Goal: Task Accomplishment & Management: Manage account settings

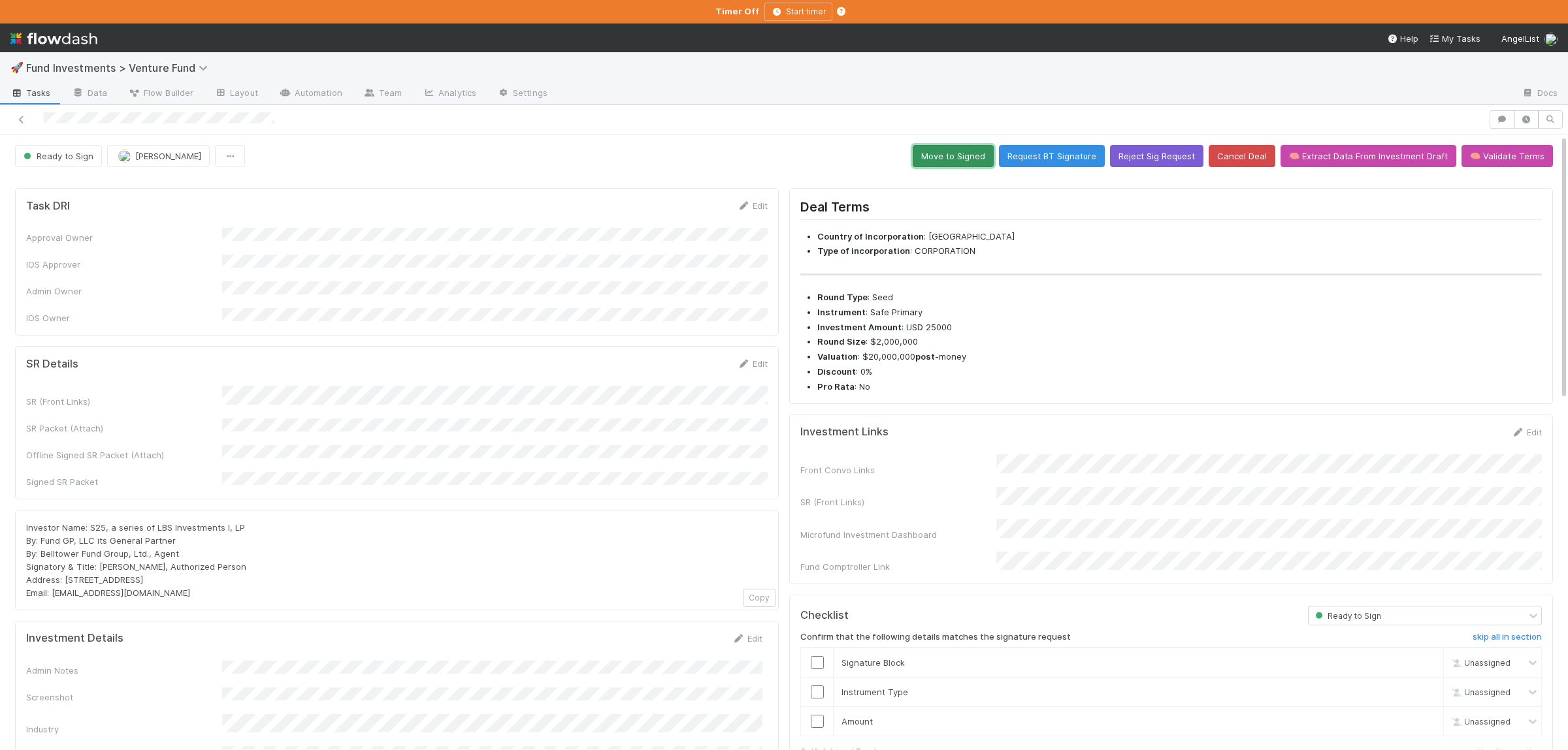
click at [960, 150] on button "Move to Signed" at bounding box center [953, 156] width 81 height 22
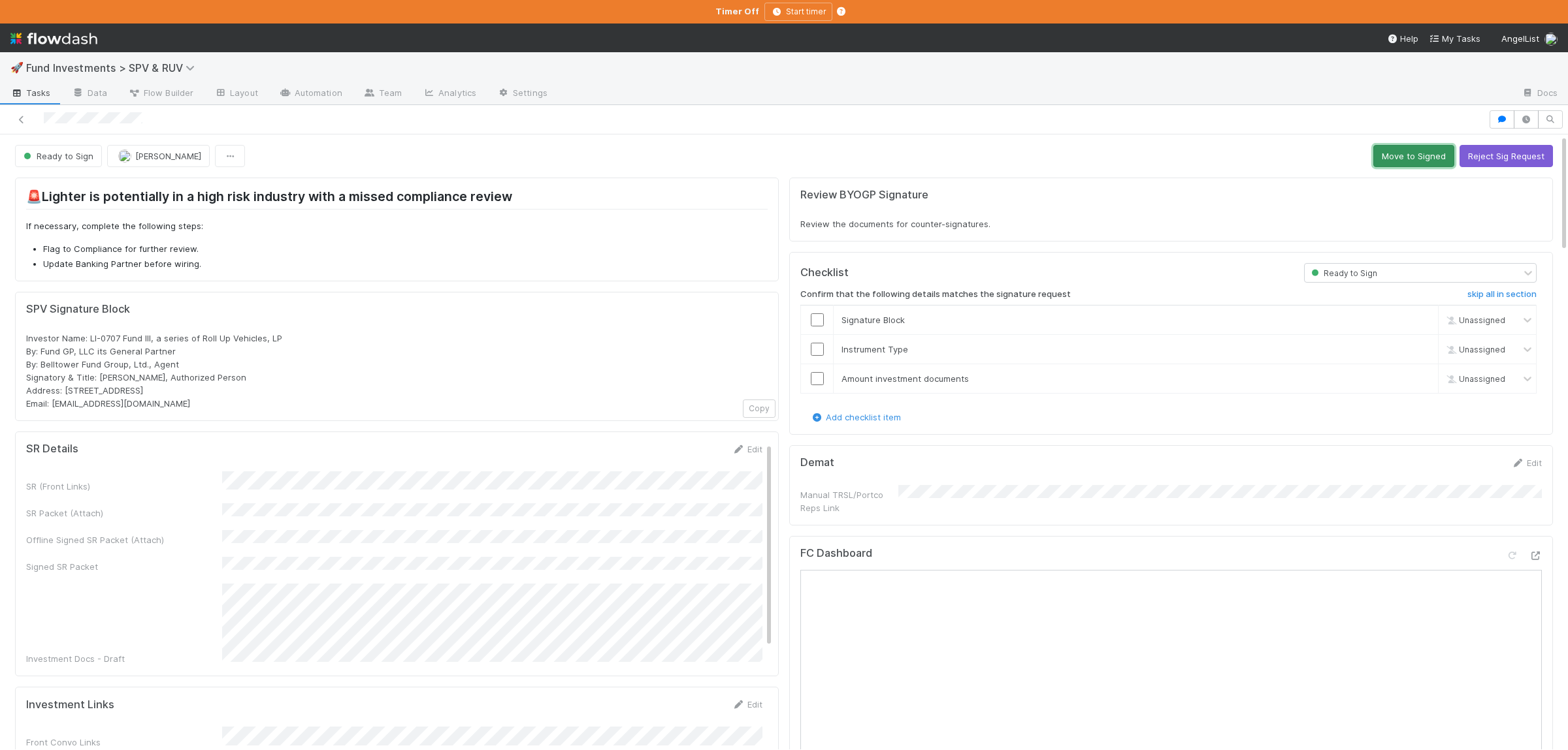
click at [1397, 157] on button "Move to Signed" at bounding box center [1414, 156] width 81 height 22
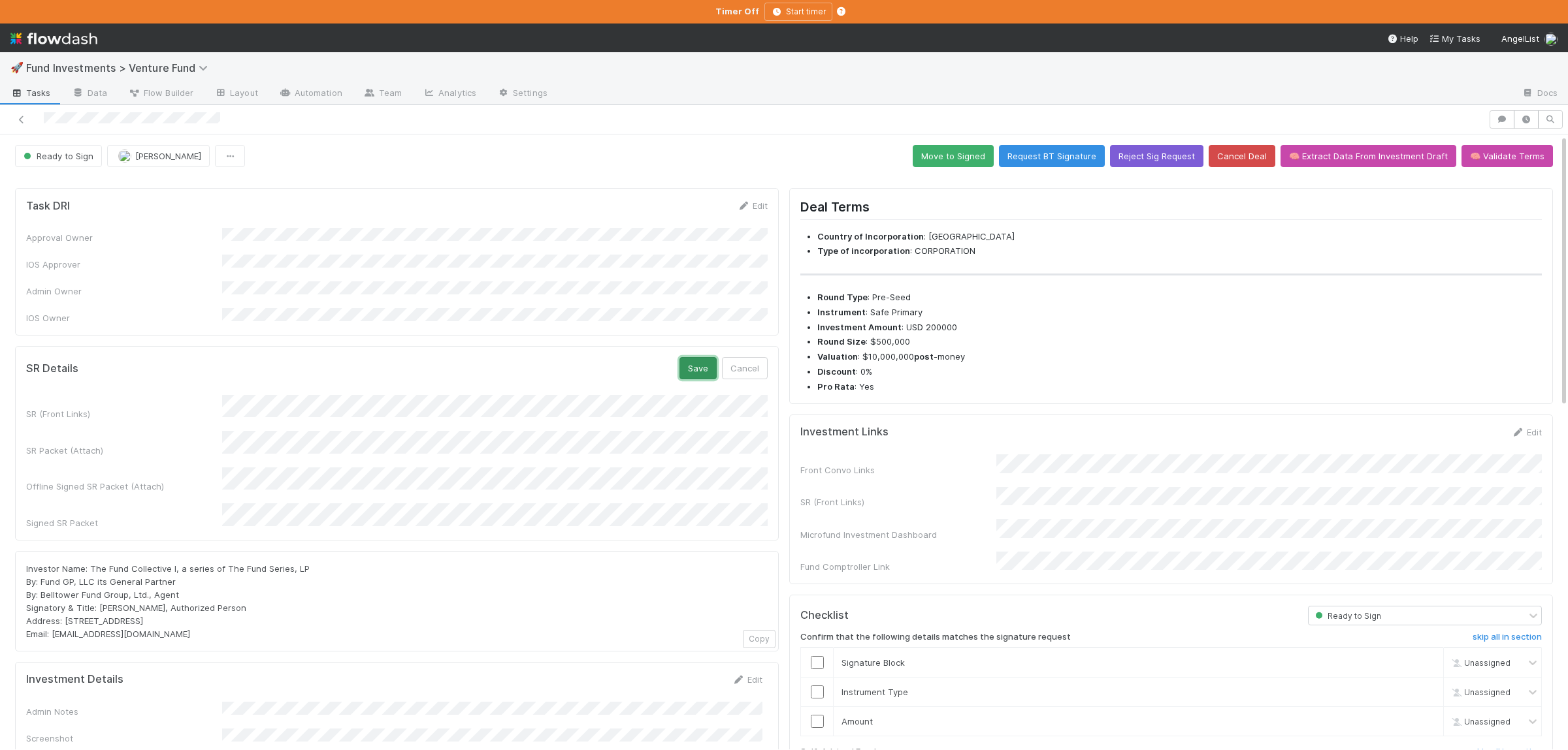
click at [699, 362] on button "Save" at bounding box center [697, 368] width 37 height 22
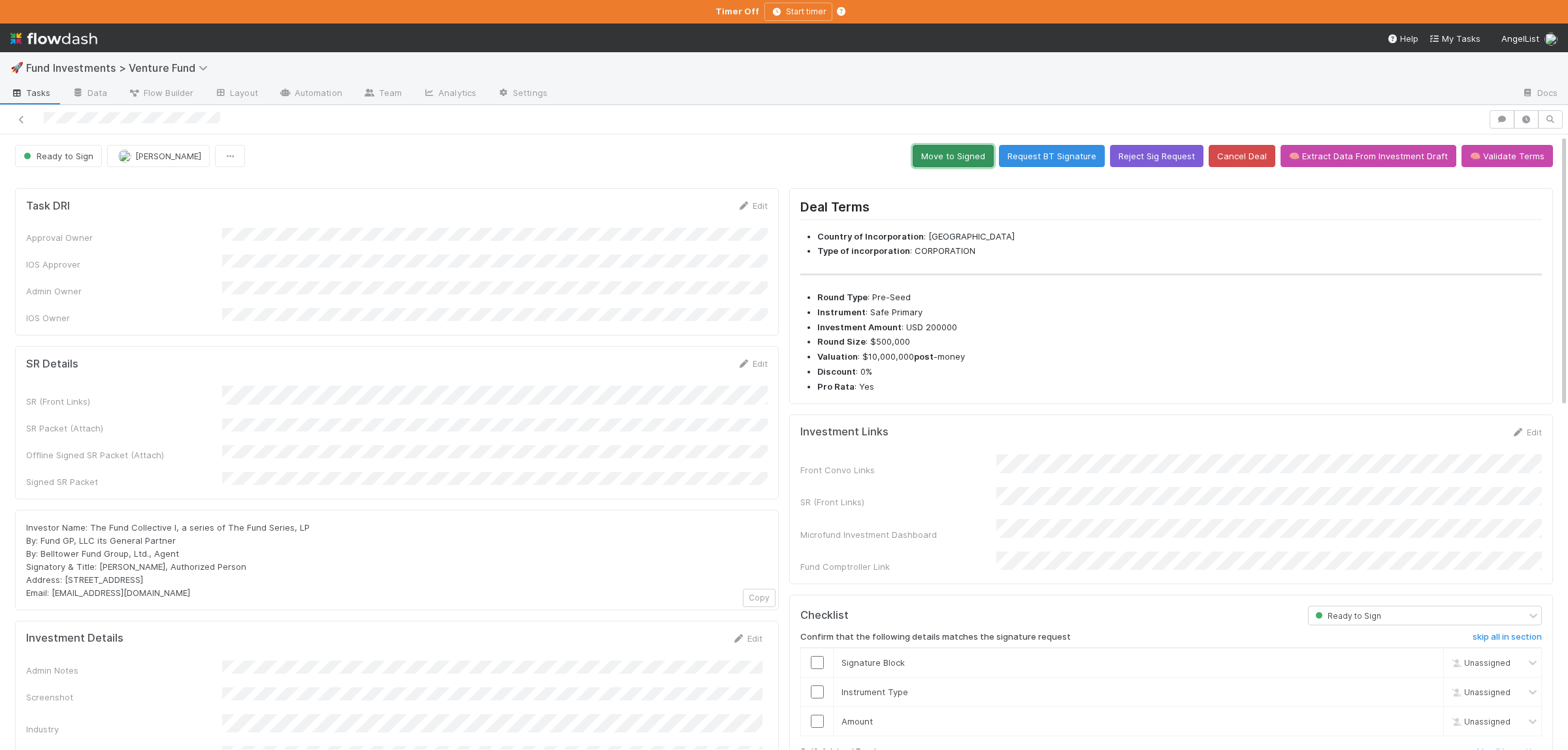
click at [969, 154] on button "Move to Signed" at bounding box center [953, 156] width 81 height 22
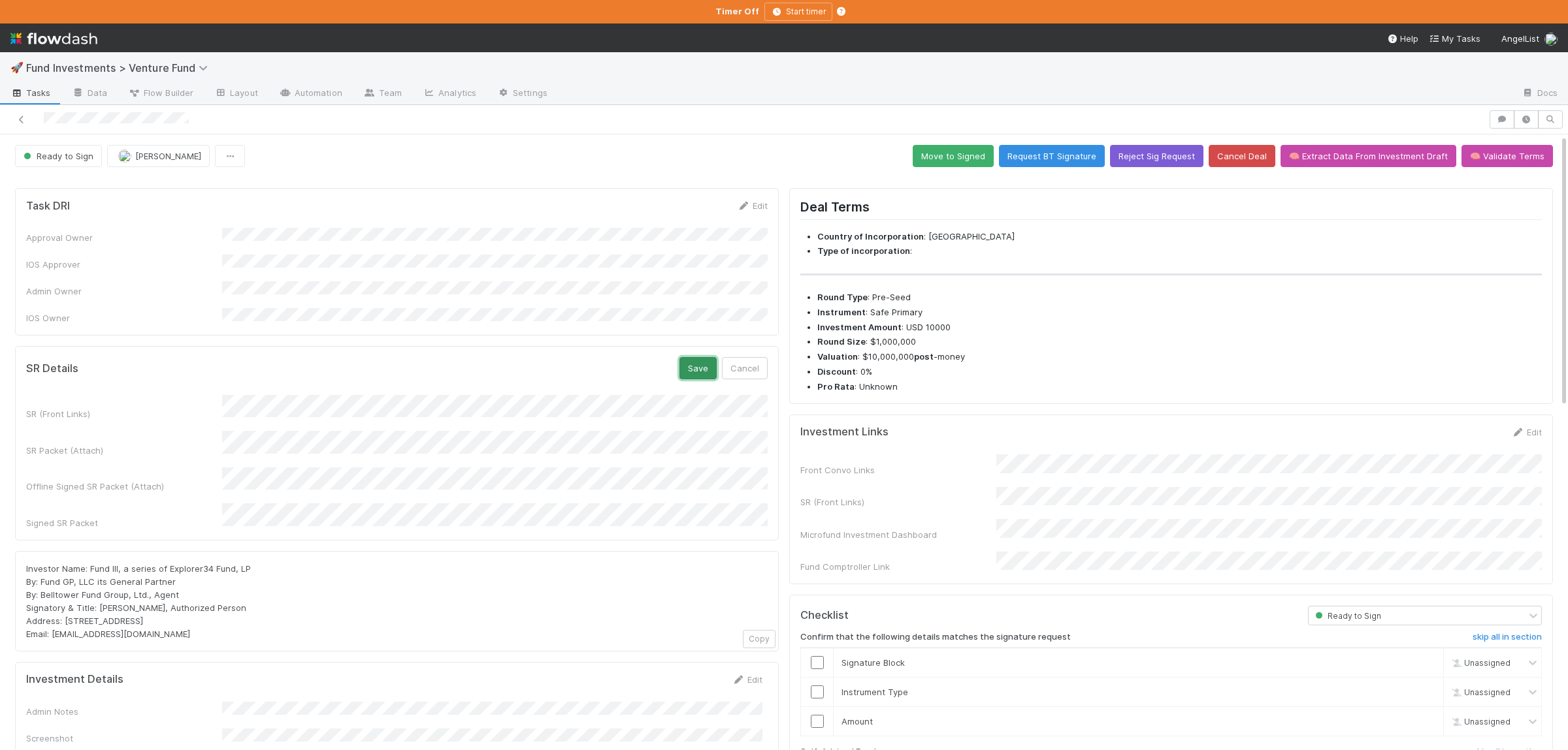
click at [690, 357] on button "Save" at bounding box center [697, 368] width 37 height 22
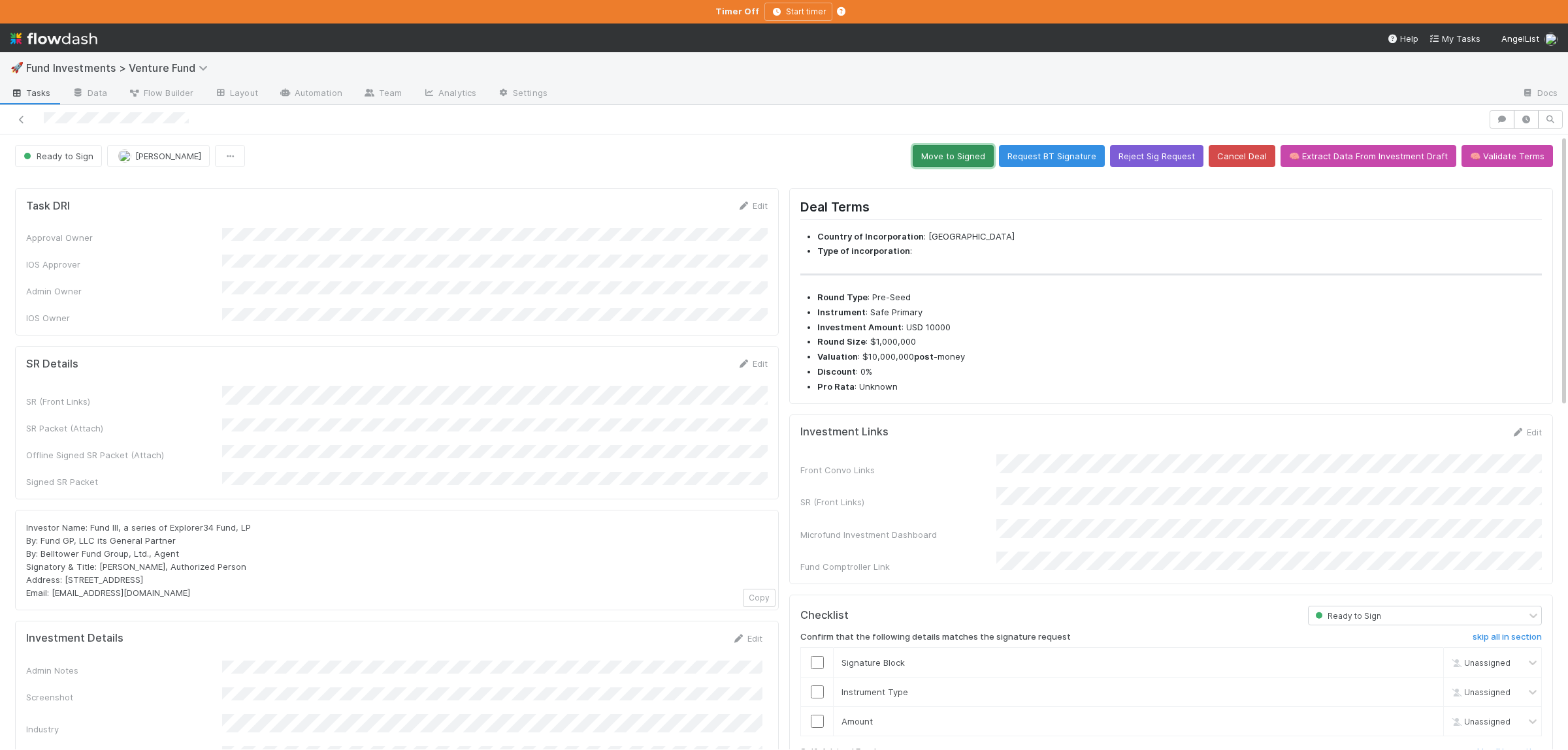
click at [974, 157] on button "Move to Signed" at bounding box center [953, 156] width 81 height 22
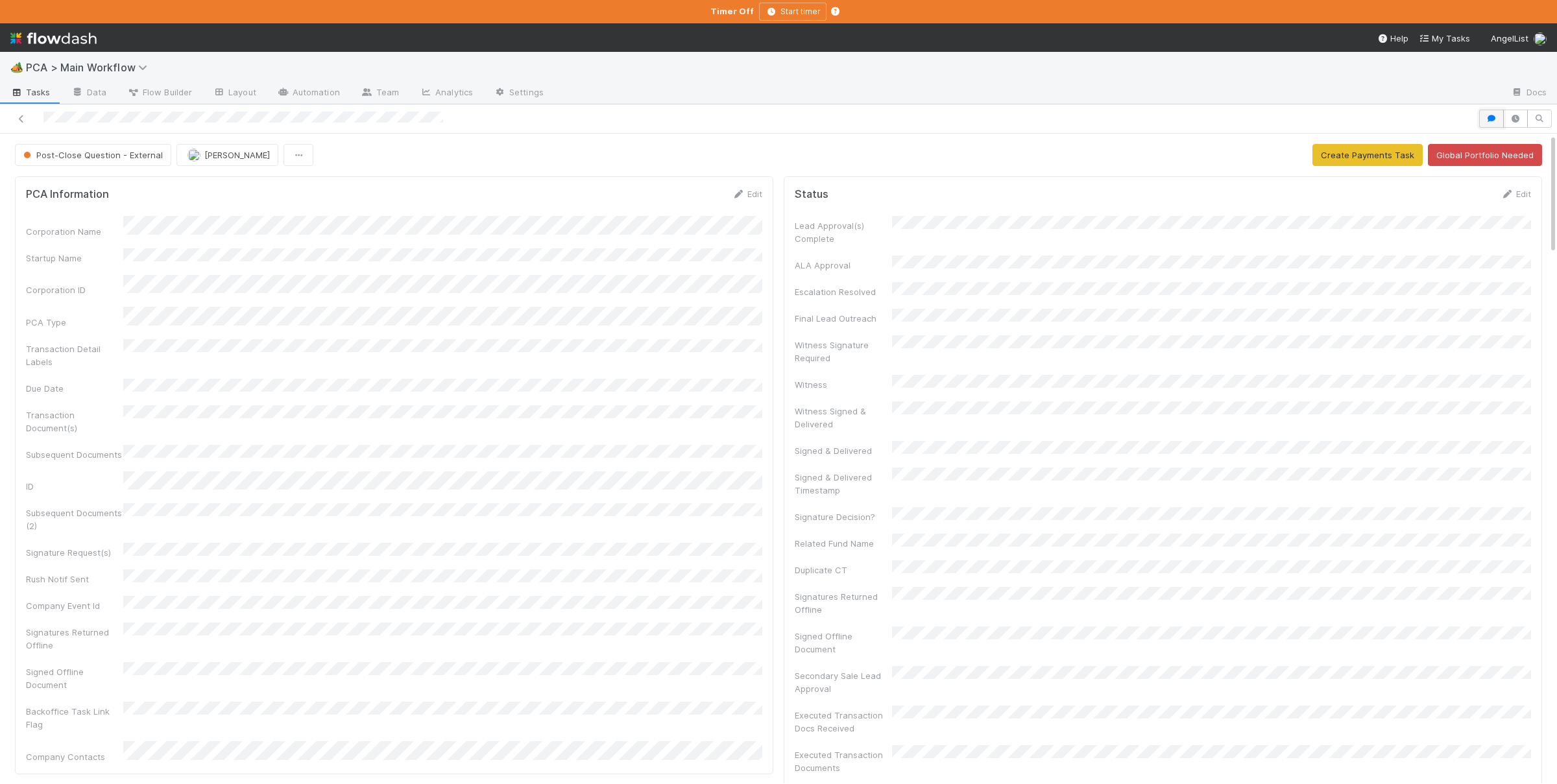
click at [1493, 121] on icon "button" at bounding box center [1491, 119] width 13 height 8
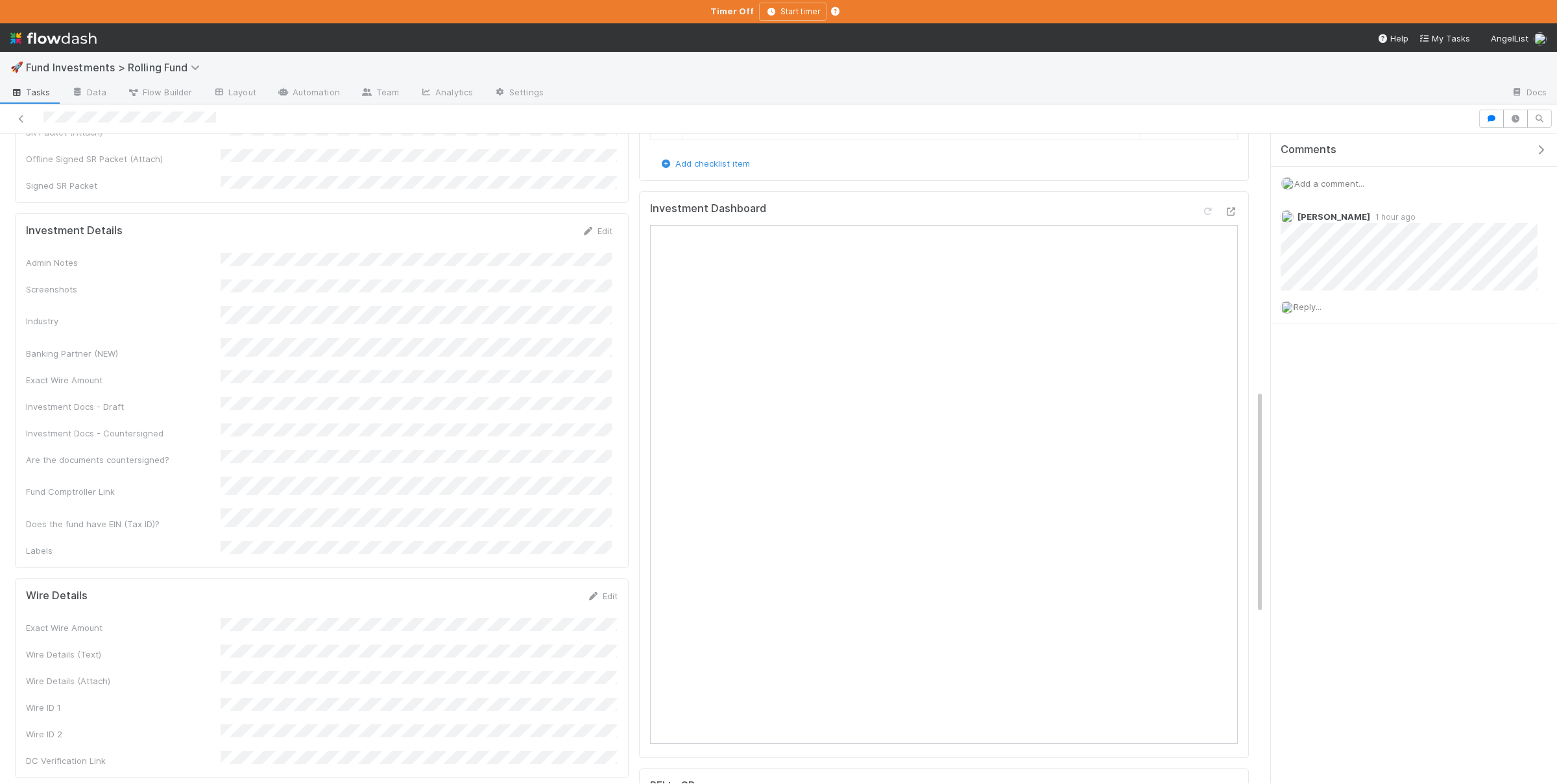
scroll to position [885, 0]
click at [1309, 304] on span "Reply..." at bounding box center [1307, 307] width 28 height 10
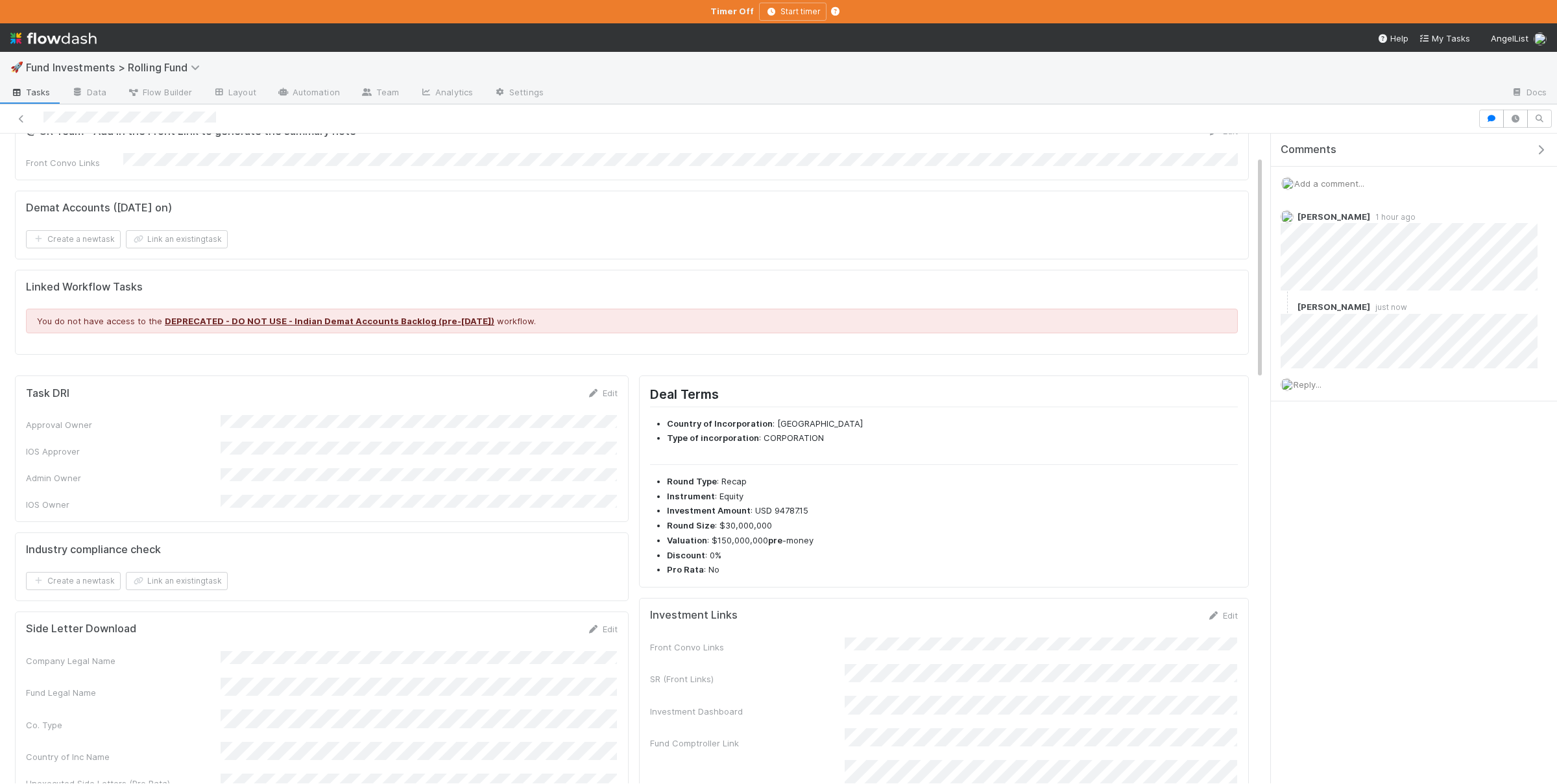
scroll to position [0, 0]
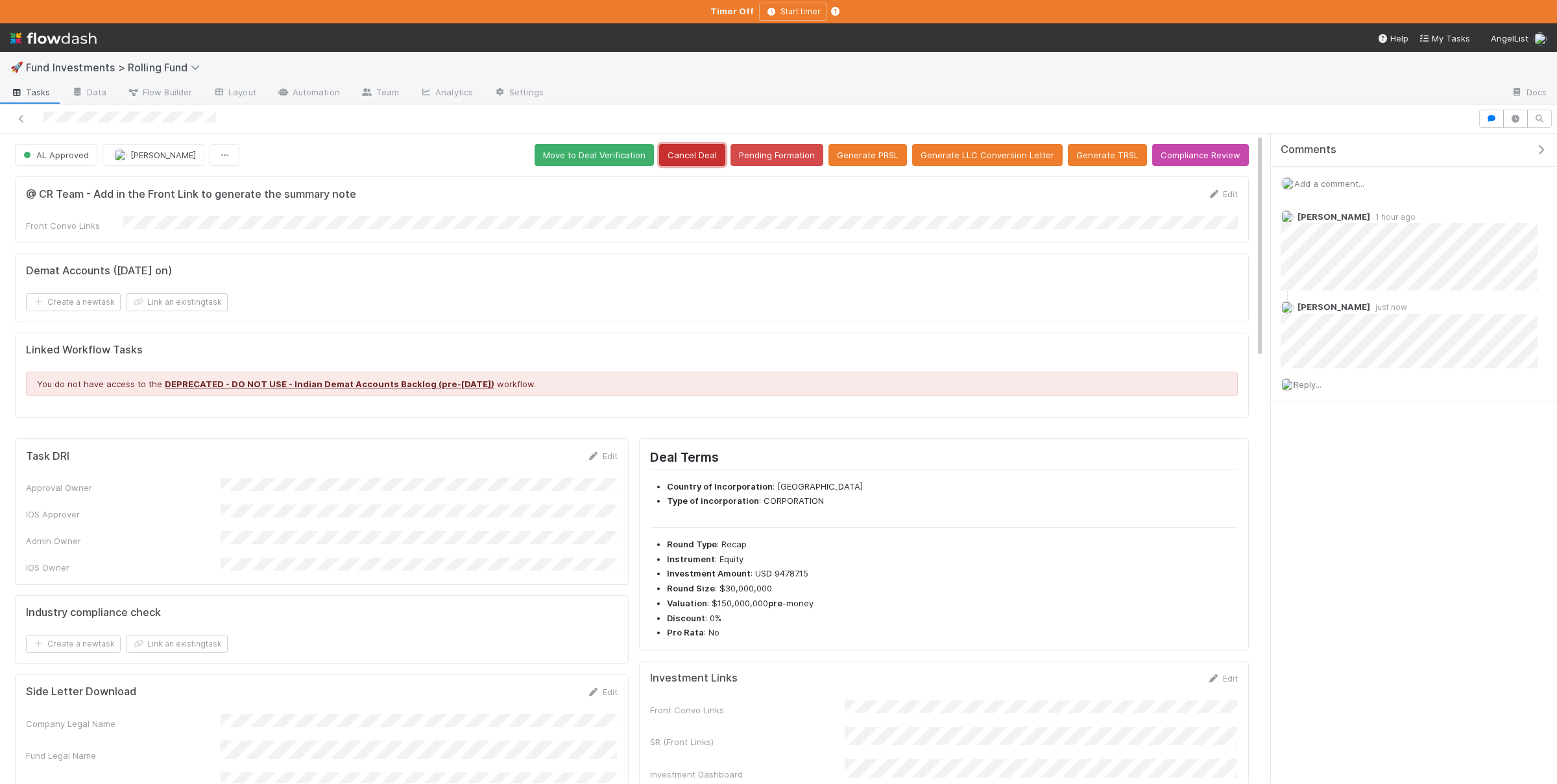
click at [707, 153] on button "Cancel Deal" at bounding box center [692, 155] width 66 height 22
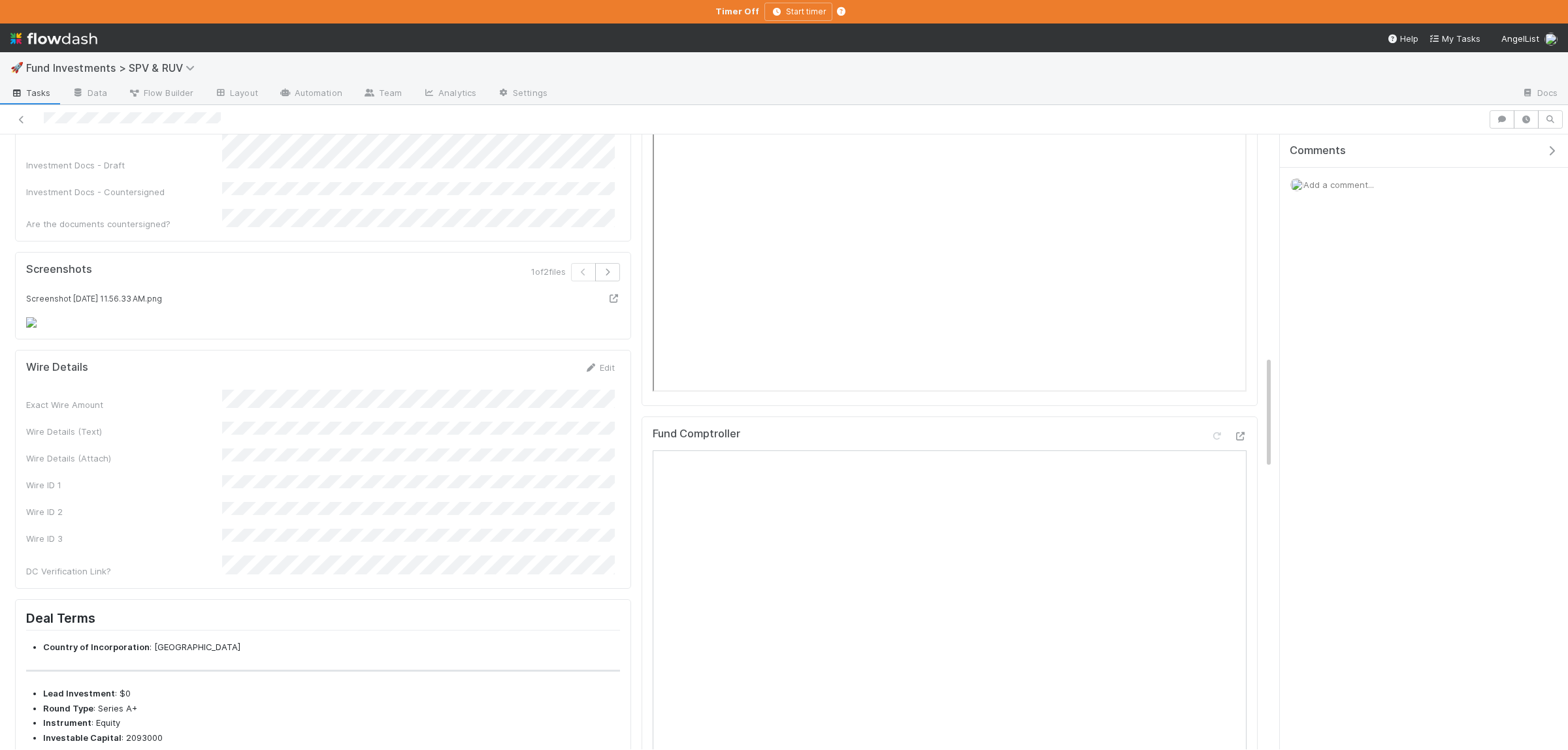
scroll to position [1209, 0]
click at [540, 379] on button "Save" at bounding box center [545, 368] width 37 height 22
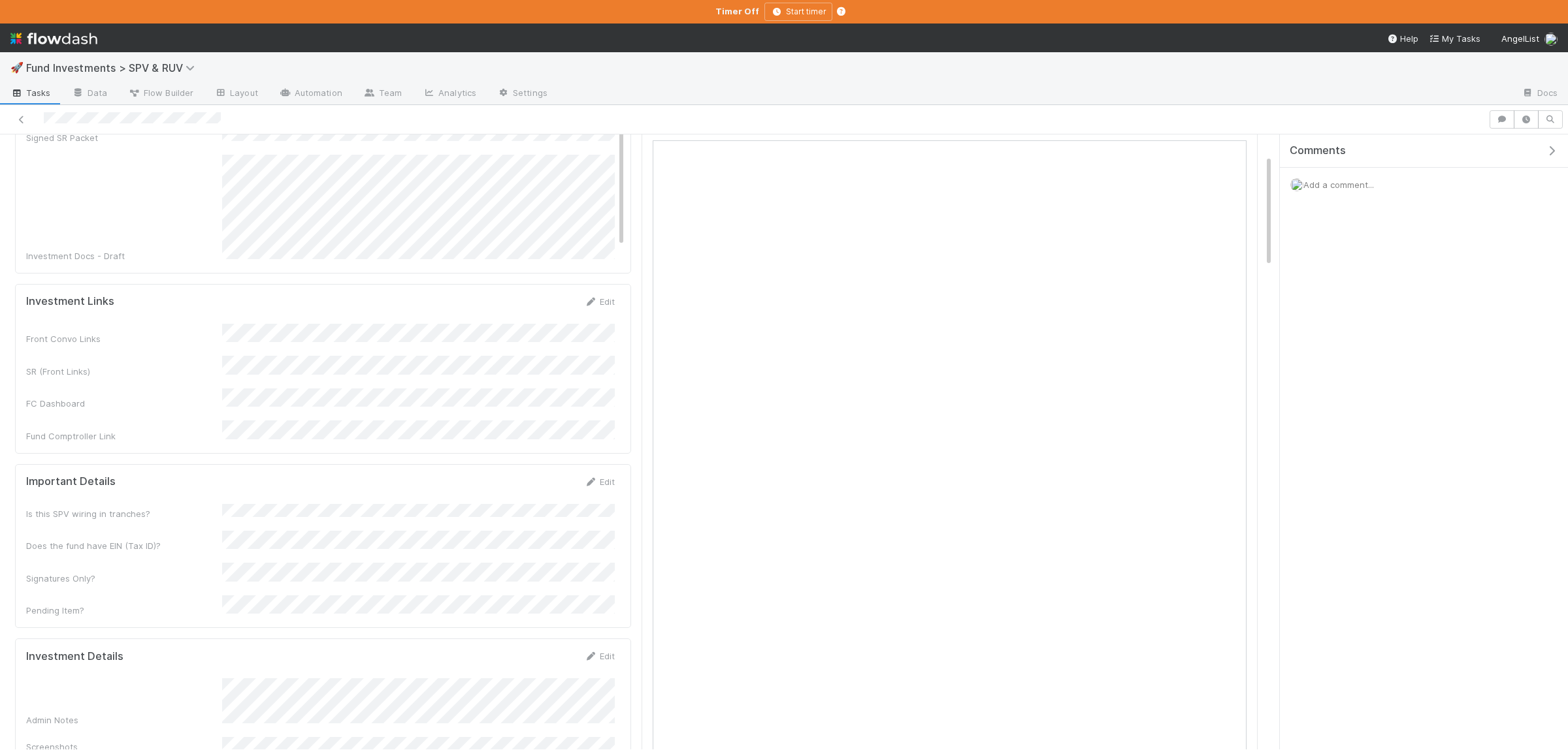
scroll to position [0, 0]
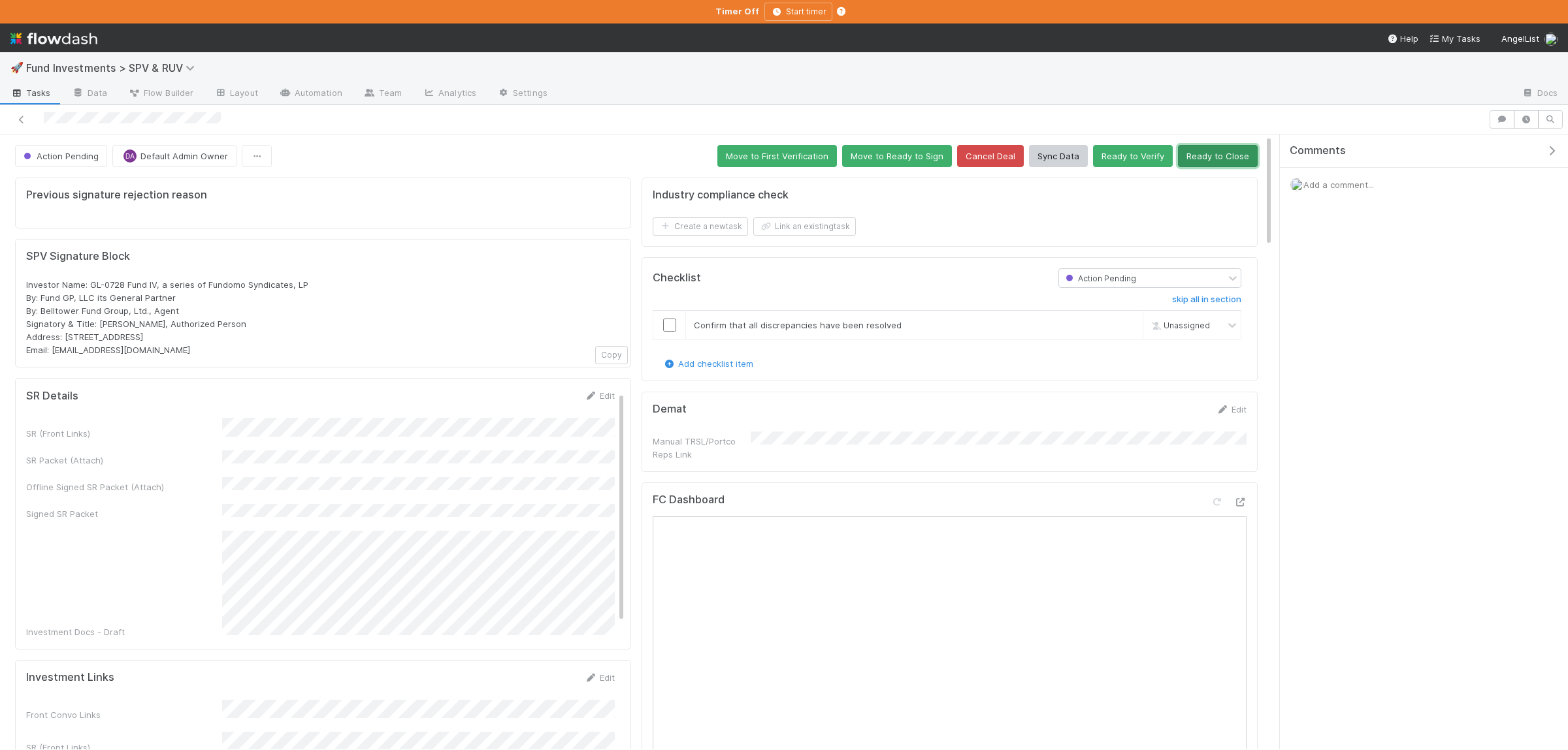
click at [1191, 149] on button "Ready to Close" at bounding box center [1218, 156] width 79 height 22
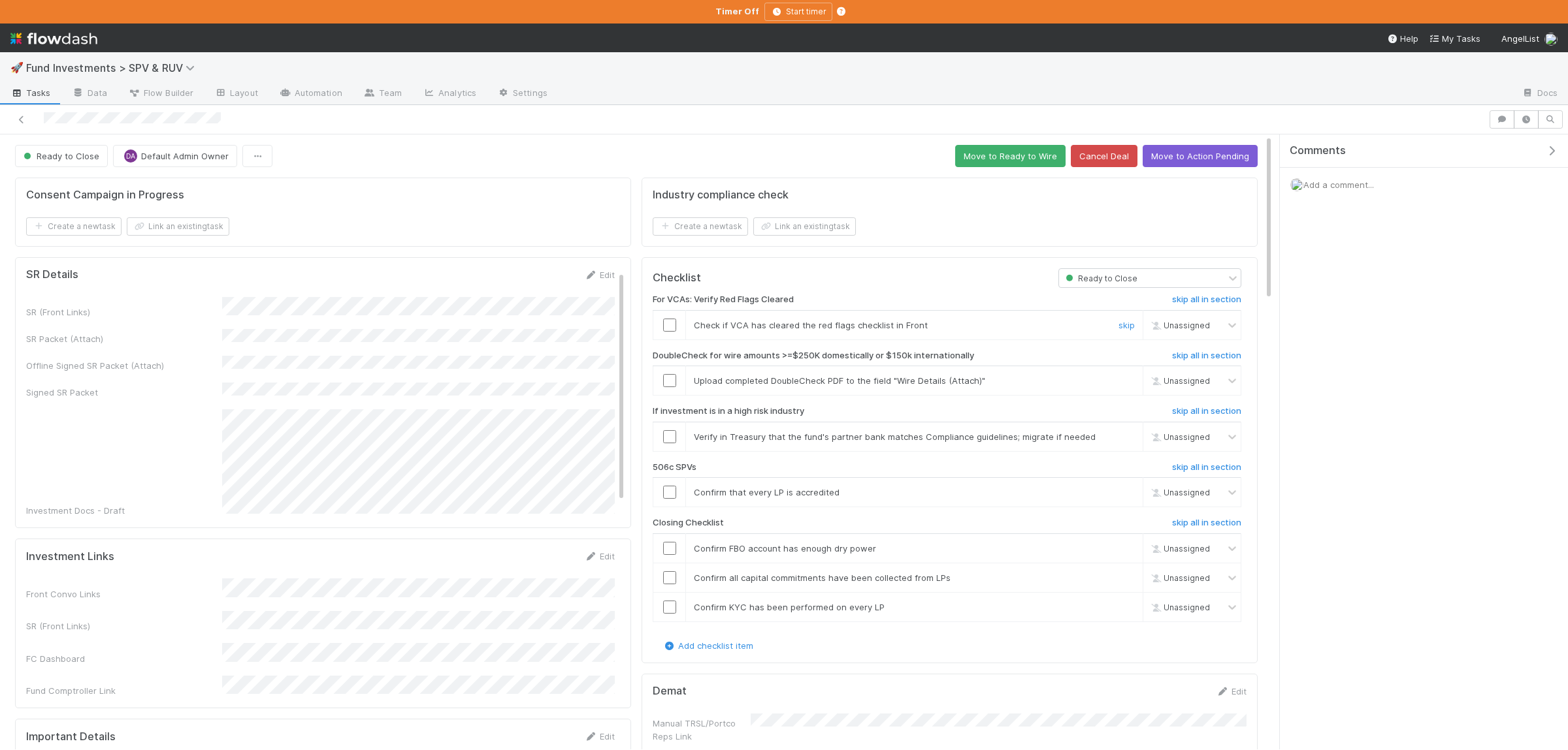
click at [667, 331] on input "checkbox" at bounding box center [670, 325] width 13 height 13
click at [672, 384] on input "checkbox" at bounding box center [670, 381] width 13 height 13
click at [1121, 441] on link "skip" at bounding box center [1126, 437] width 16 height 10
click at [1124, 494] on link "skip" at bounding box center [1126, 492] width 16 height 10
click at [670, 548] on input "checkbox" at bounding box center [670, 548] width 13 height 13
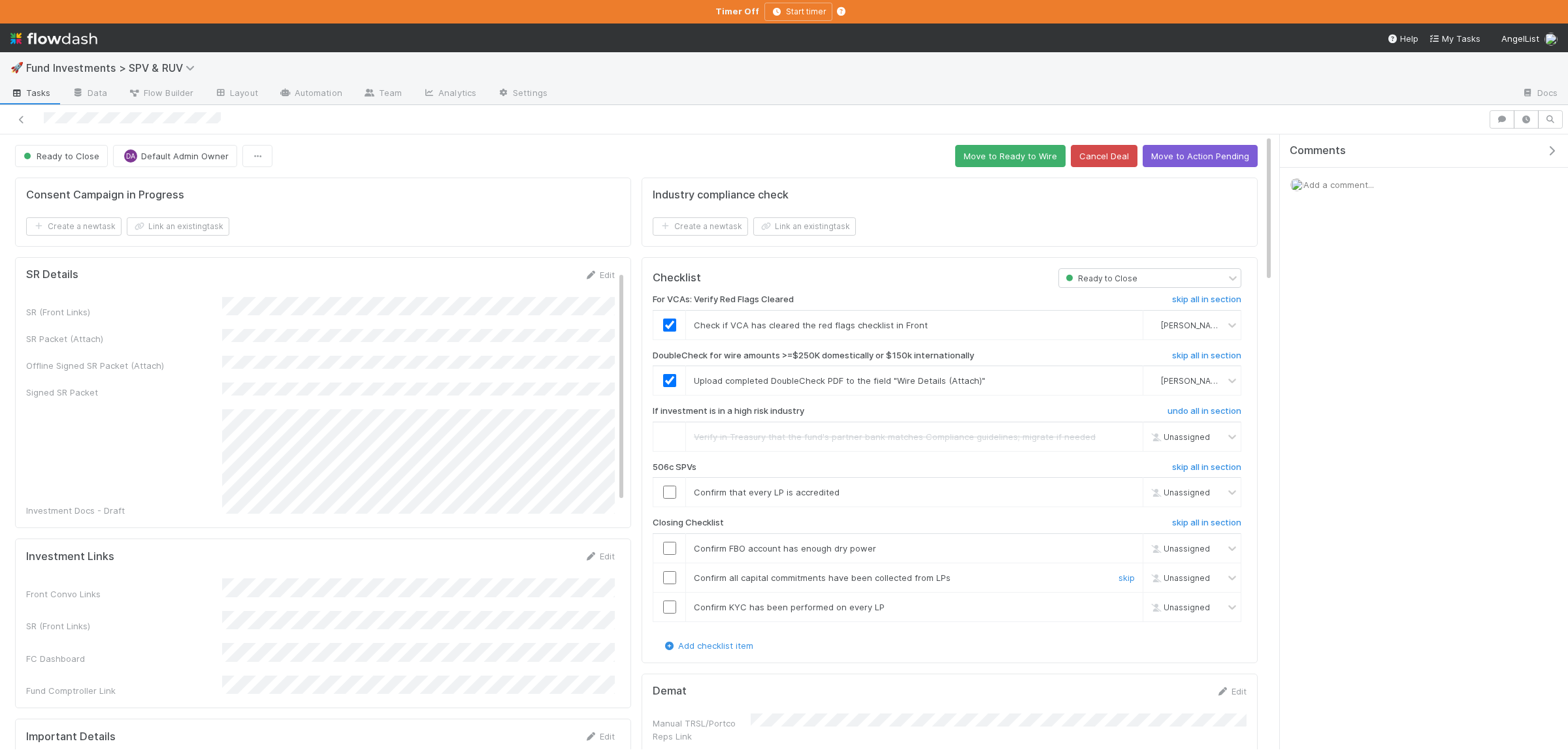
click at [667, 578] on input "checkbox" at bounding box center [670, 578] width 13 height 13
click at [670, 609] on input "checkbox" at bounding box center [670, 607] width 13 height 13
click at [673, 553] on input "checkbox" at bounding box center [670, 548] width 13 height 13
click at [1129, 495] on link "skip" at bounding box center [1126, 492] width 16 height 10
click at [1012, 149] on button "Move to Ready to Wire" at bounding box center [1011, 156] width 111 height 22
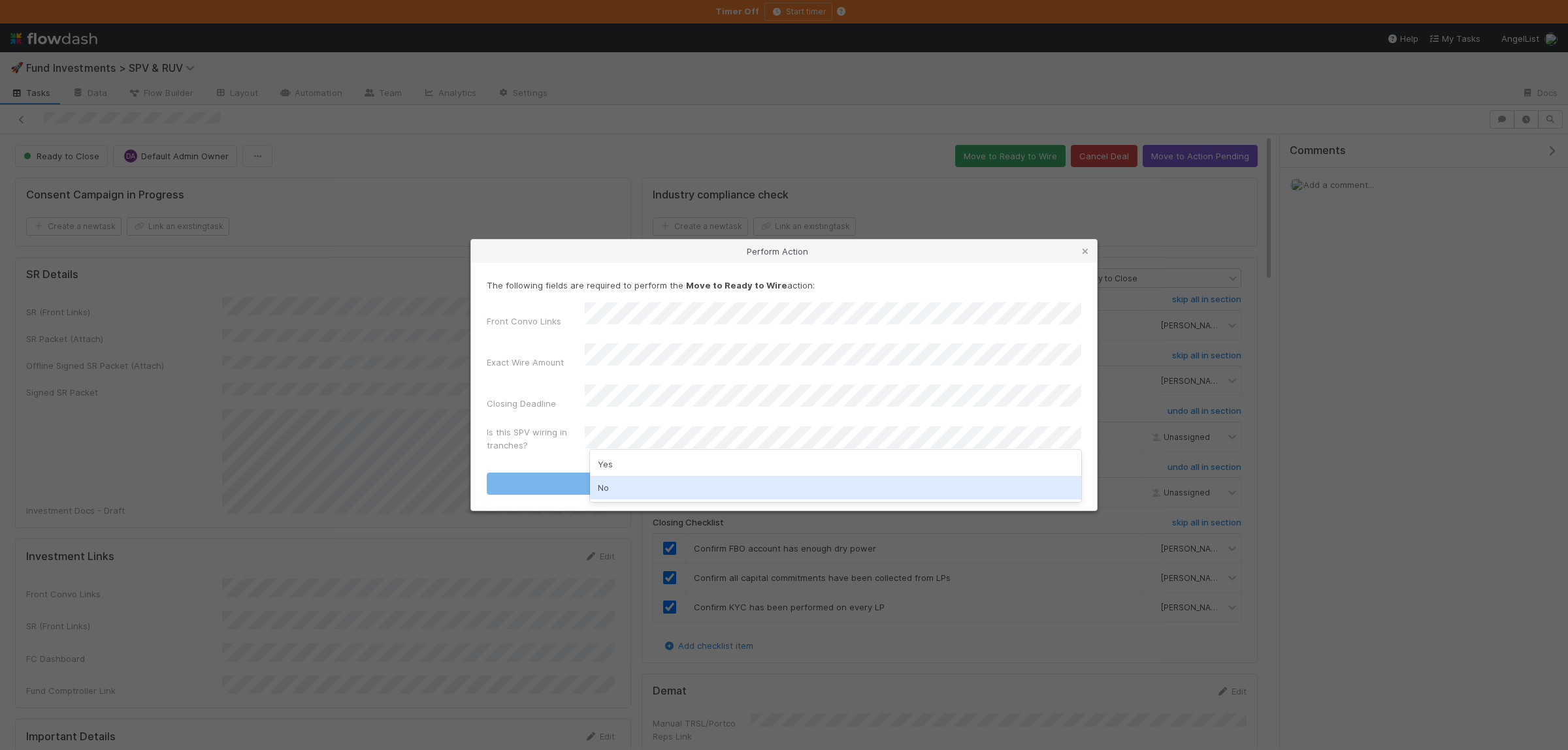
click at [640, 483] on div "No" at bounding box center [836, 488] width 491 height 23
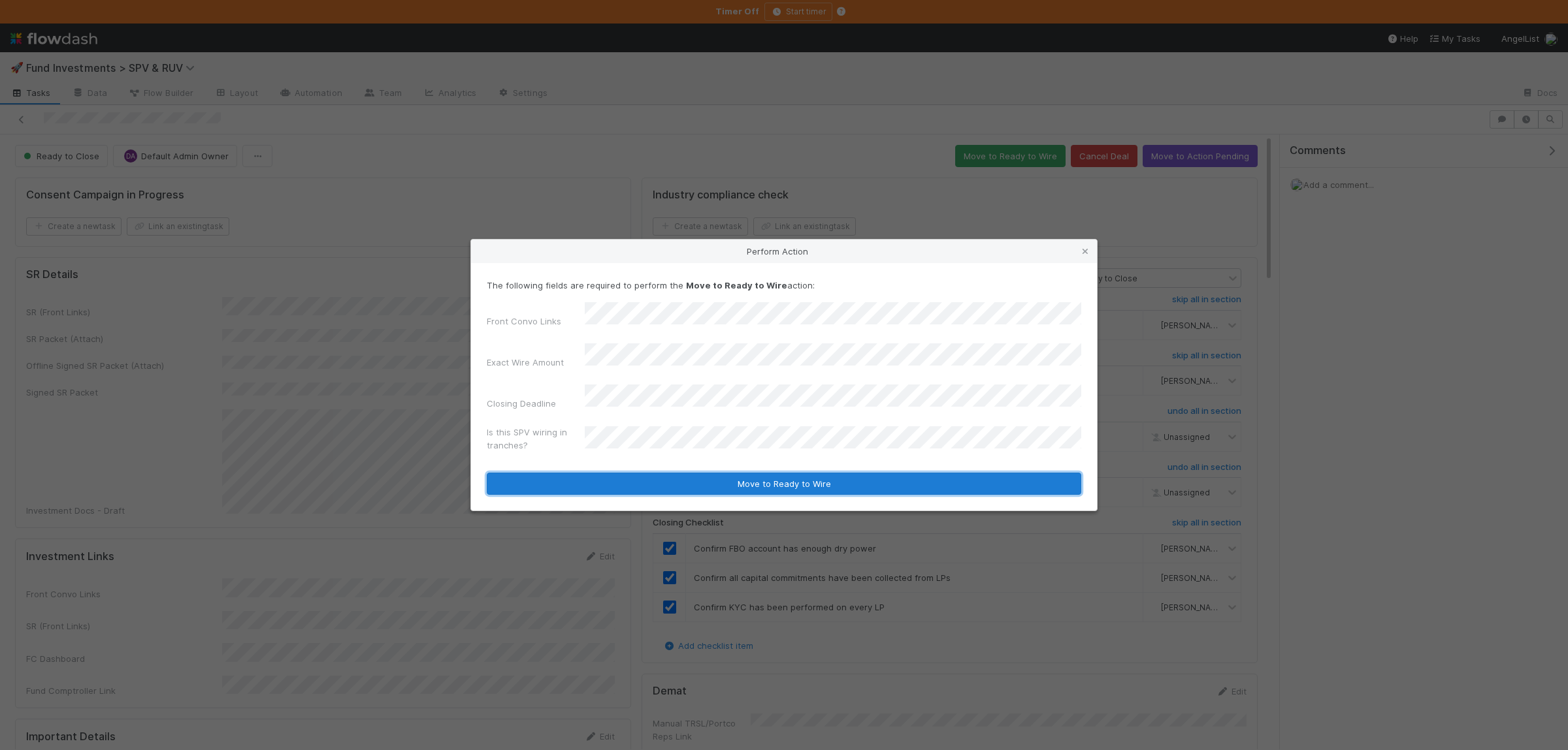
click at [739, 473] on button "Move to Ready to Wire" at bounding box center [784, 483] width 595 height 22
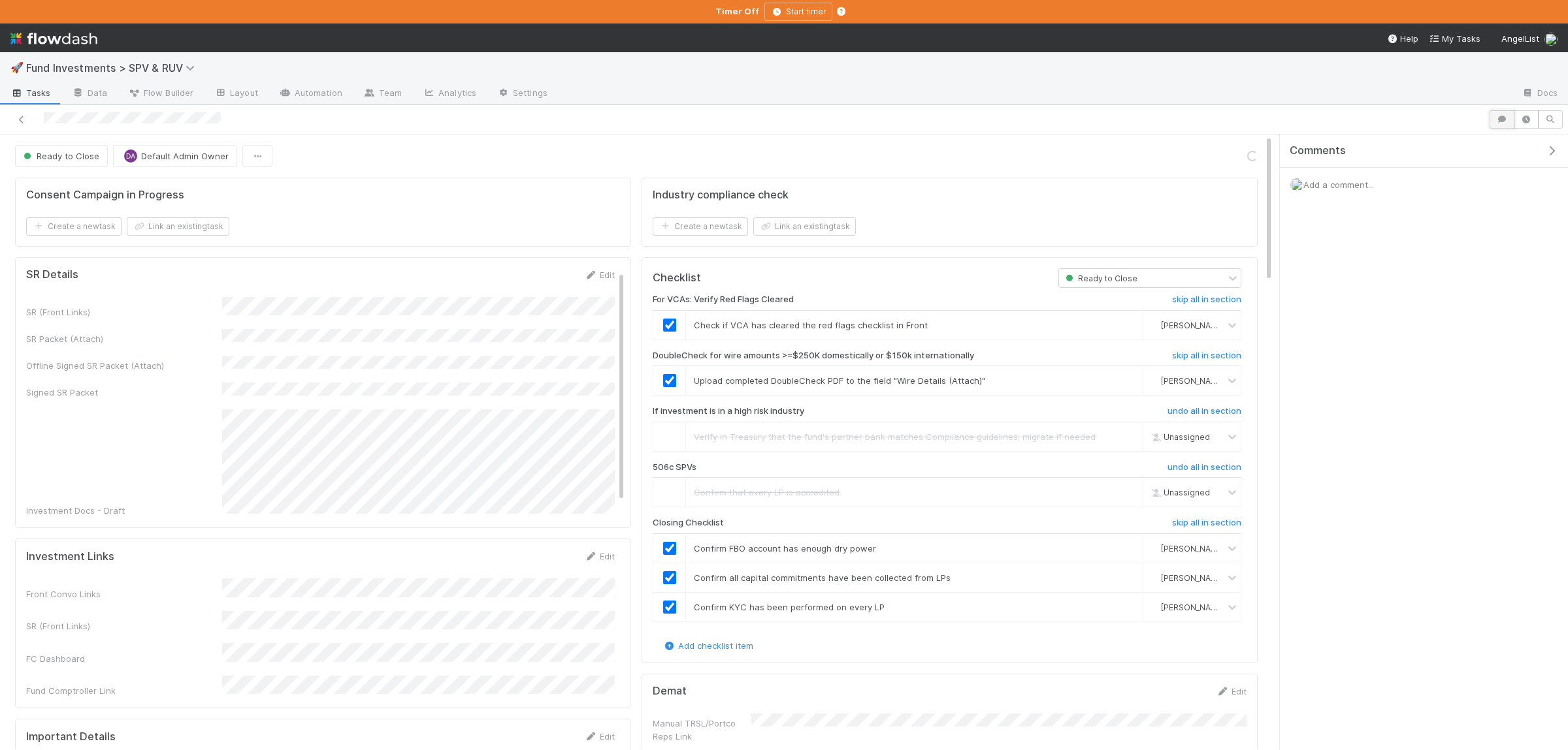
click at [1498, 126] on button "button" at bounding box center [1502, 119] width 25 height 18
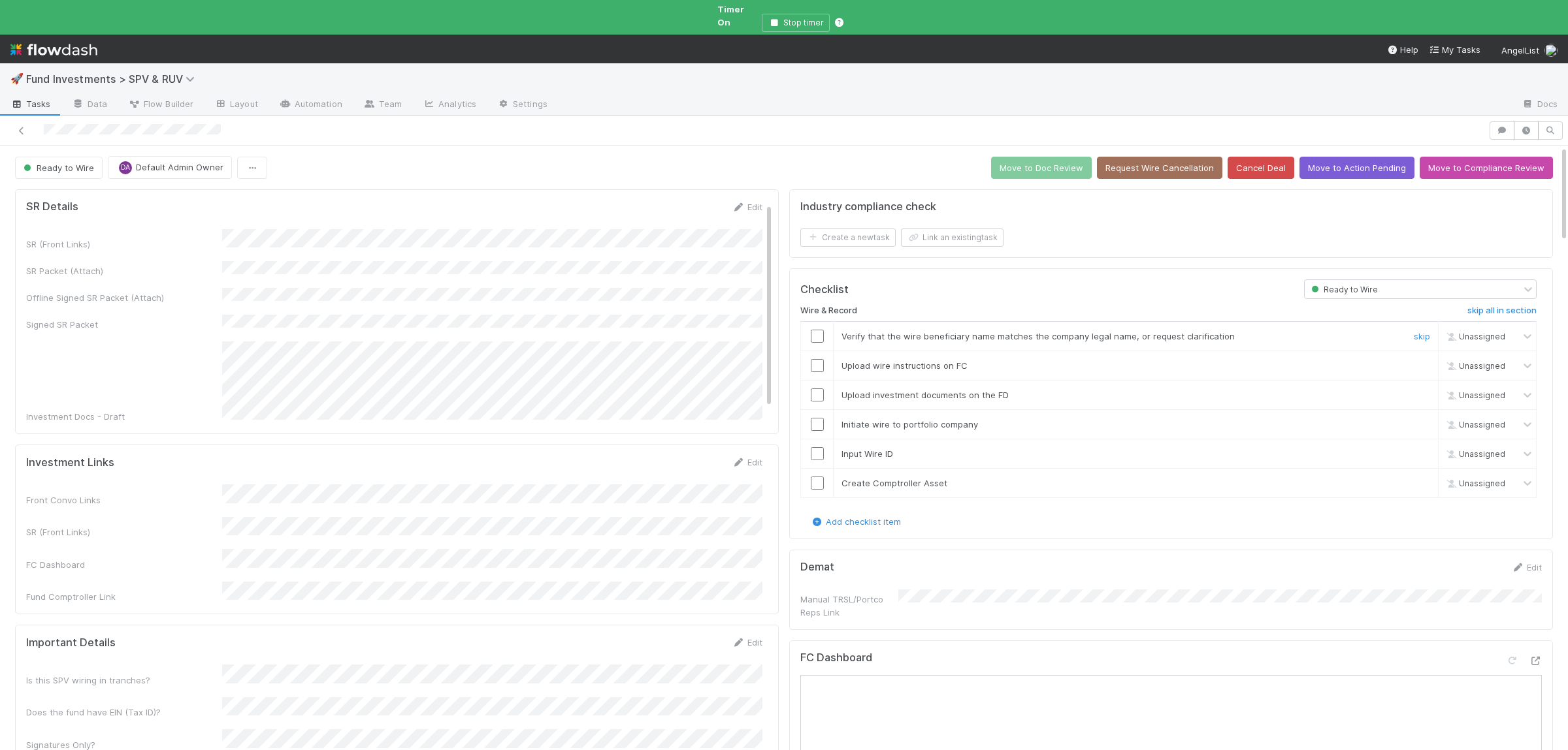
click at [817, 330] on input "checkbox" at bounding box center [818, 336] width 13 height 13
click at [818, 335] on td at bounding box center [817, 336] width 33 height 29
click at [817, 330] on input "checkbox" at bounding box center [818, 336] width 13 height 13
click at [818, 359] on input "checkbox" at bounding box center [818, 366] width 13 height 13
click at [823, 388] on input "checkbox" at bounding box center [818, 395] width 13 height 13
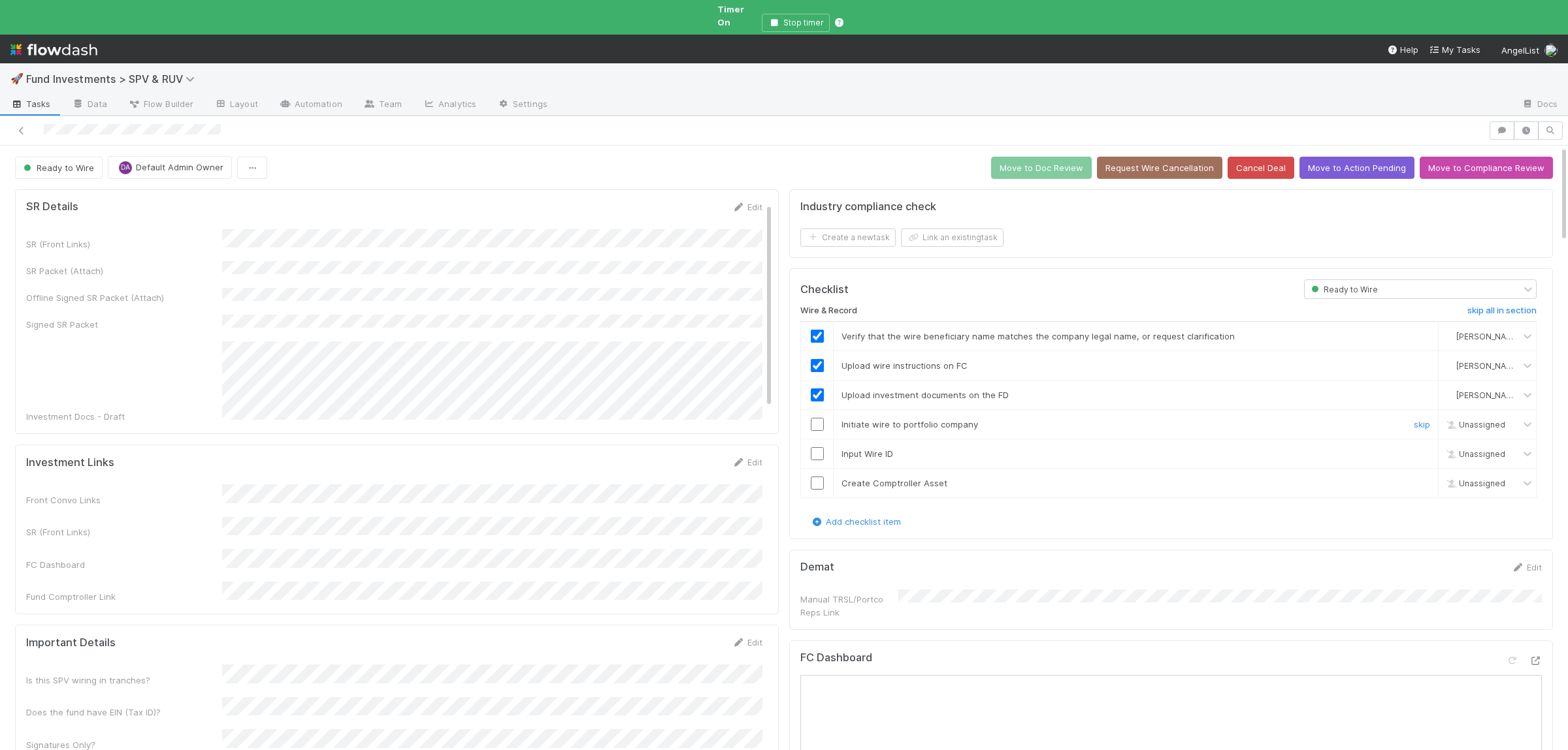
click at [818, 419] on input "checkbox" at bounding box center [818, 425] width 13 height 13
click at [822, 447] on input "checkbox" at bounding box center [818, 454] width 13 height 13
click at [818, 477] on input "checkbox" at bounding box center [818, 483] width 13 height 13
click at [1067, 162] on button "Move to Doc Review" at bounding box center [1041, 167] width 101 height 22
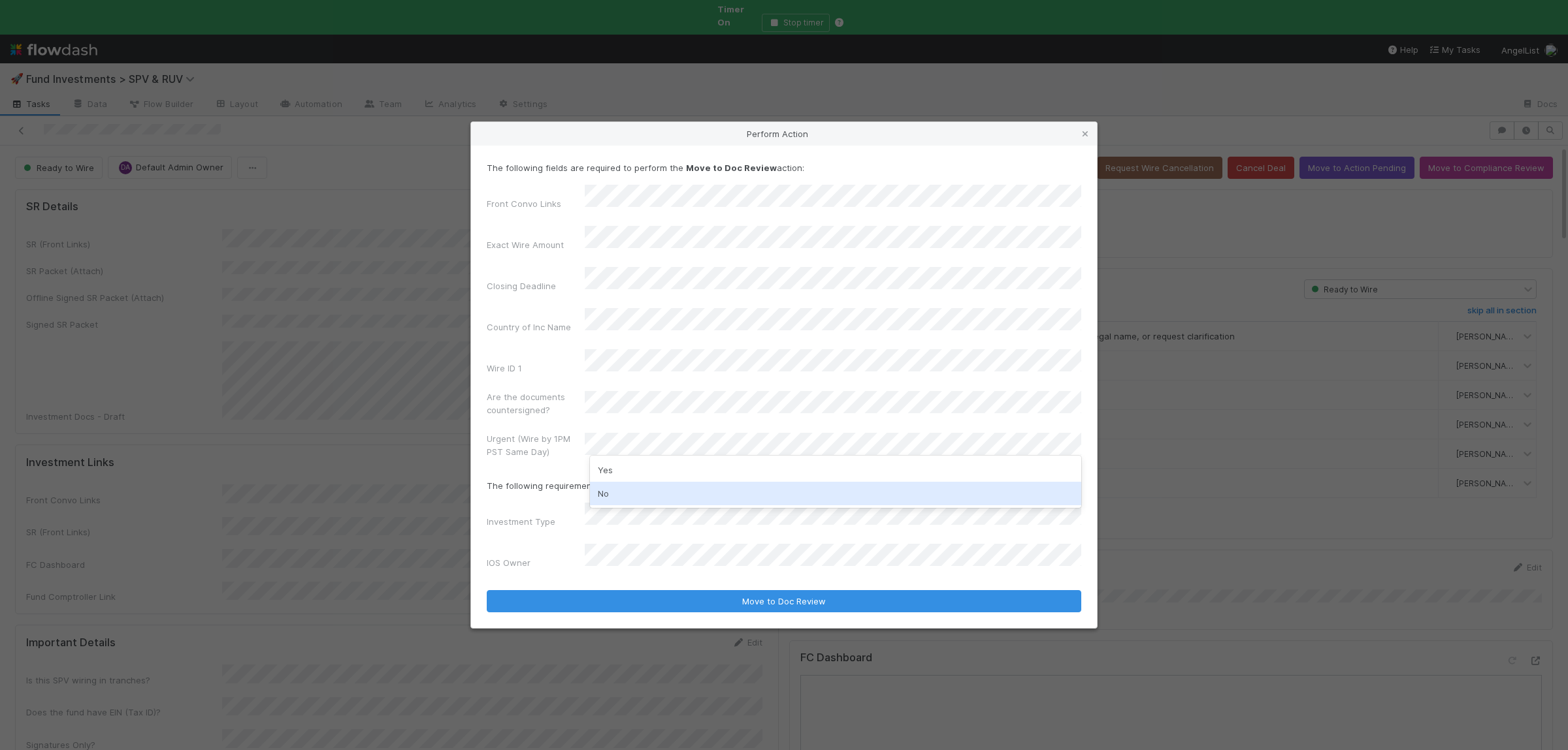
click at [613, 495] on div "No" at bounding box center [836, 494] width 491 height 23
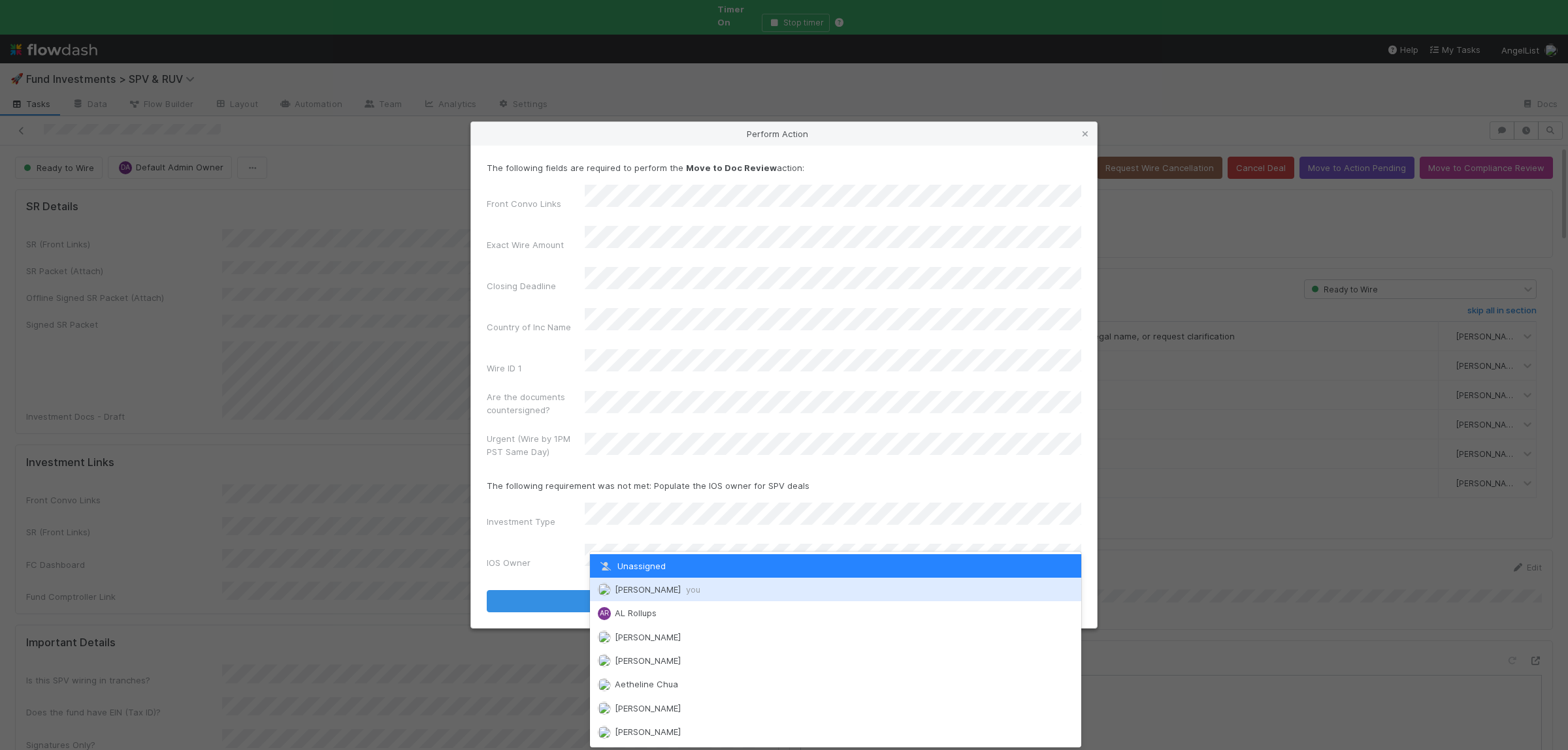
click at [627, 591] on span "Susan Tang you" at bounding box center [657, 589] width 85 height 10
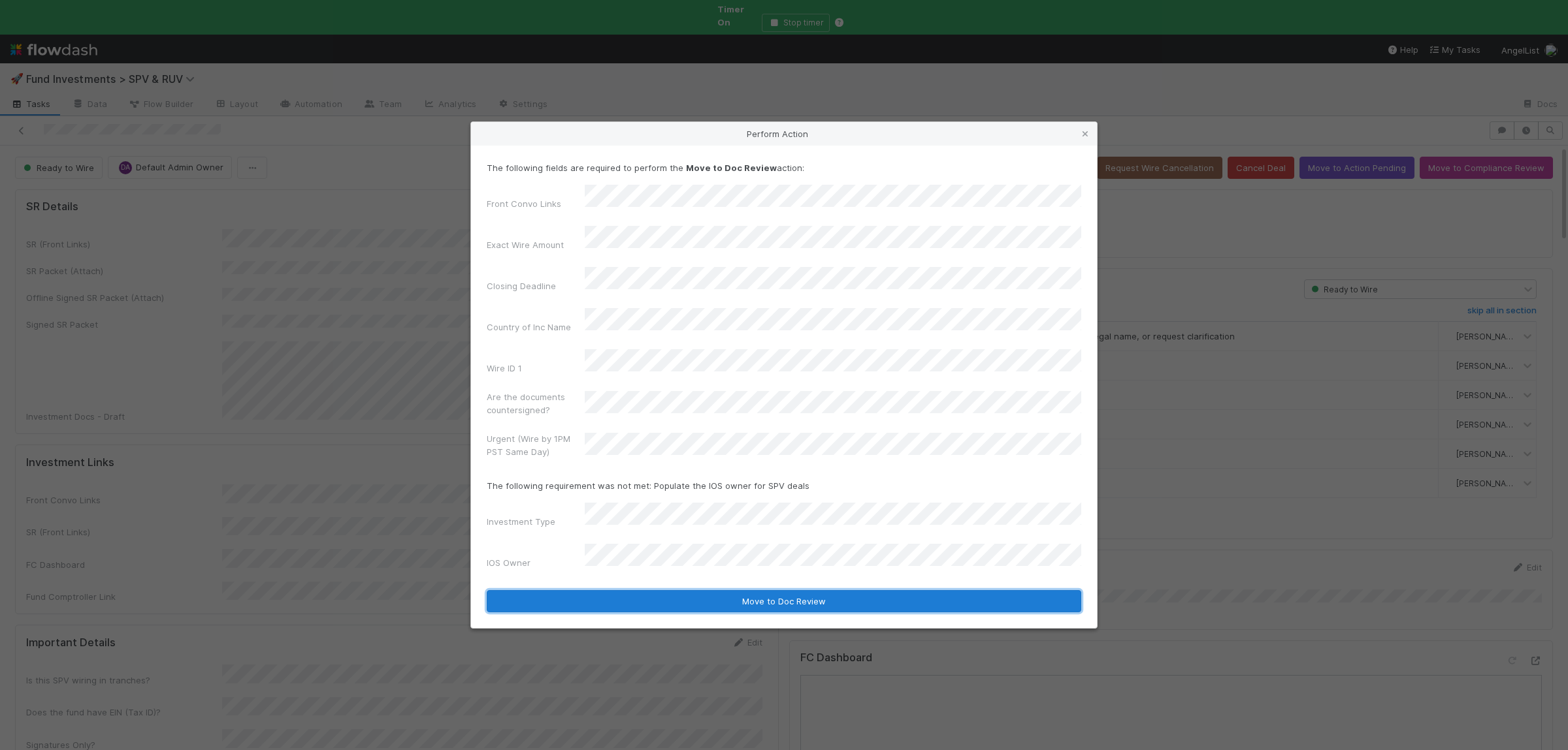
click at [639, 591] on button "Move to Doc Review" at bounding box center [784, 601] width 595 height 22
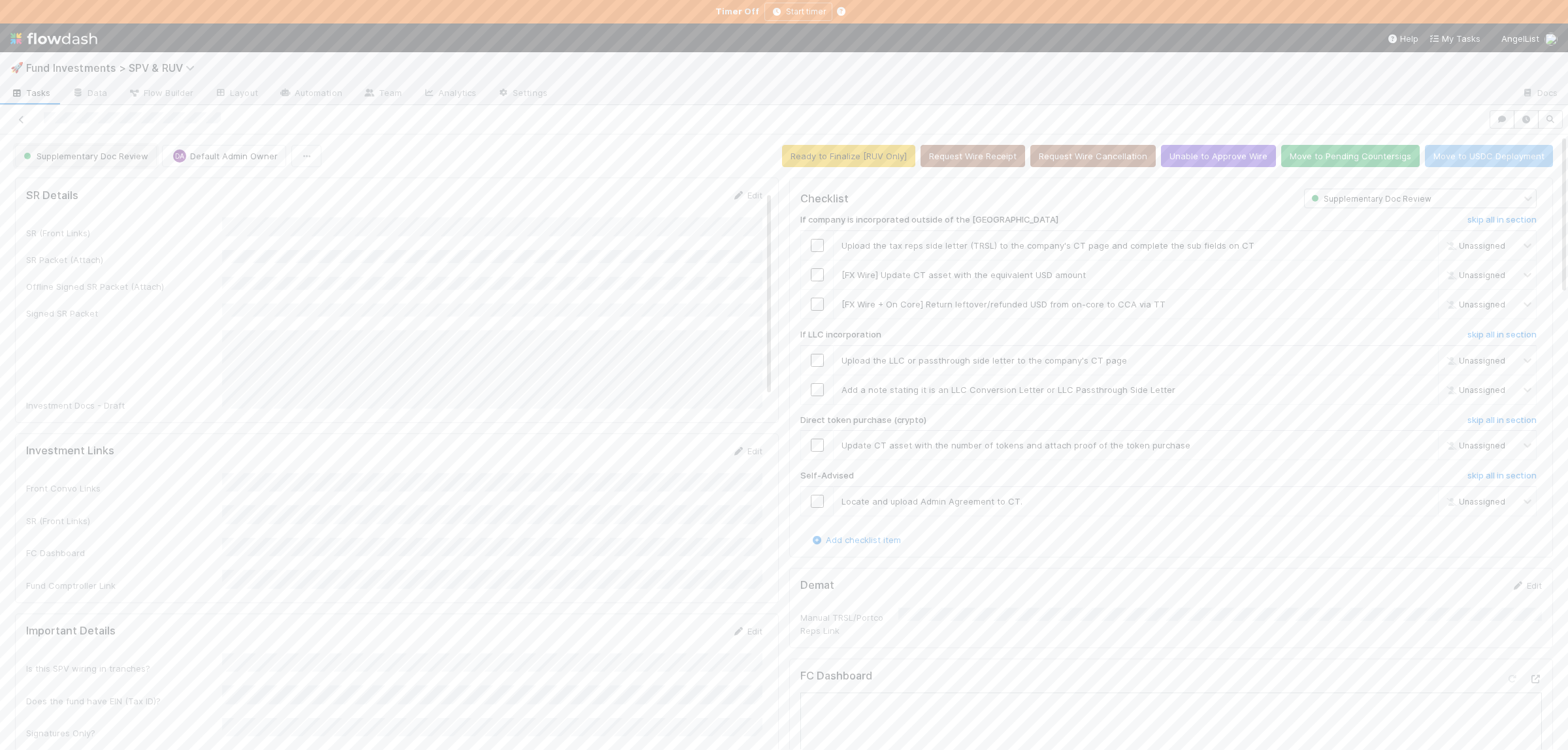
click at [89, 157] on span "Supplementary Doc Review" at bounding box center [85, 156] width 128 height 10
click at [115, 206] on div "Action Pending" at bounding box center [102, 210] width 184 height 23
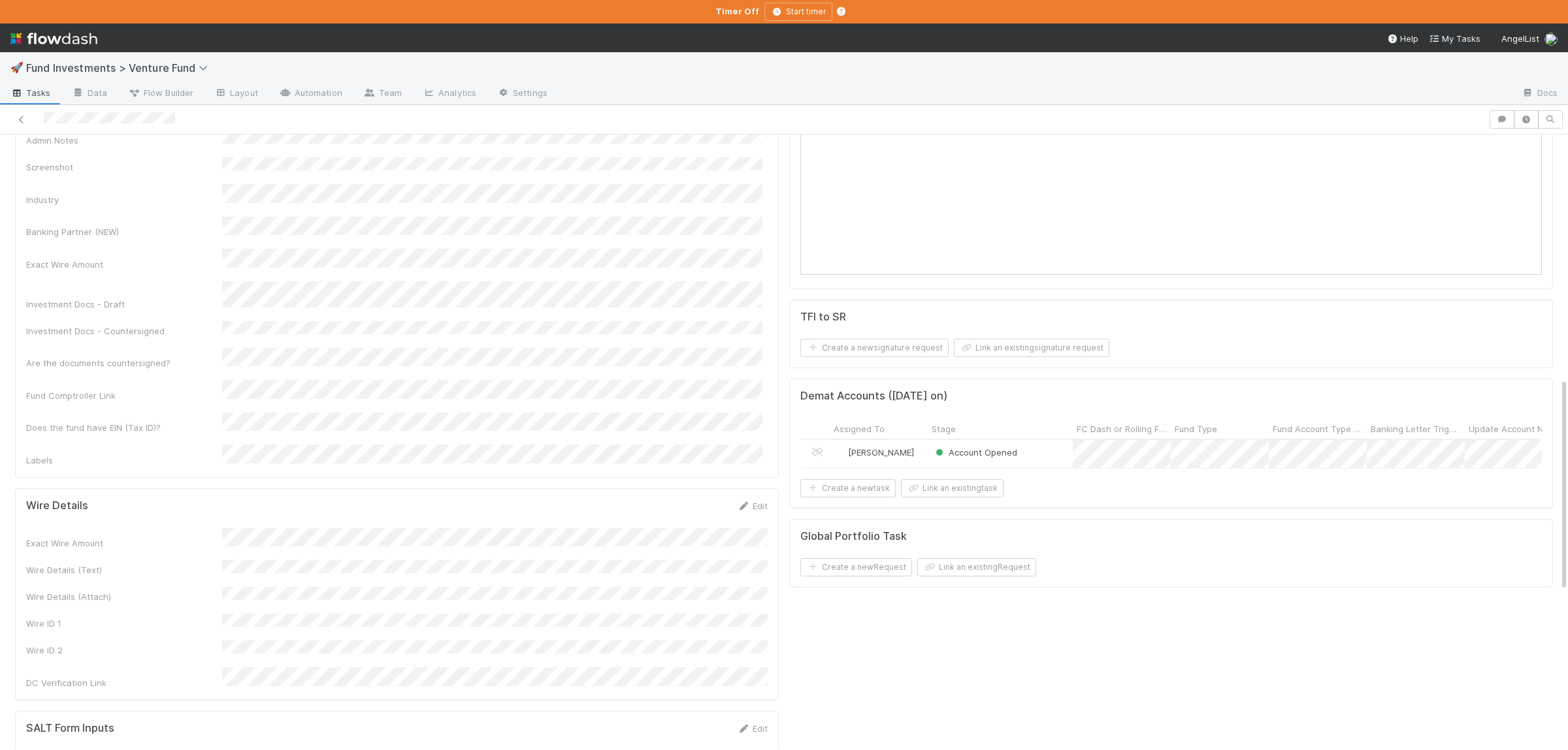
scroll to position [955, 0]
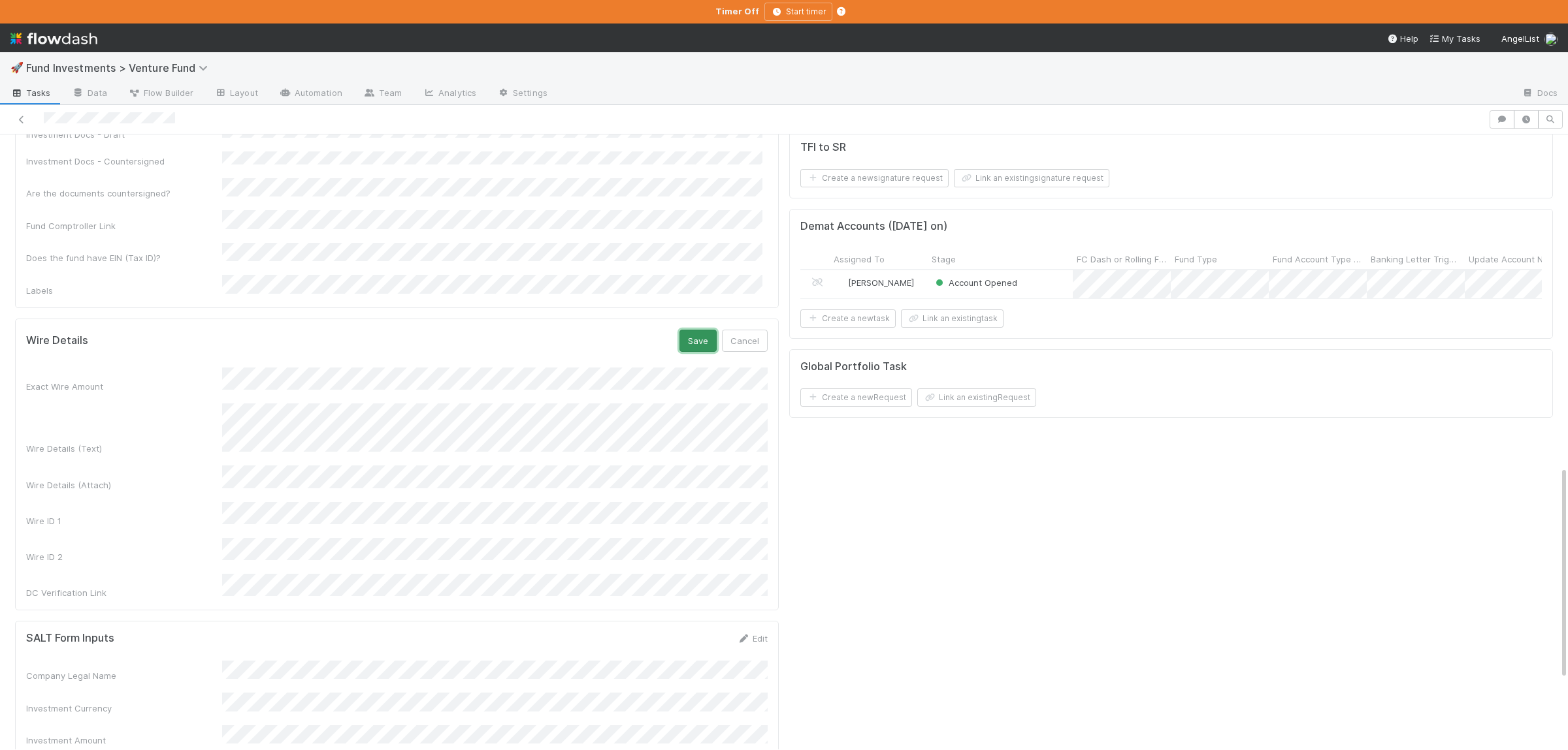
click at [694, 330] on button "Save" at bounding box center [697, 341] width 37 height 22
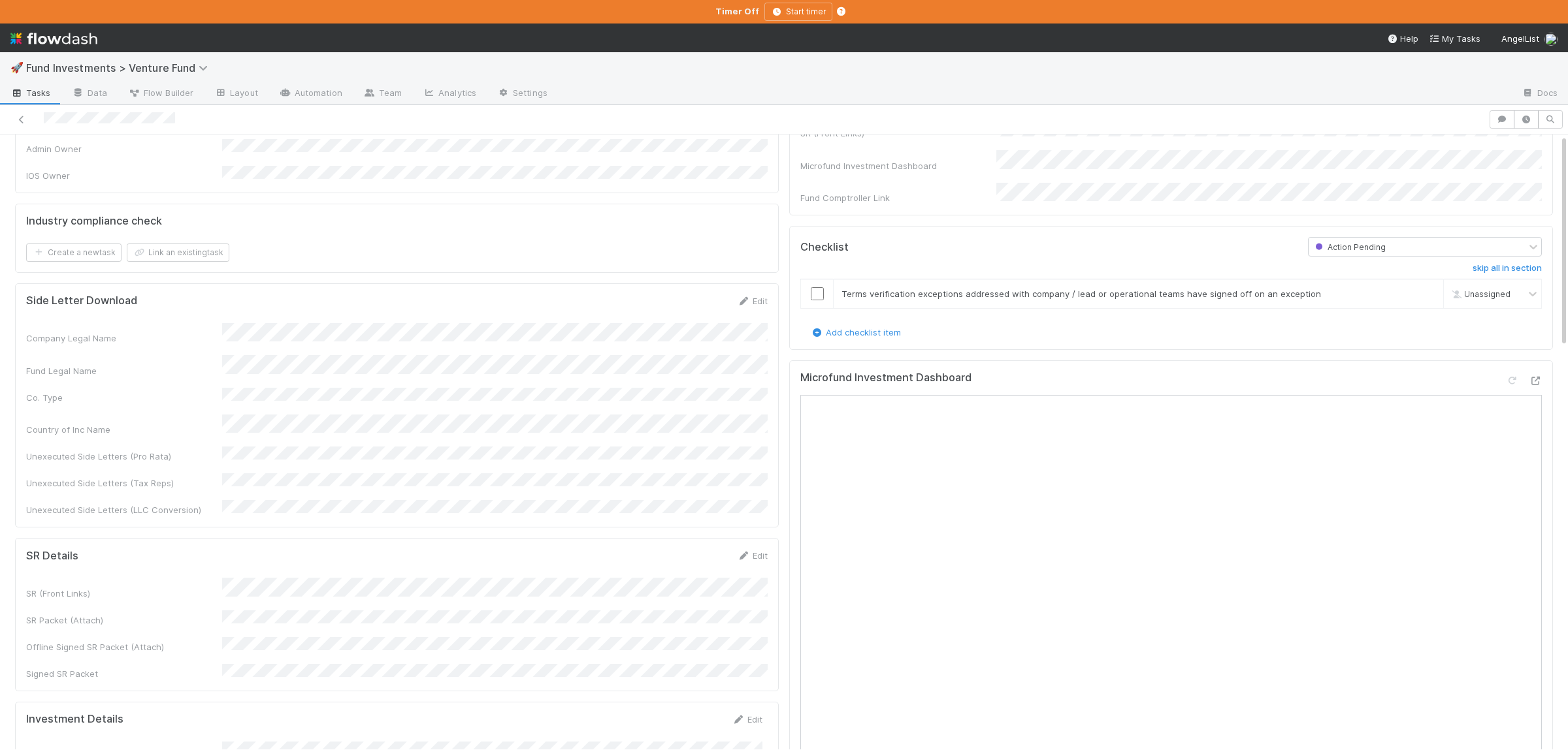
scroll to position [0, 0]
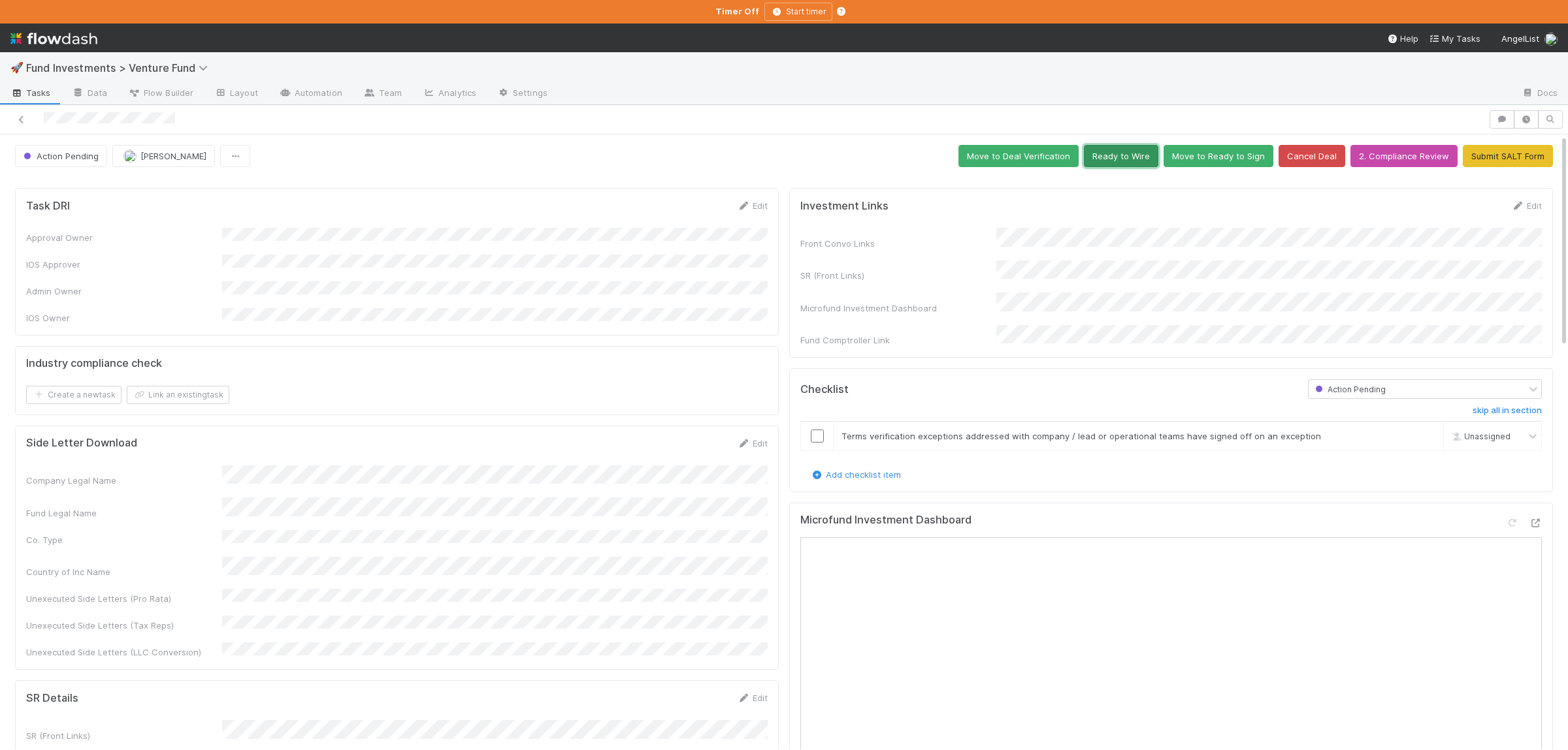
click at [1144, 155] on button "Ready to Wire" at bounding box center [1121, 156] width 74 height 22
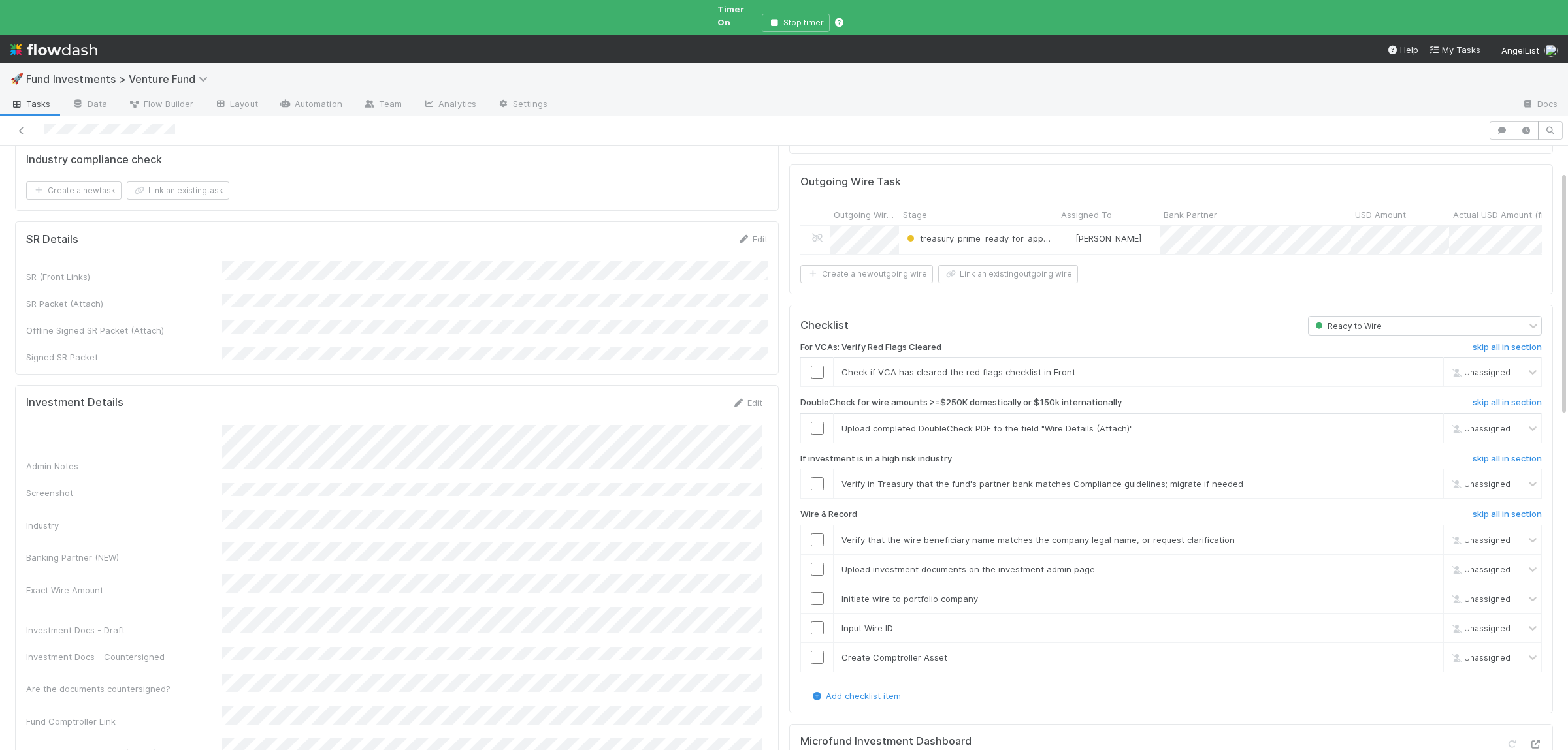
scroll to position [255, 0]
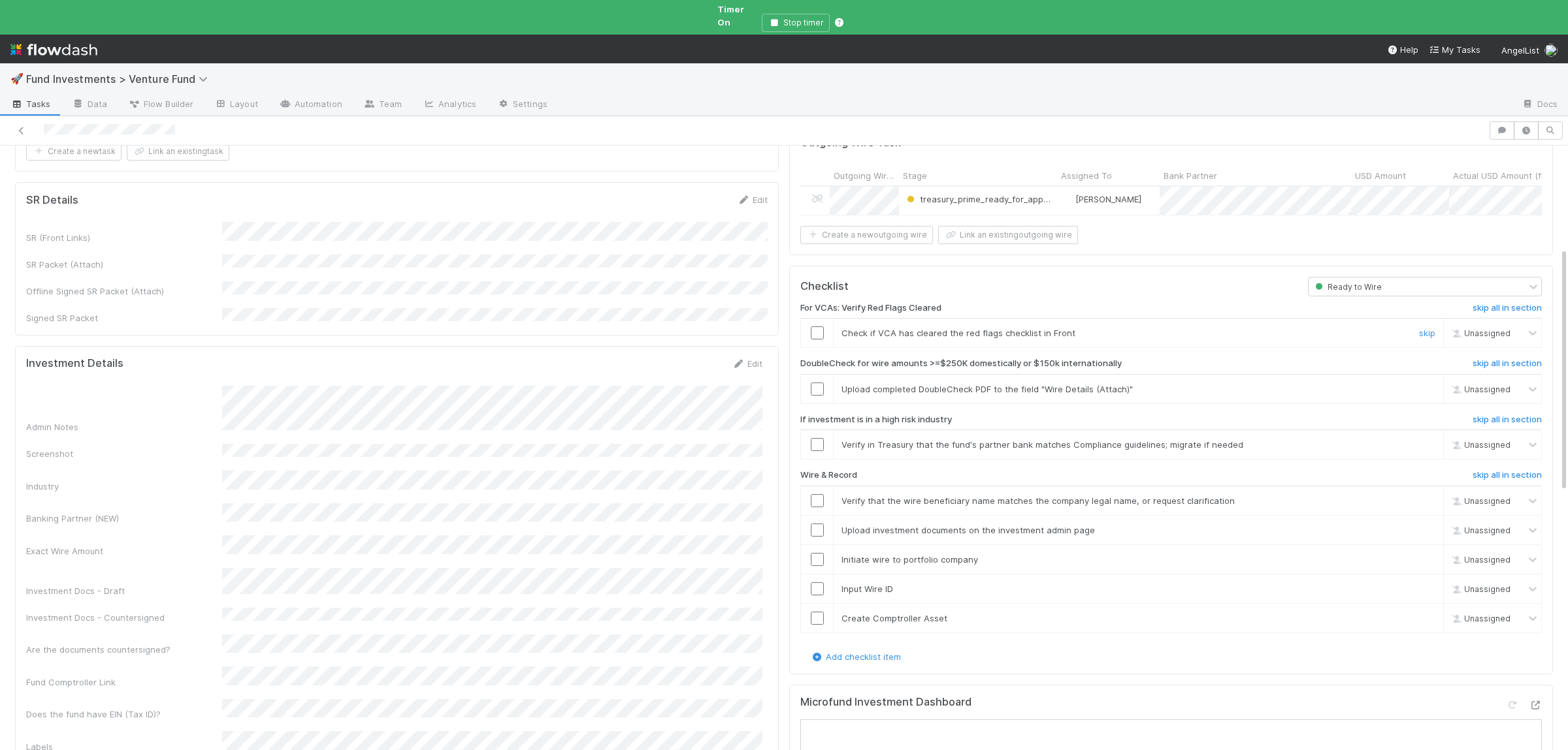
click at [811, 326] on input "checkbox" at bounding box center [818, 333] width 13 height 13
click at [1424, 384] on link "skip" at bounding box center [1427, 389] width 16 height 10
click at [1430, 439] on link "skip" at bounding box center [1427, 444] width 16 height 10
click at [818, 494] on input "checkbox" at bounding box center [818, 501] width 13 height 13
drag, startPoint x: 817, startPoint y: 508, endPoint x: 812, endPoint y: 540, distance: 32.4
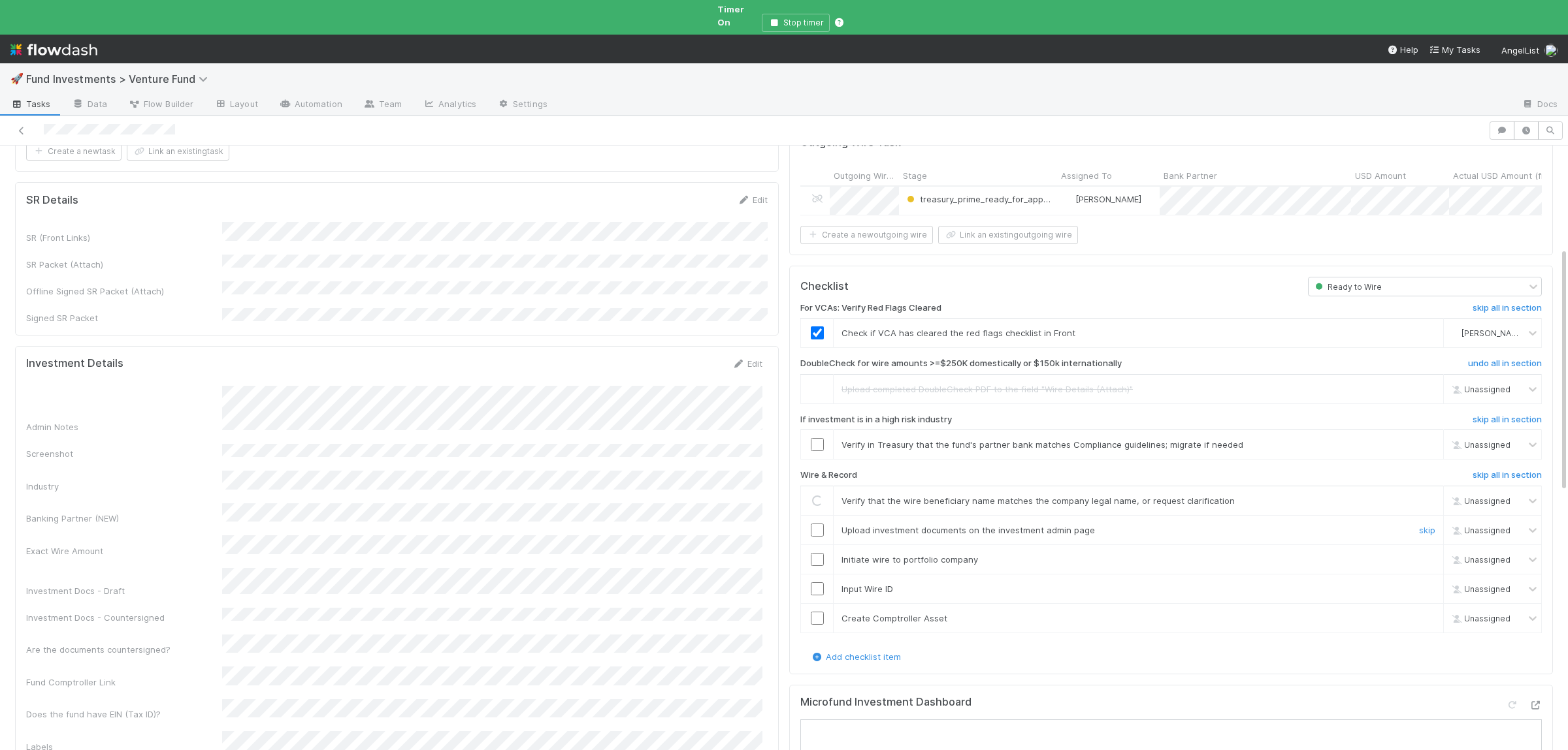
click at [817, 524] on input "checkbox" at bounding box center [818, 530] width 13 height 13
click at [815, 524] on input "checkbox" at bounding box center [818, 530] width 13 height 13
click at [820, 494] on input "checkbox" at bounding box center [818, 501] width 13 height 13
click at [823, 553] on input "checkbox" at bounding box center [818, 559] width 13 height 13
click at [820, 583] on input "checkbox" at bounding box center [818, 589] width 13 height 13
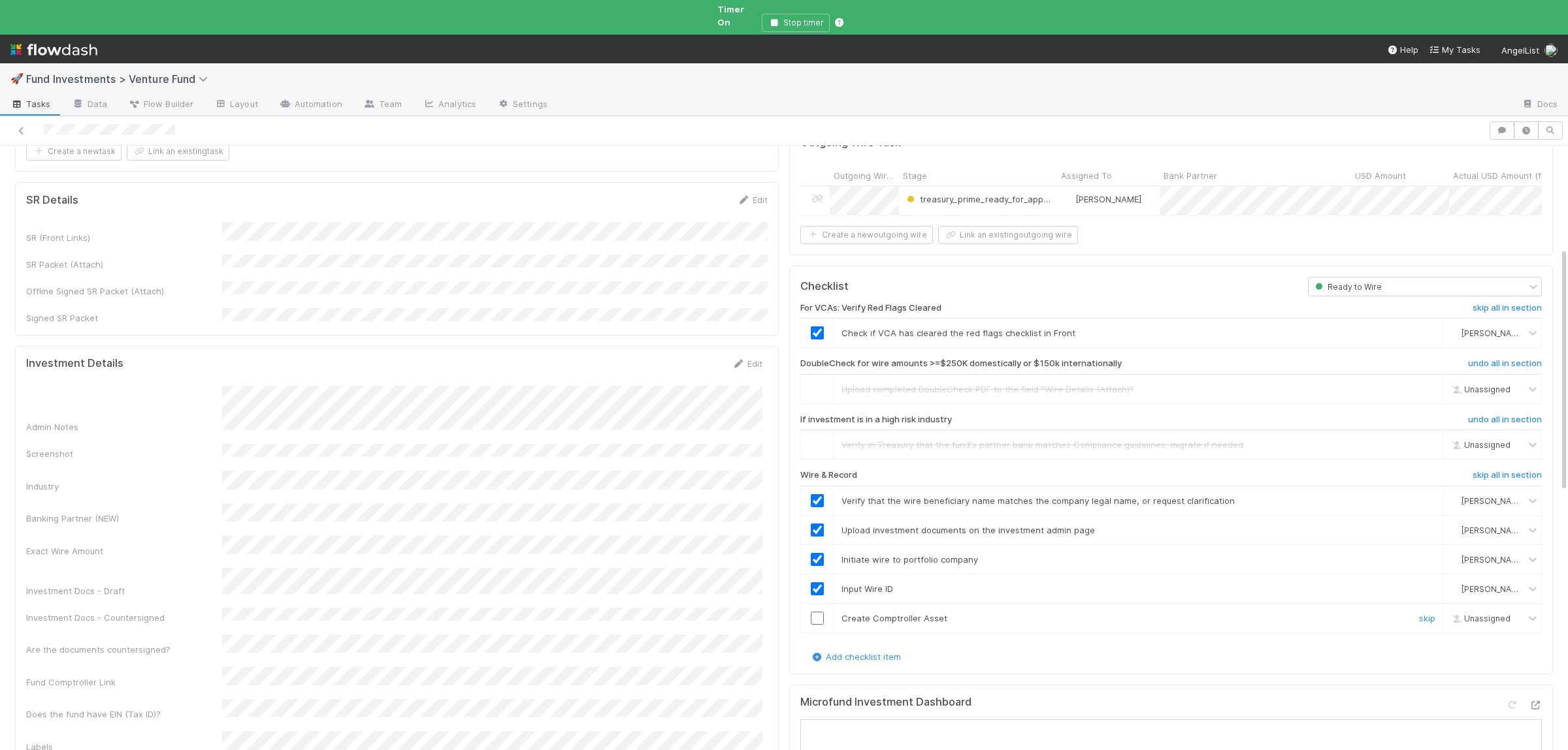
click at [817, 612] on input "checkbox" at bounding box center [818, 618] width 13 height 13
click at [820, 612] on input "checkbox" at bounding box center [818, 618] width 13 height 13
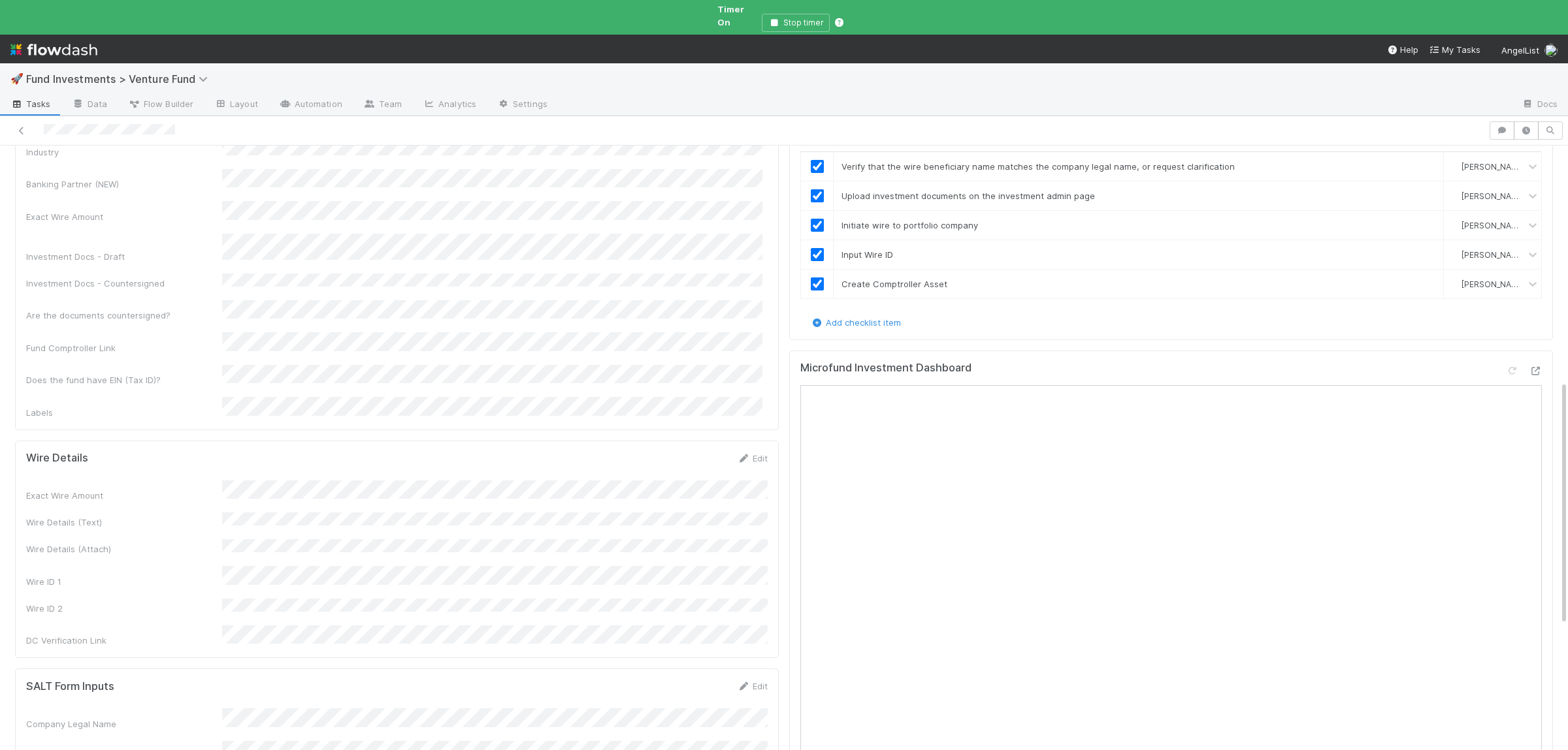
scroll to position [636, 0]
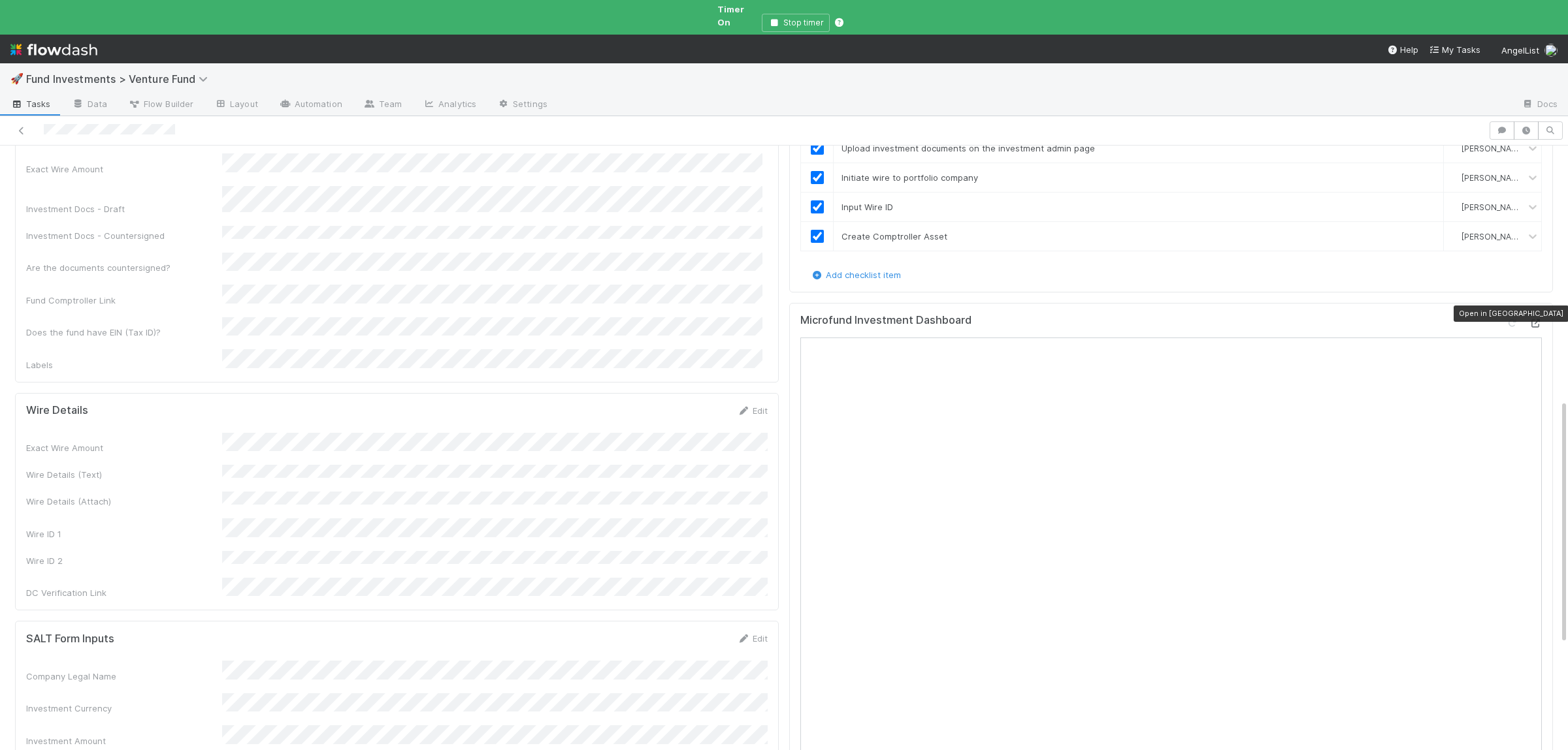
click at [1537, 319] on icon at bounding box center [1535, 323] width 13 height 9
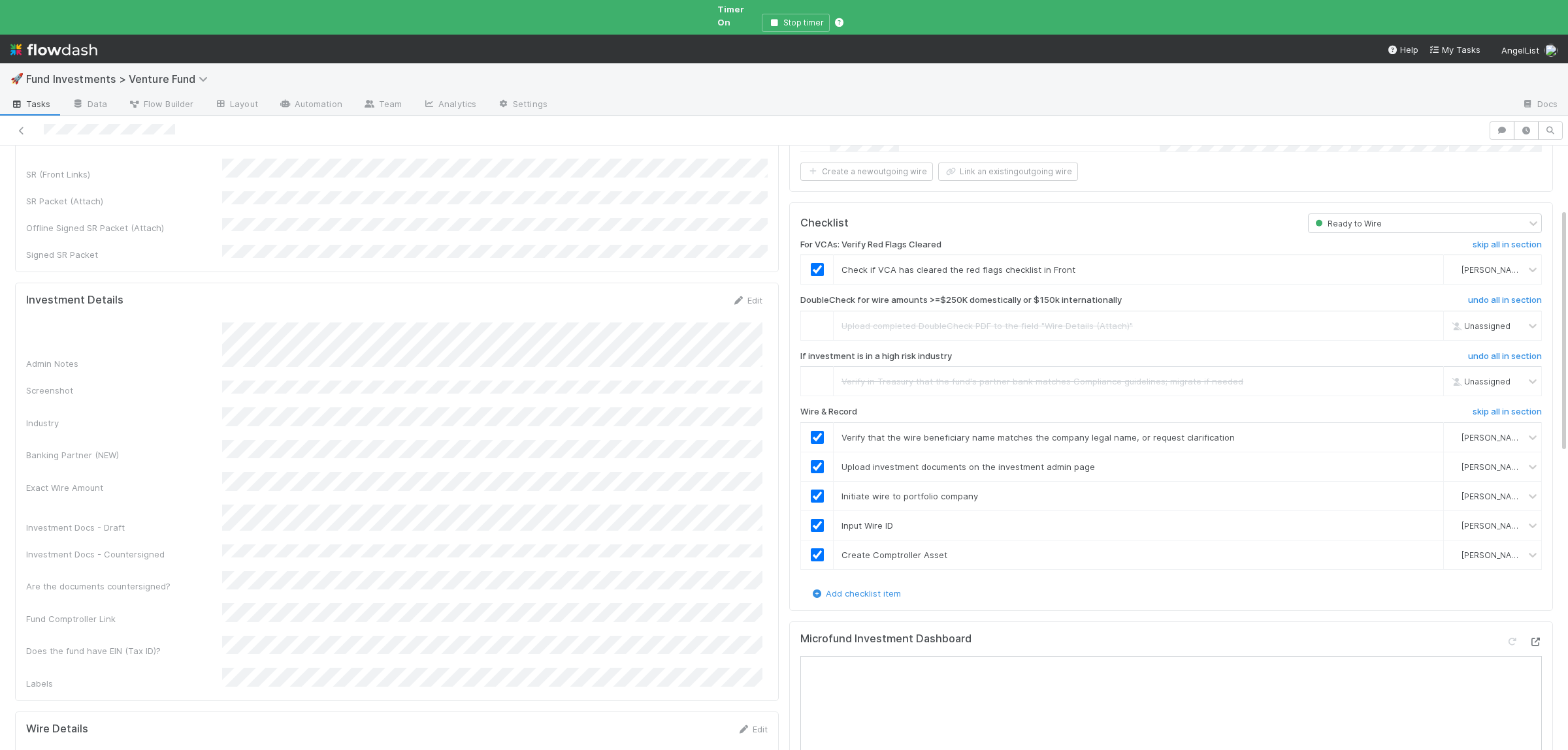
scroll to position [0, 0]
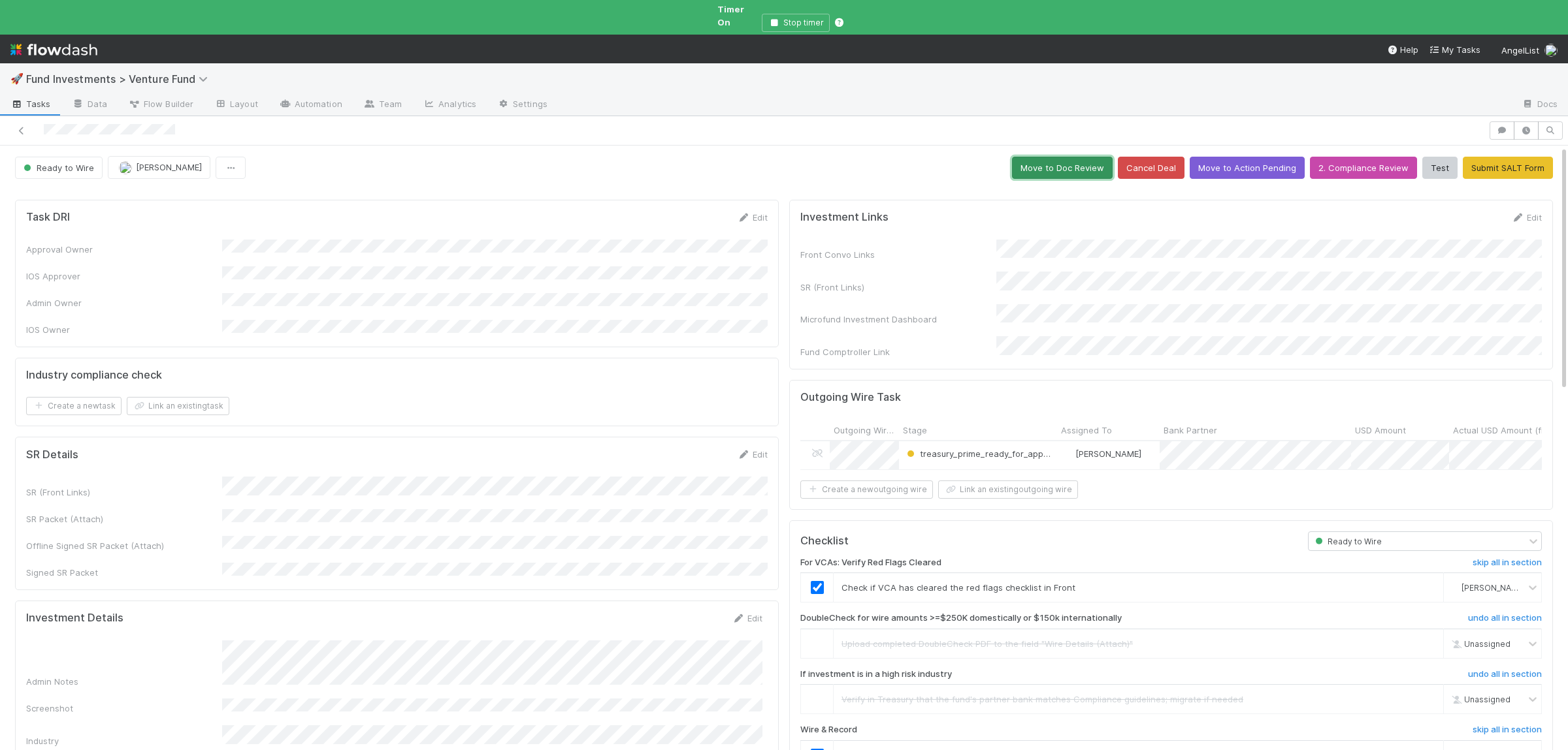
click at [1048, 157] on button "Move to Doc Review" at bounding box center [1062, 167] width 101 height 22
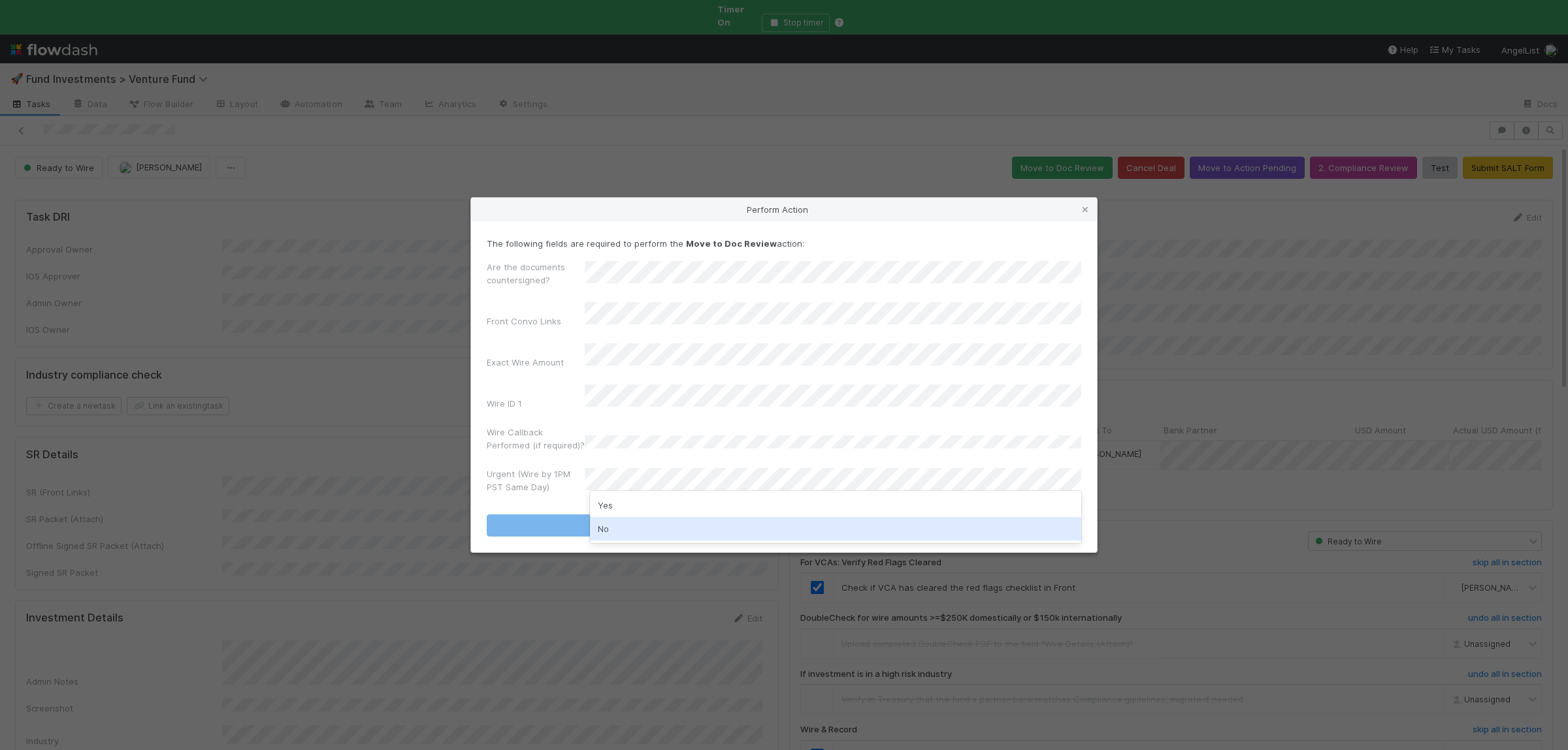
click at [648, 526] on div "No" at bounding box center [836, 529] width 491 height 23
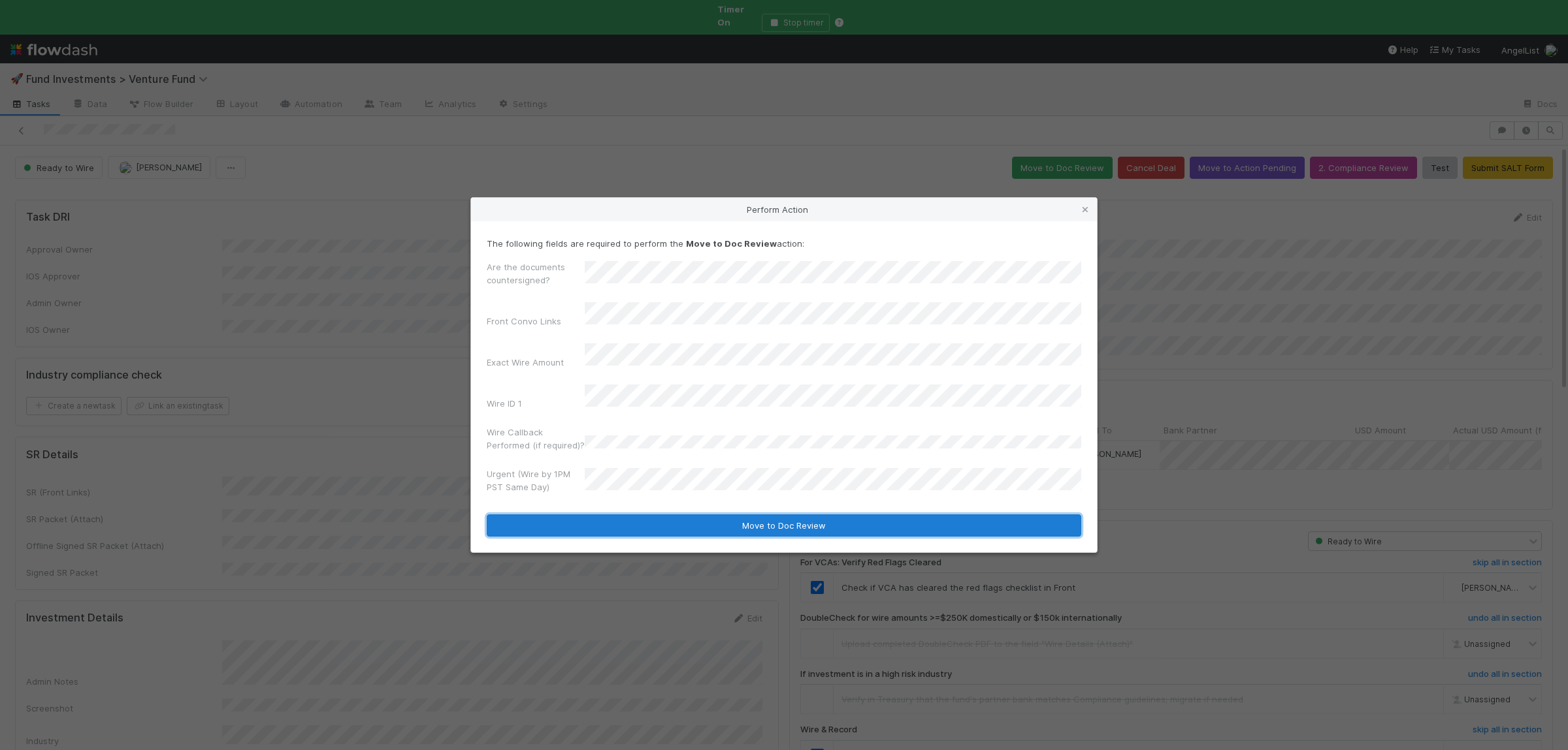
click at [650, 520] on button "Move to Doc Review" at bounding box center [784, 526] width 595 height 22
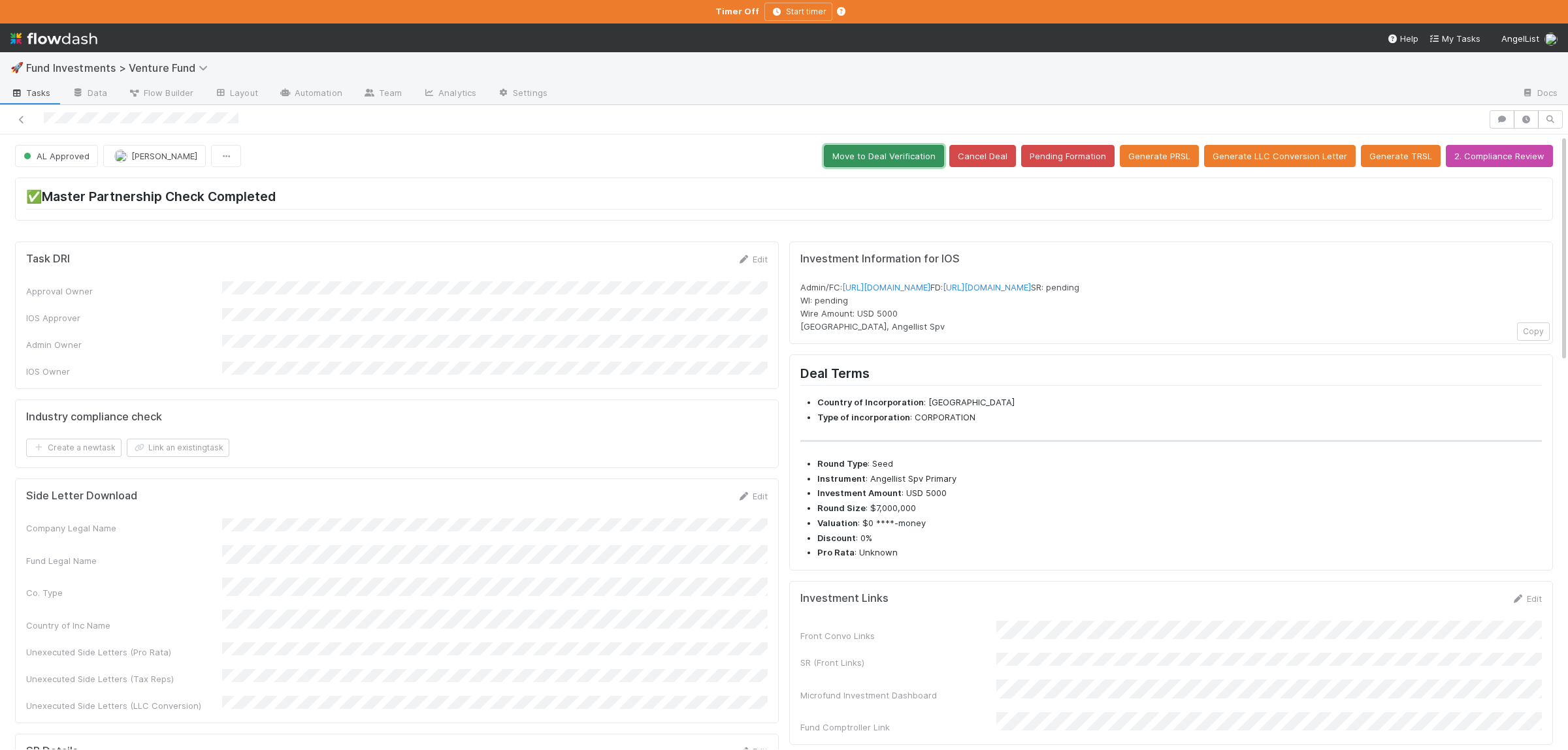
click at [909, 153] on button "Move to Deal Verification" at bounding box center [884, 156] width 120 height 22
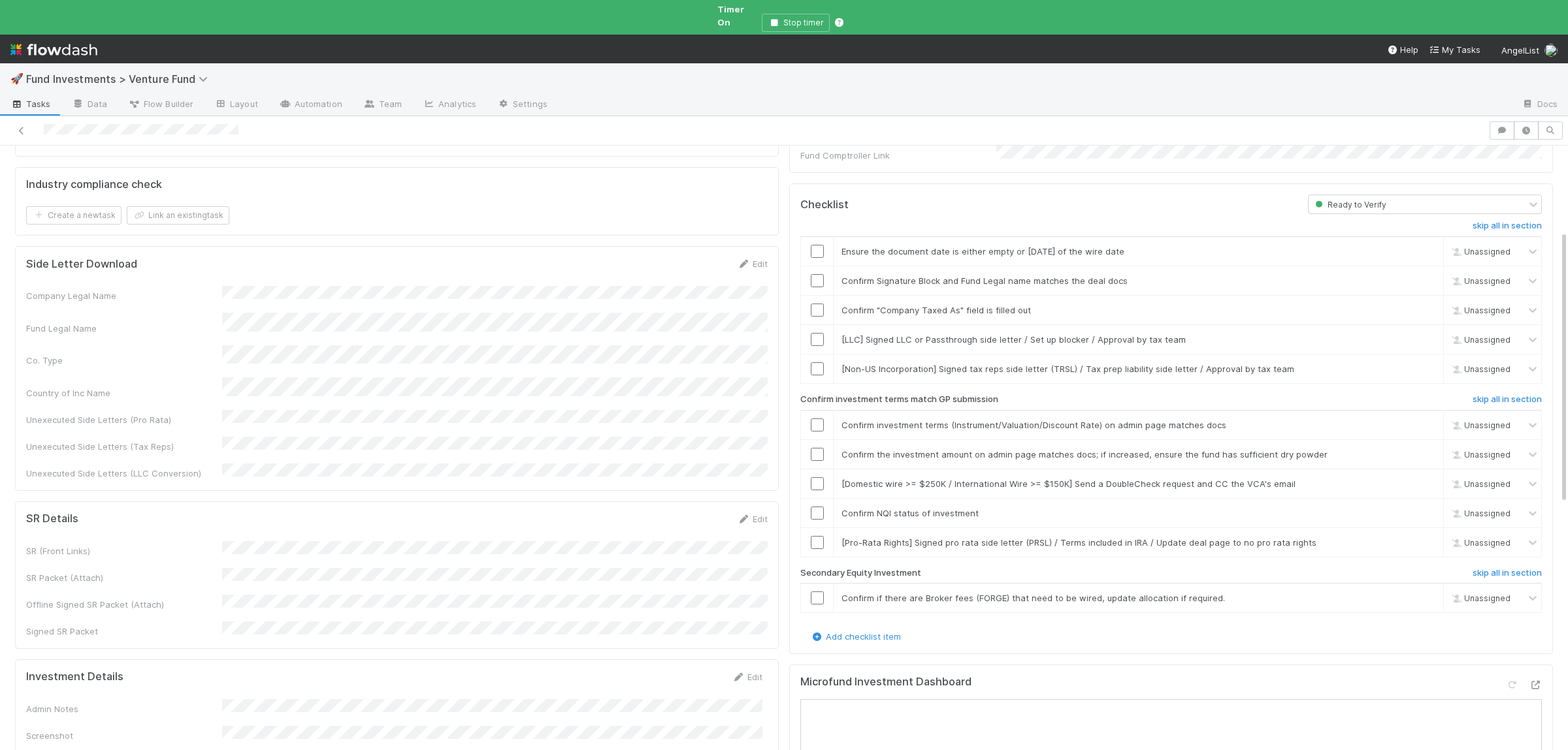
scroll to position [509, 0]
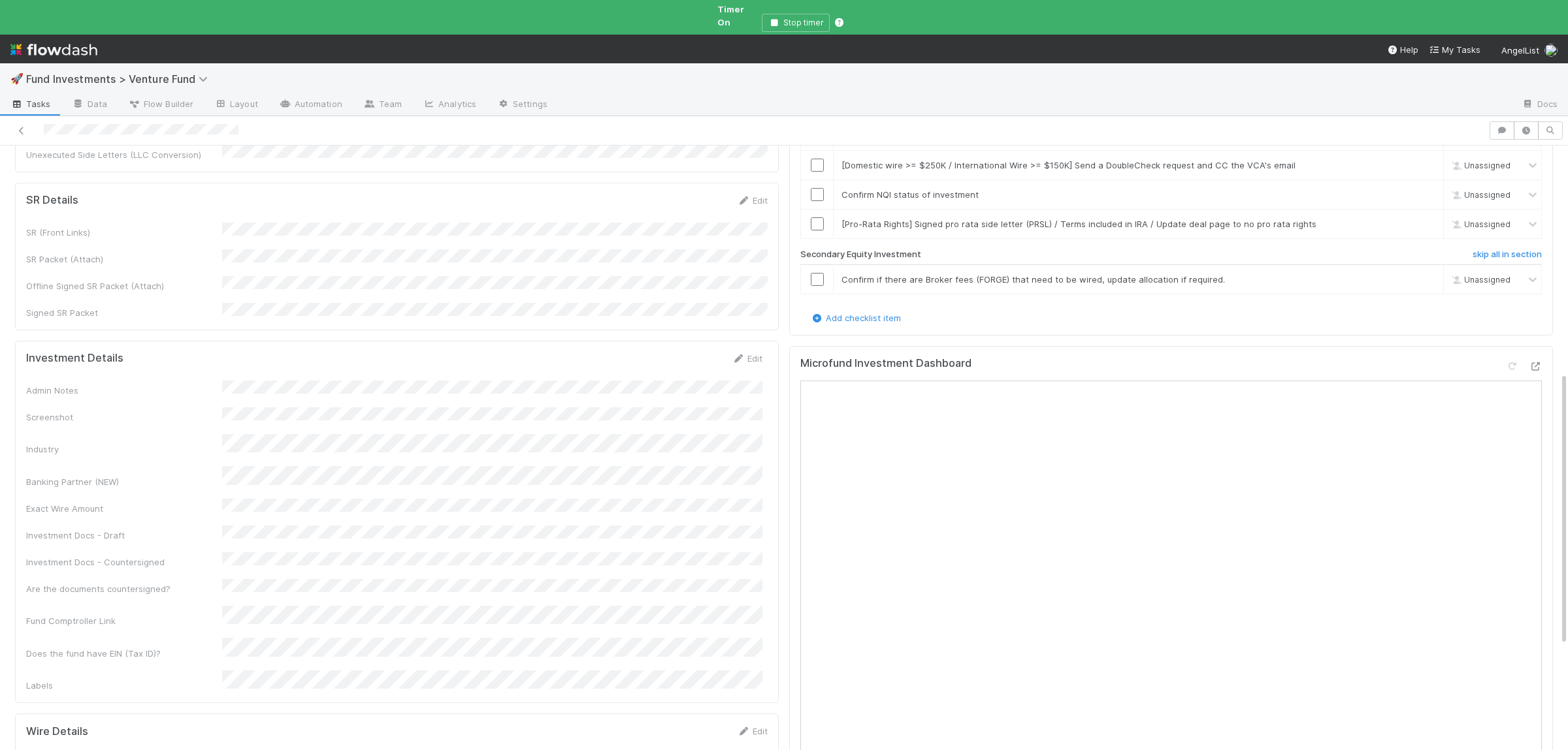
click at [342, 574] on div "Admin Notes Screenshot Industry Banking Partner (NEW) Exact Wire Amount Investm…" at bounding box center [394, 537] width 736 height 312
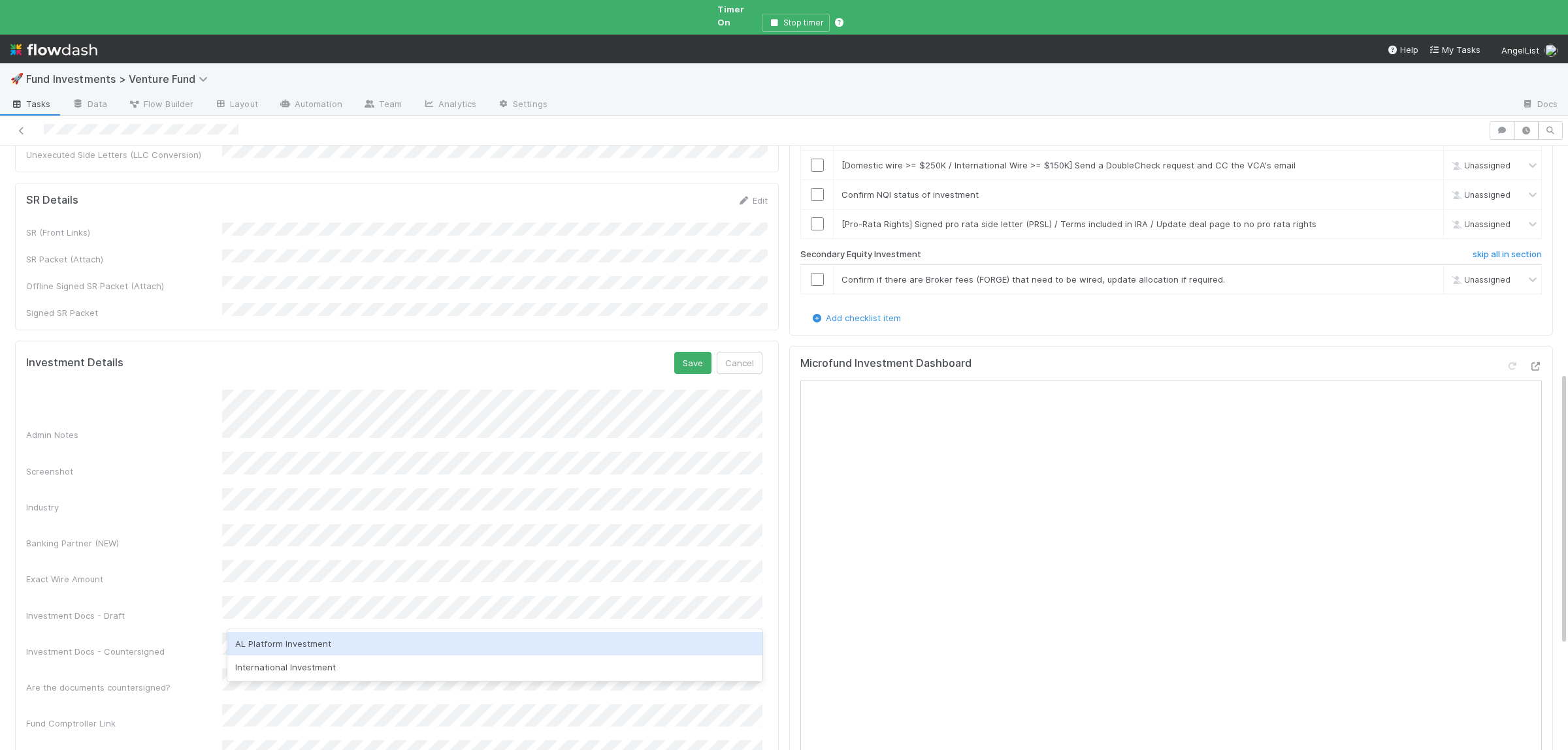
click at [361, 644] on div "AL Platform Investment" at bounding box center [495, 644] width 535 height 23
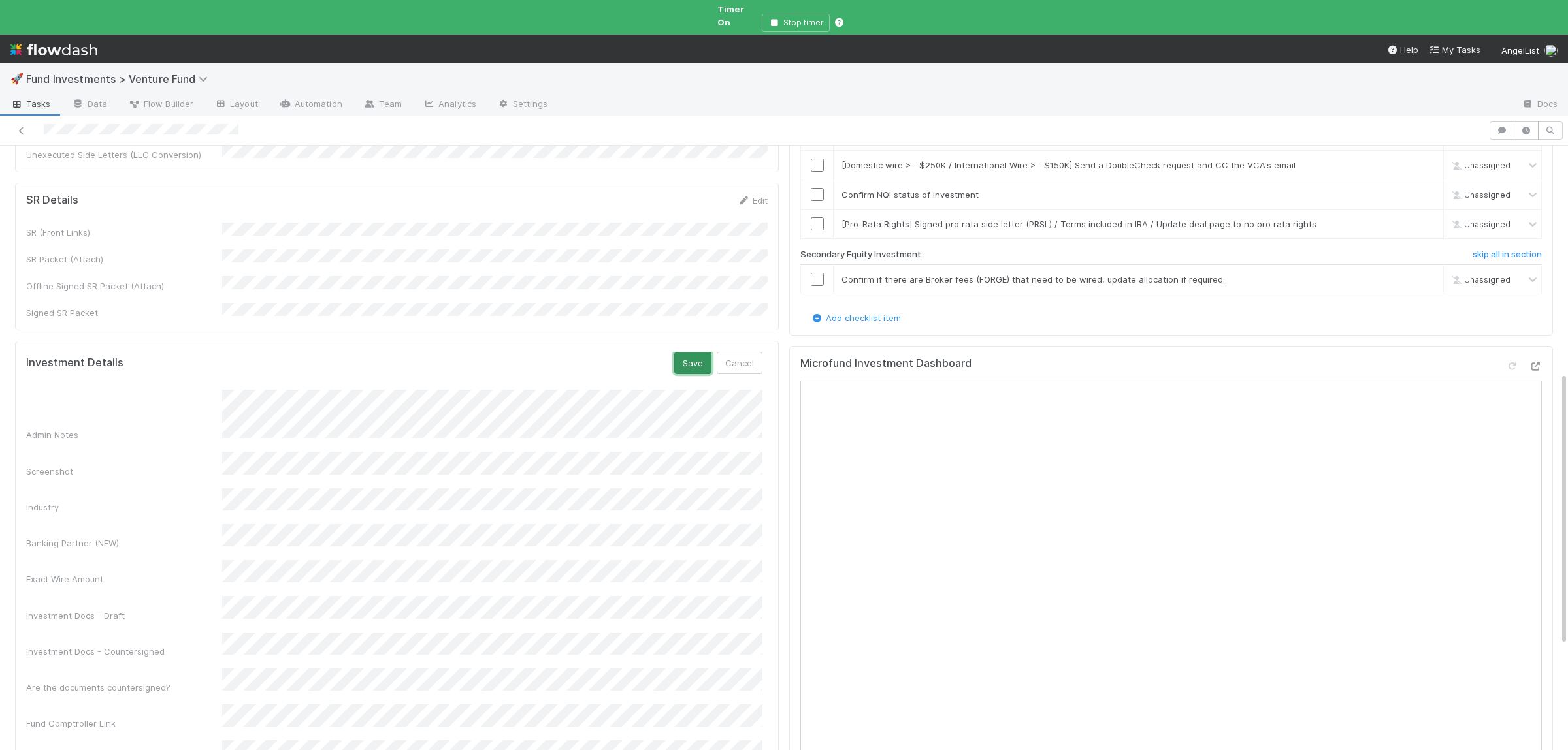
click at [676, 352] on button "Save" at bounding box center [692, 363] width 37 height 22
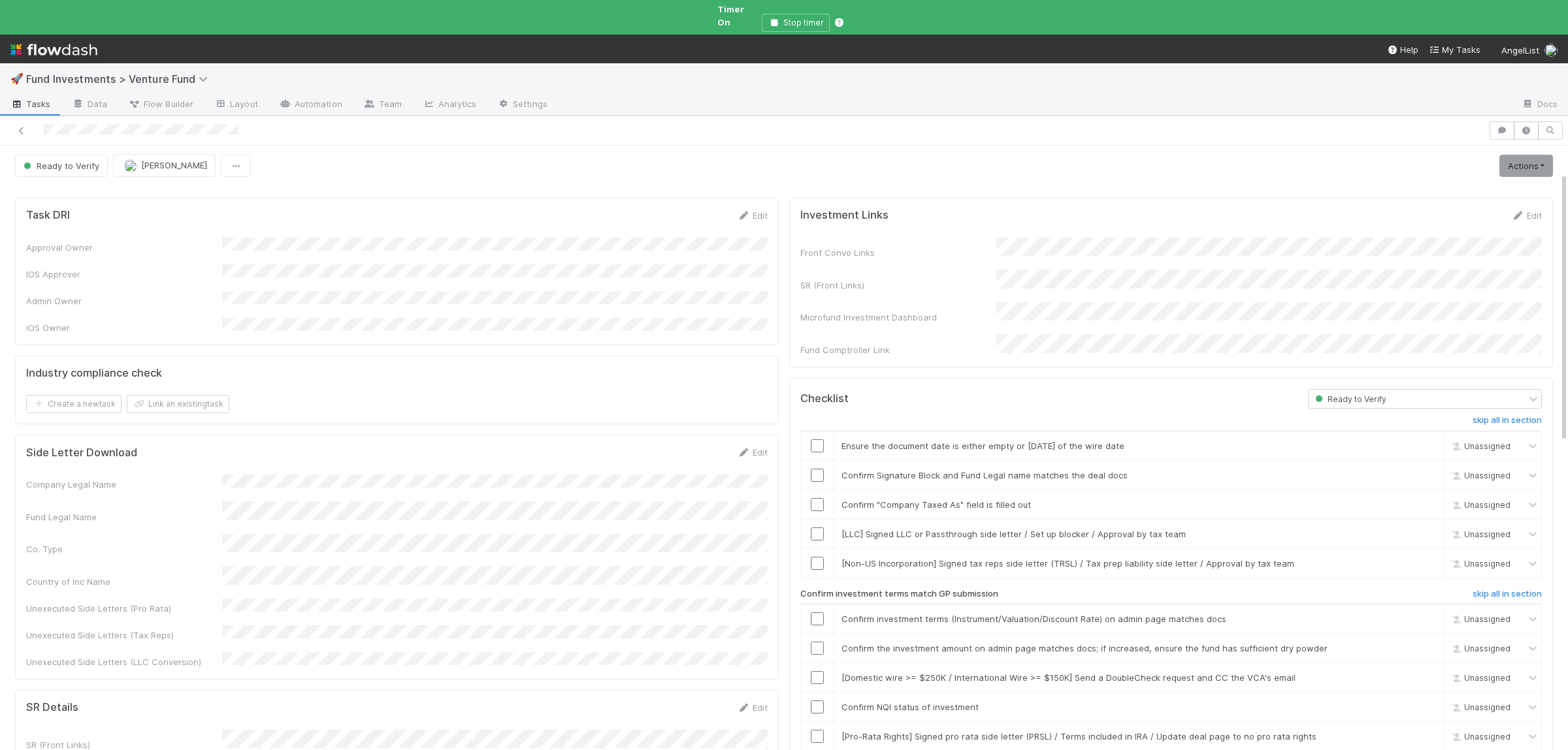
scroll to position [0, 0]
click at [65, 162] on span "Ready to Verify" at bounding box center [60, 167] width 79 height 10
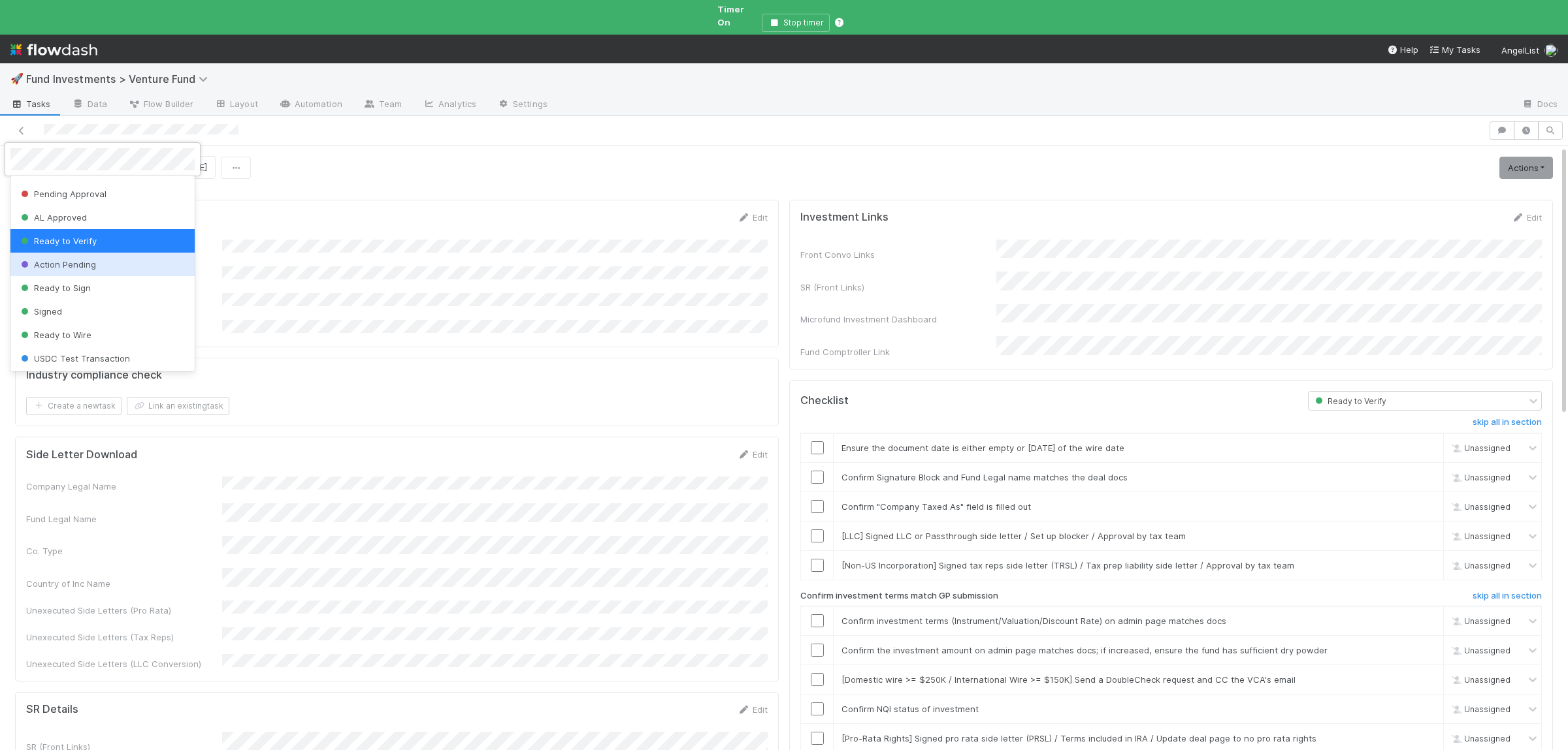
scroll to position [63, 0]
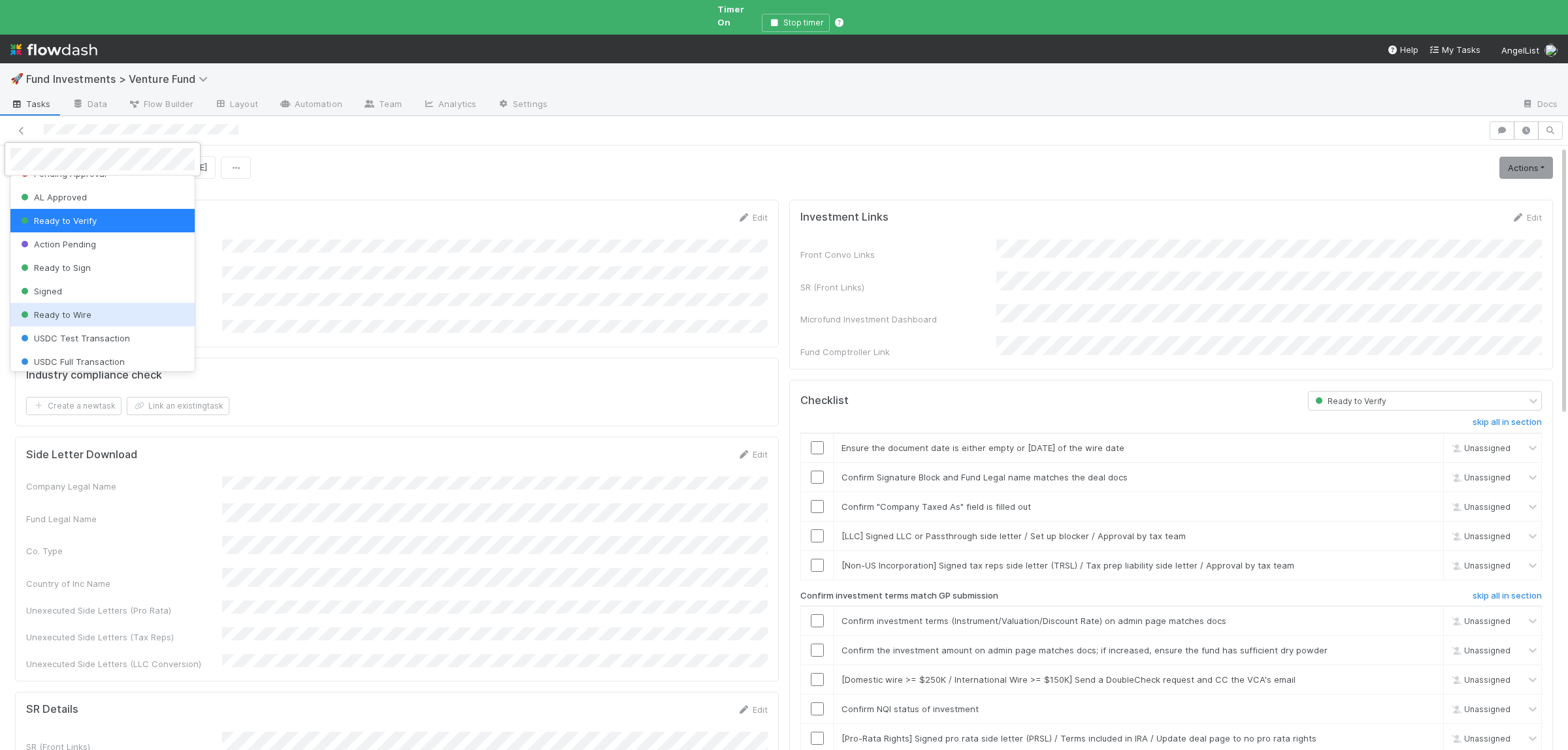
click at [114, 307] on div "Ready to Wire" at bounding box center [102, 315] width 184 height 23
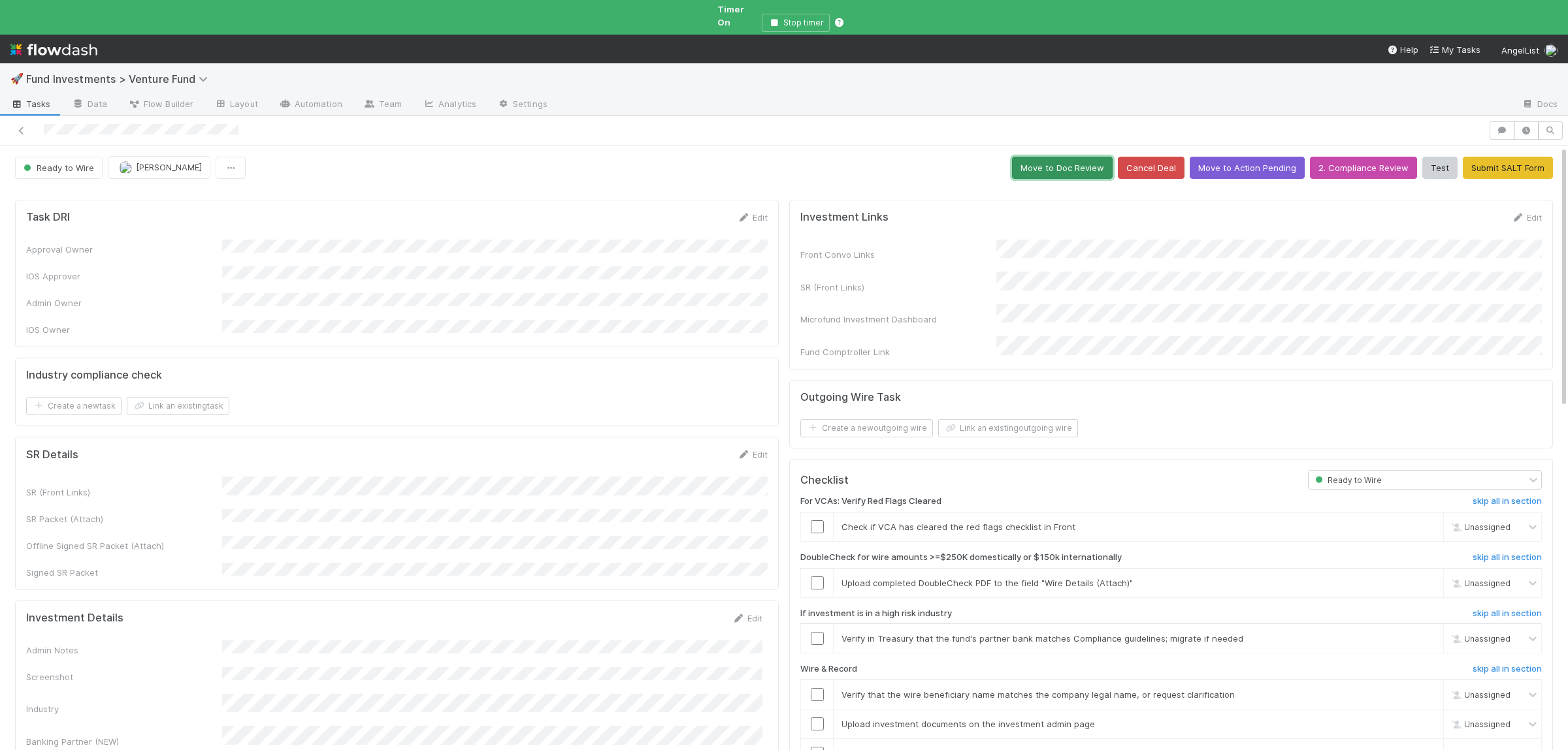
click at [1084, 157] on button "Move to Doc Review" at bounding box center [1062, 167] width 101 height 22
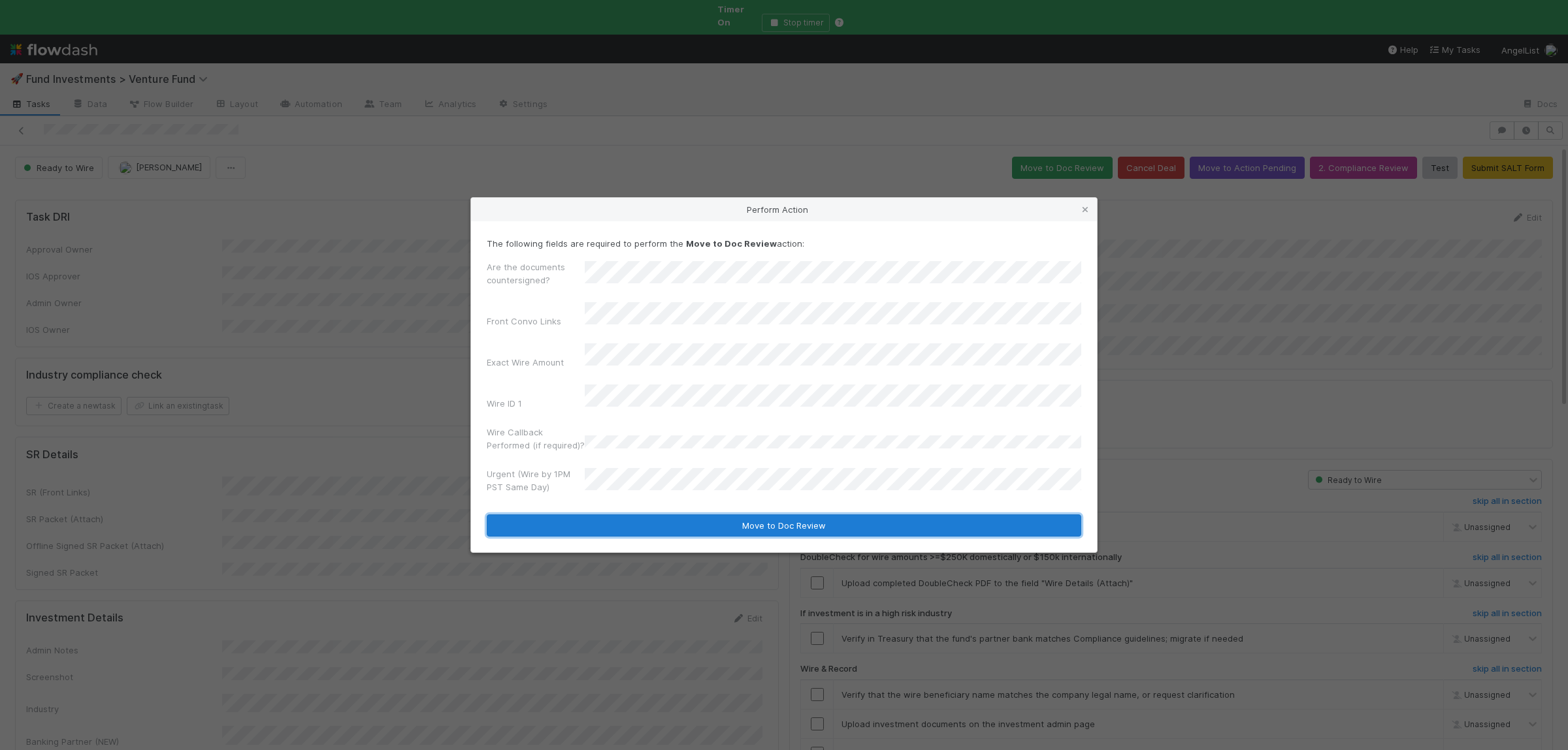
click at [712, 520] on button "Move to Doc Review" at bounding box center [784, 526] width 595 height 22
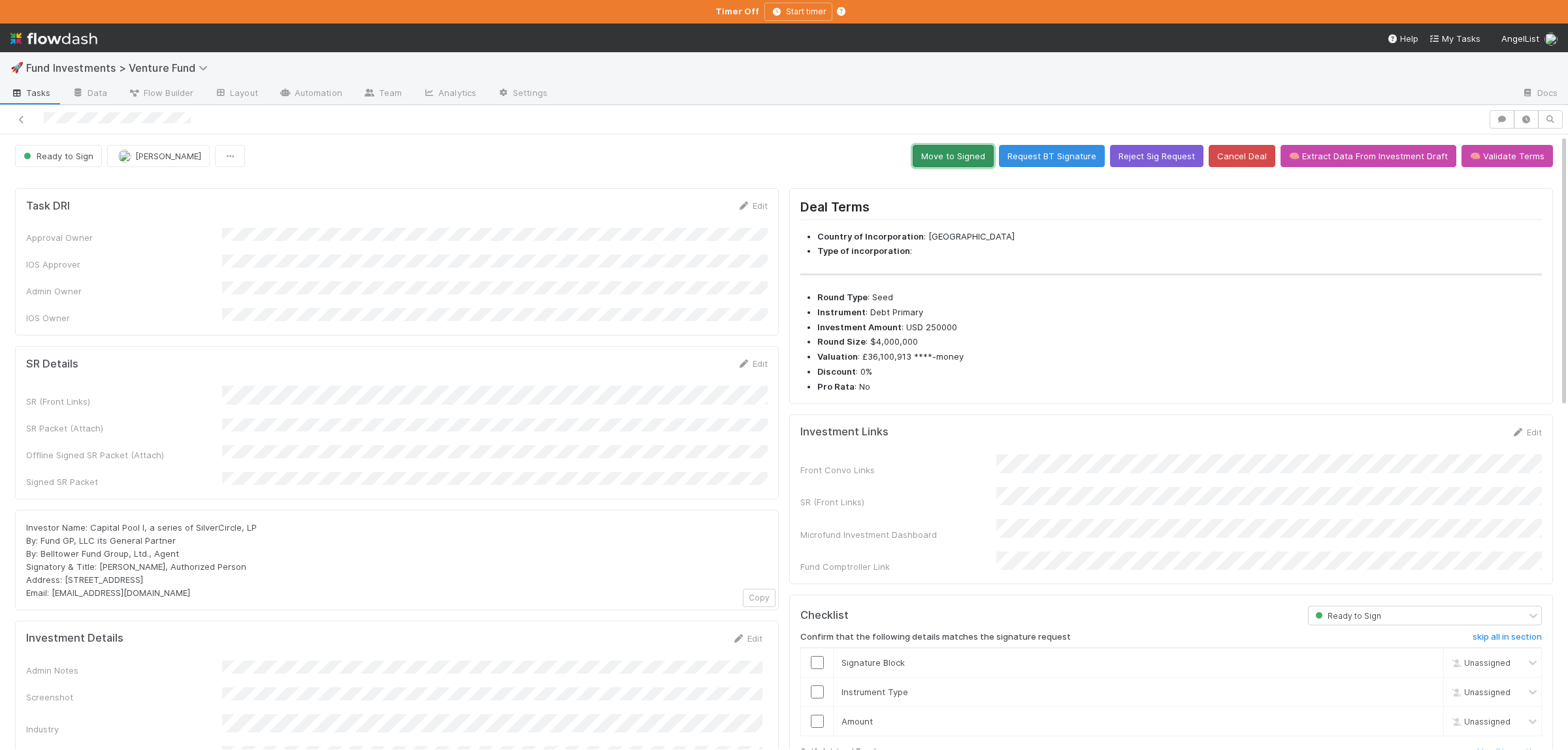
click at [952, 153] on button "Move to Signed" at bounding box center [953, 156] width 81 height 22
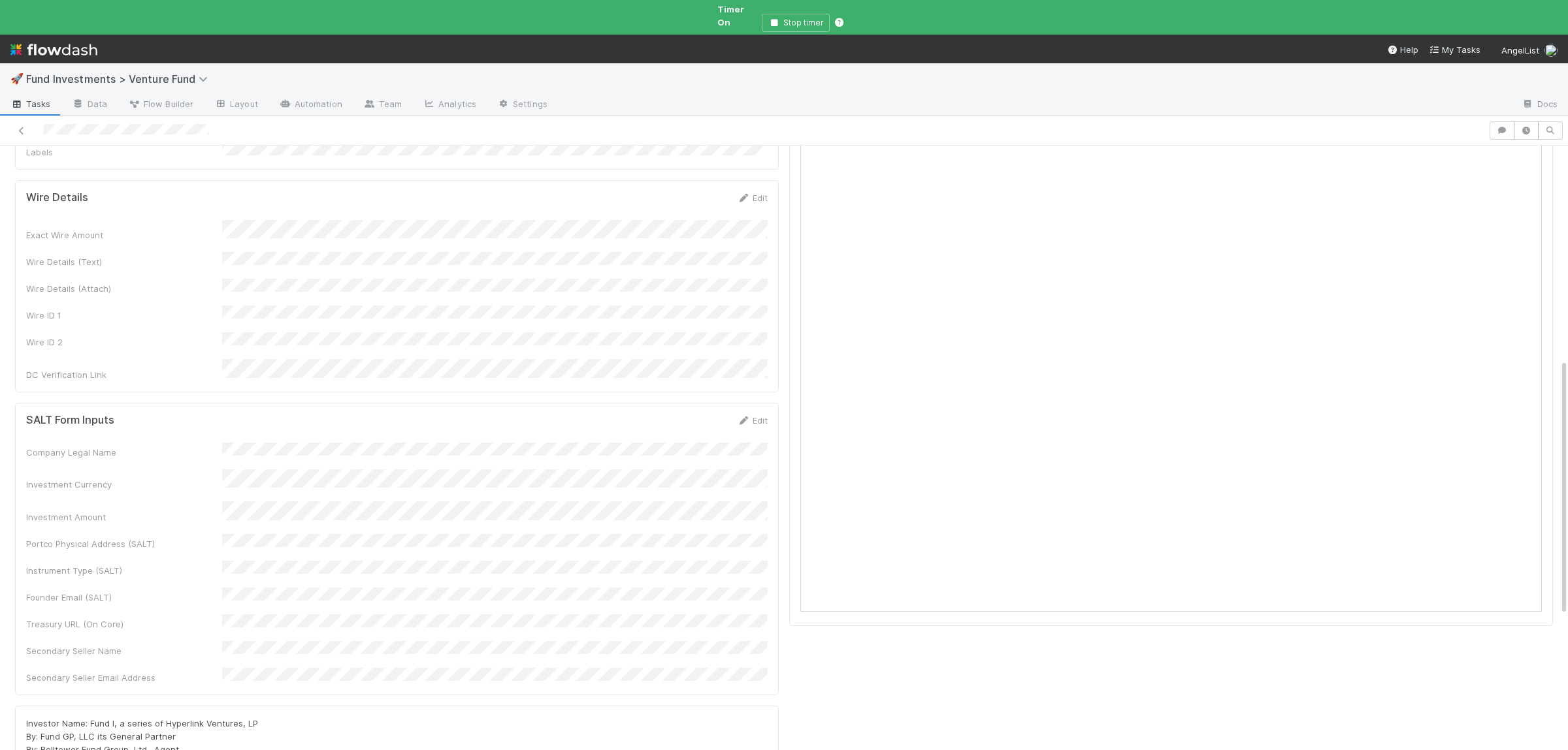
scroll to position [827, 0]
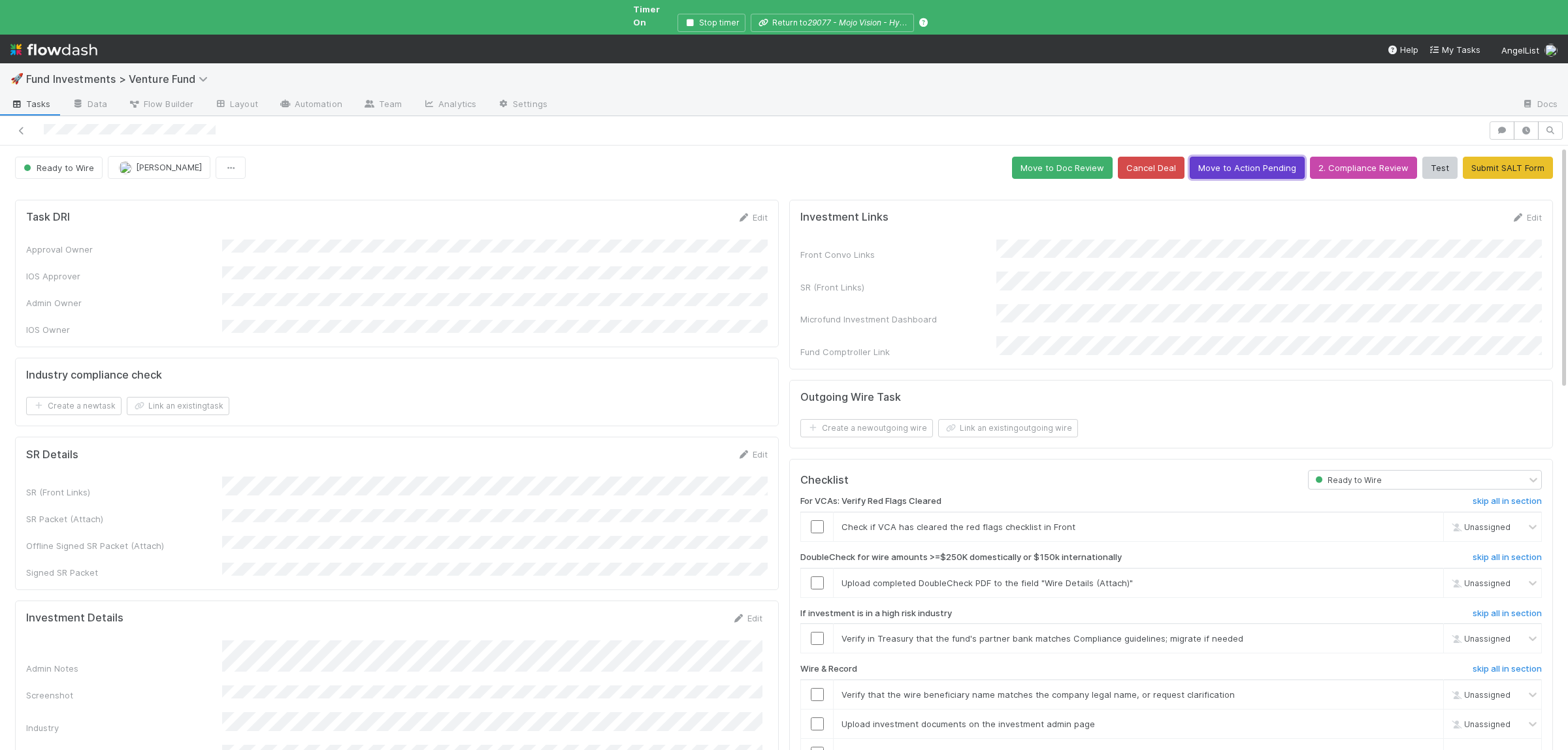
click at [1258, 161] on button "Move to Action Pending" at bounding box center [1247, 167] width 115 height 22
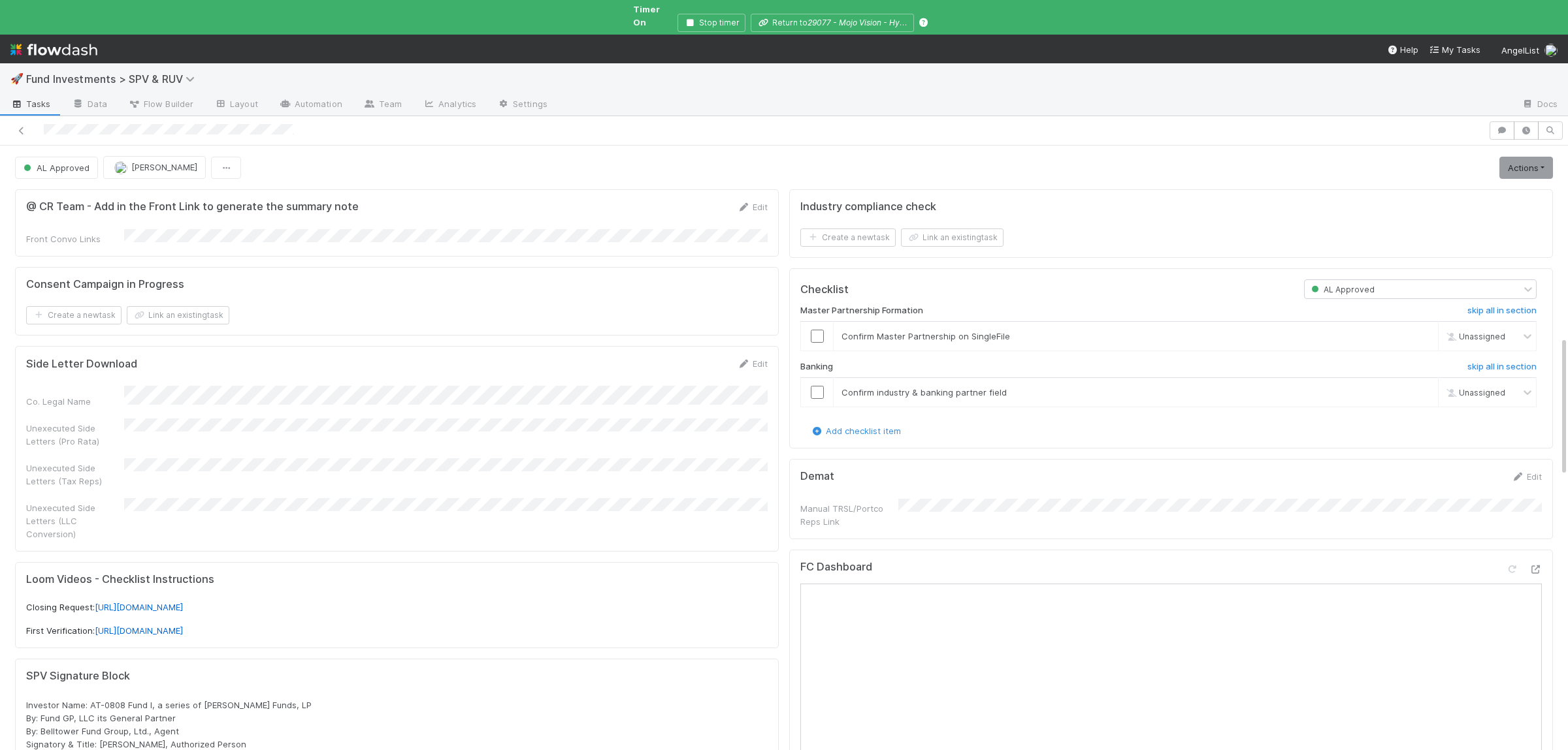
scroll to position [837, 0]
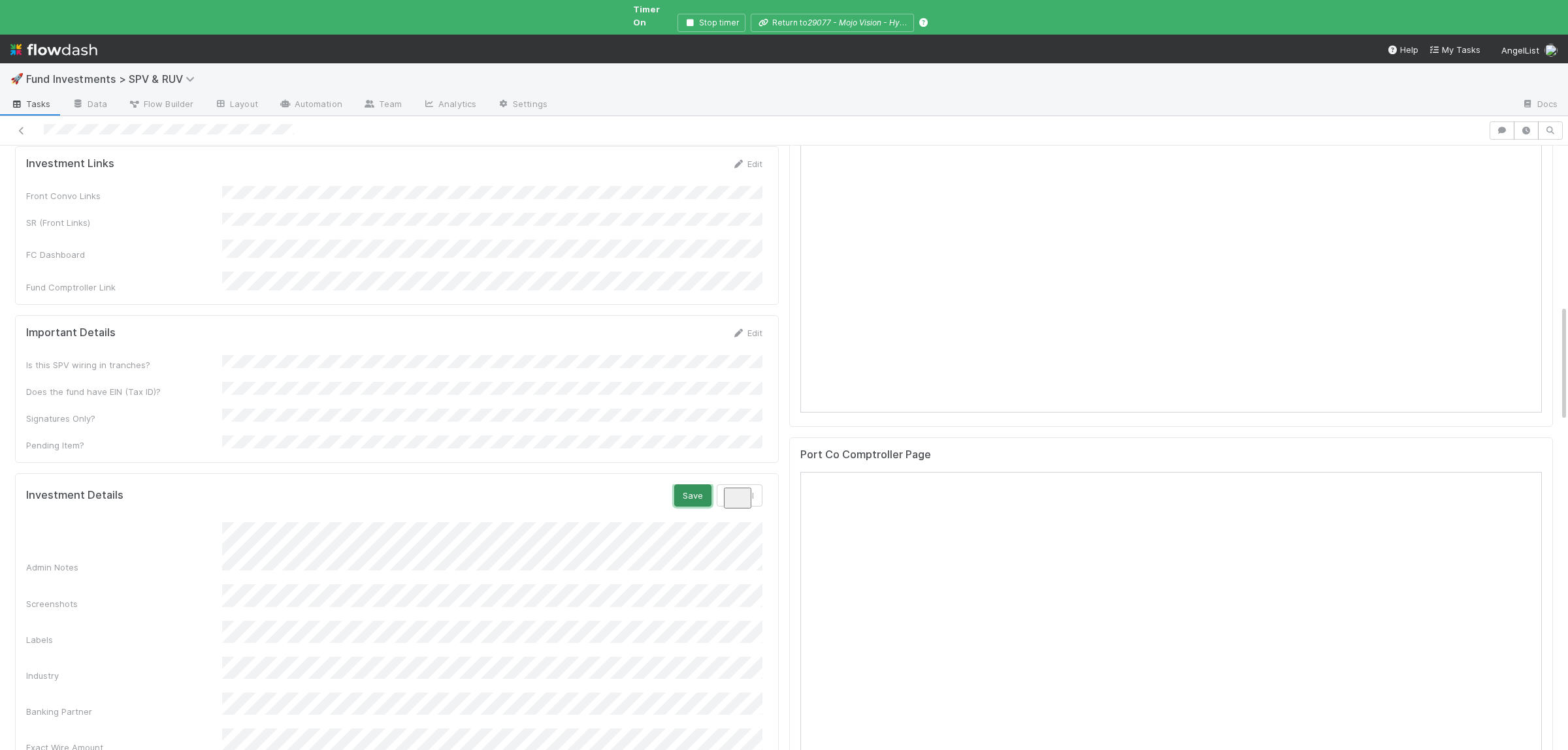
click at [696, 484] on button "Save" at bounding box center [692, 495] width 37 height 22
click at [332, 590] on div "Admin Notes Screenshots Labels Industry Banking Partner Exact Wire Amount Inves…" at bounding box center [394, 644] width 736 height 261
click at [685, 484] on button "Save" at bounding box center [692, 495] width 37 height 22
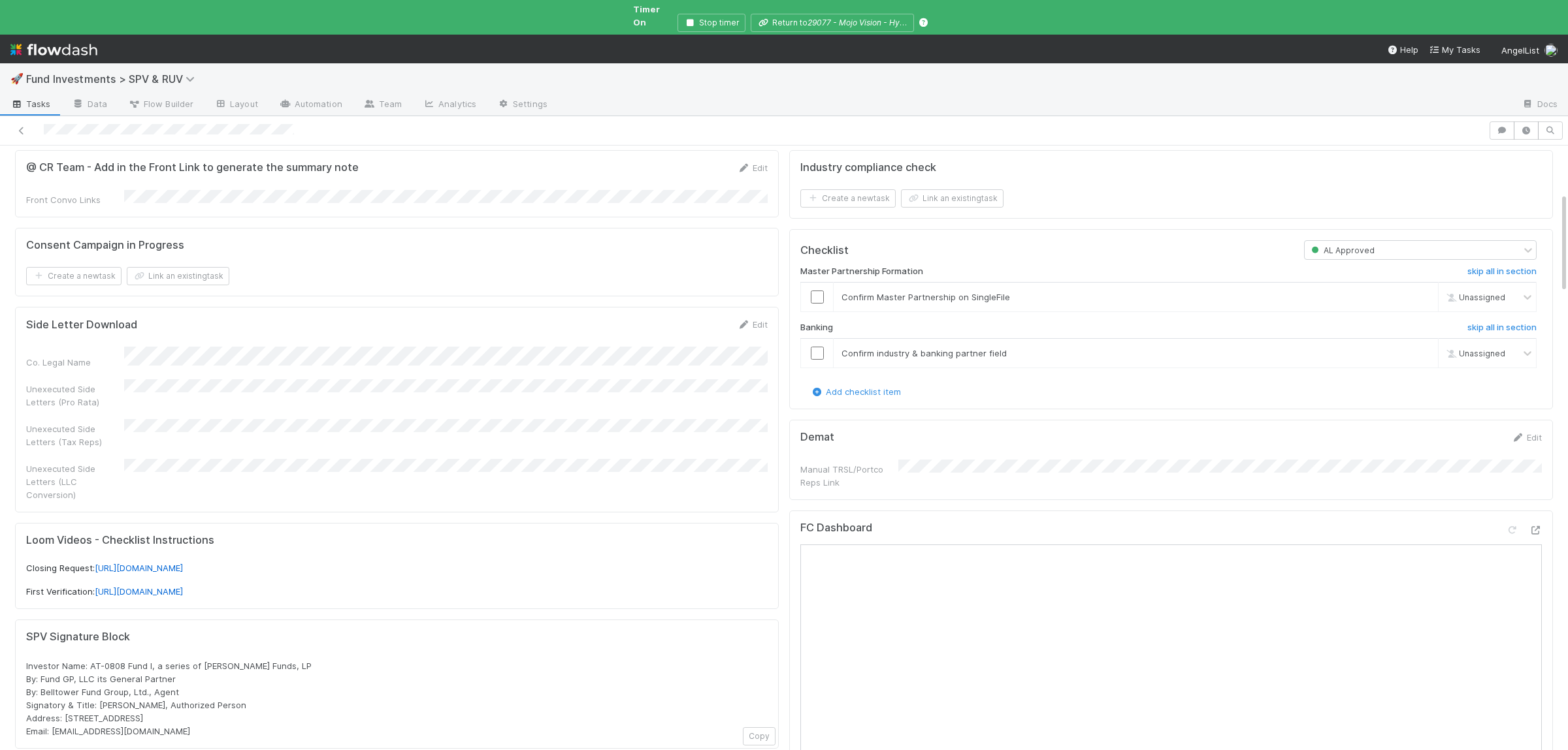
scroll to position [0, 0]
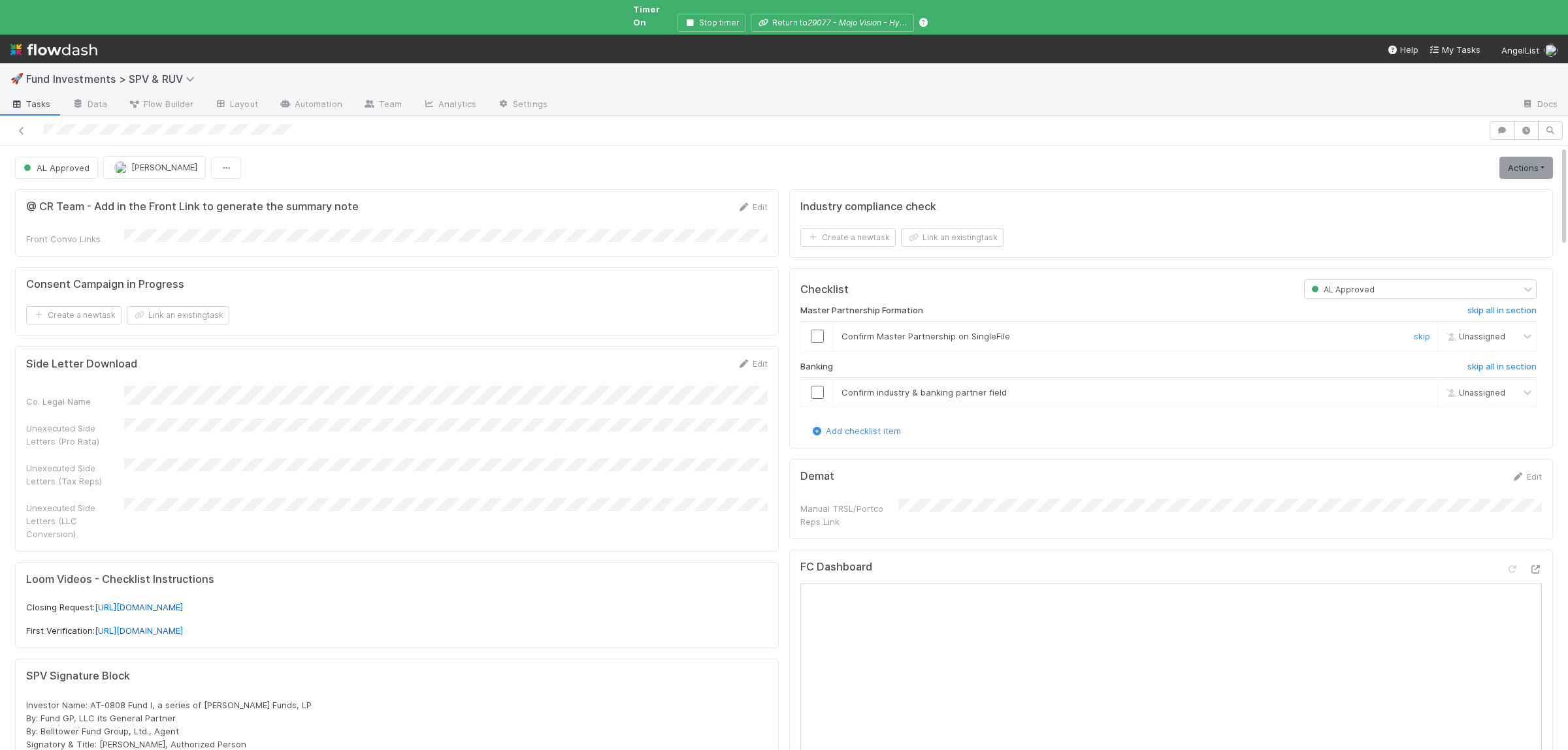
click at [823, 331] on input "checkbox" at bounding box center [818, 336] width 13 height 13
click at [818, 386] on input "checkbox" at bounding box center [818, 392] width 13 height 13
checkbox input "true"
click at [1518, 157] on link "Actions" at bounding box center [1526, 167] width 54 height 22
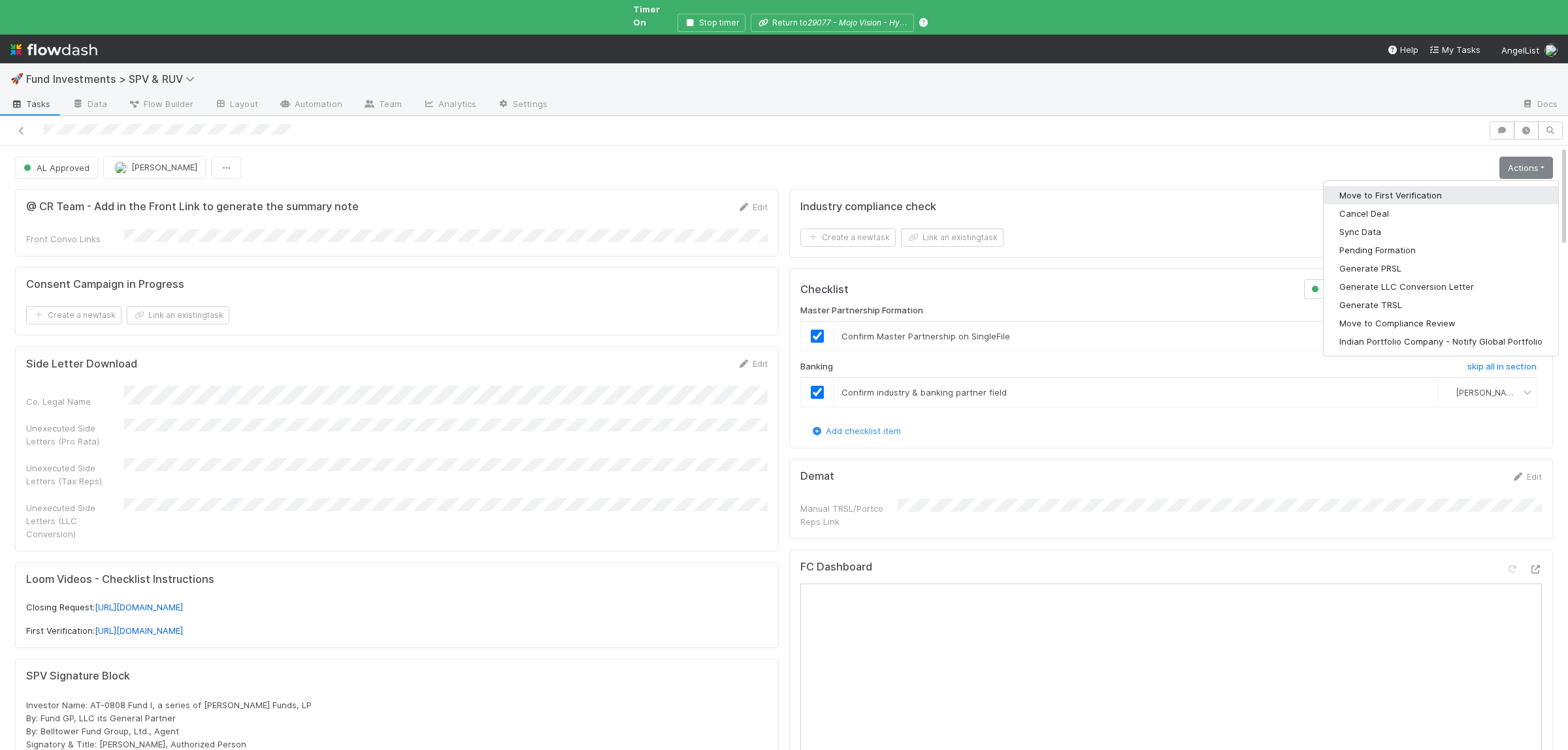
click at [1391, 186] on button "Move to First Verification" at bounding box center [1441, 195] width 235 height 18
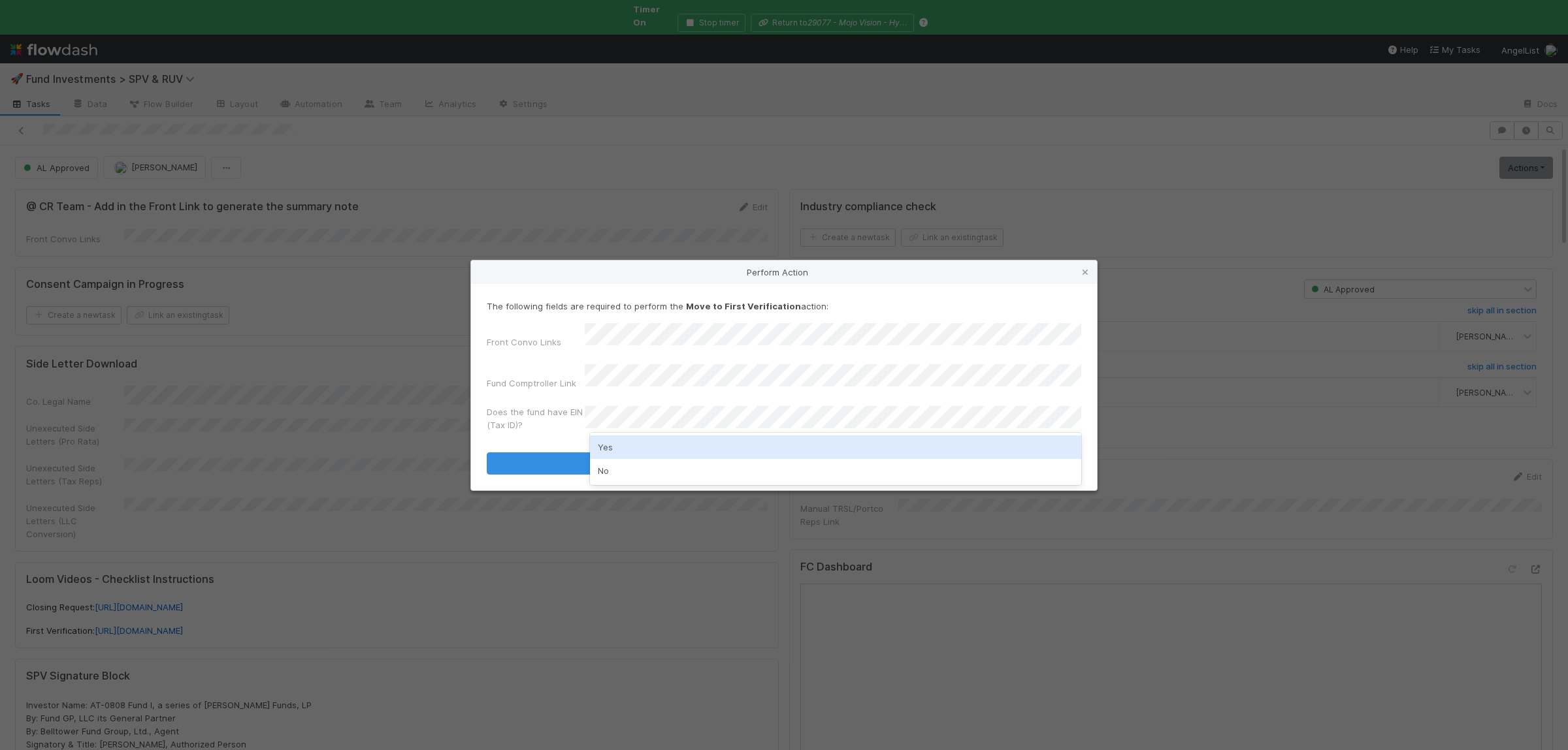
click at [723, 446] on div "Yes" at bounding box center [836, 447] width 491 height 23
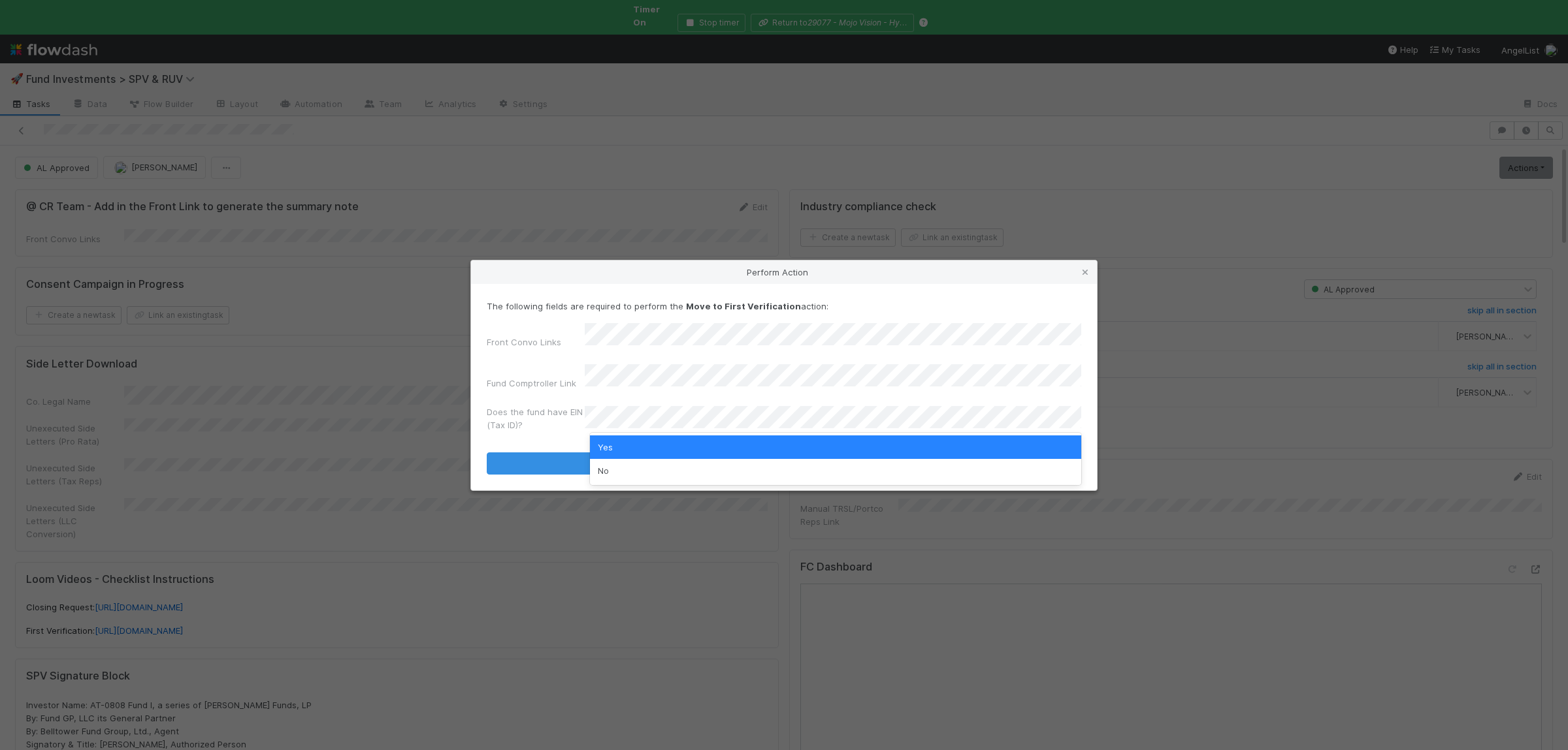
click at [552, 417] on label"] "Does the fund have EIN (Tax ID)?" at bounding box center [536, 419] width 98 height 26
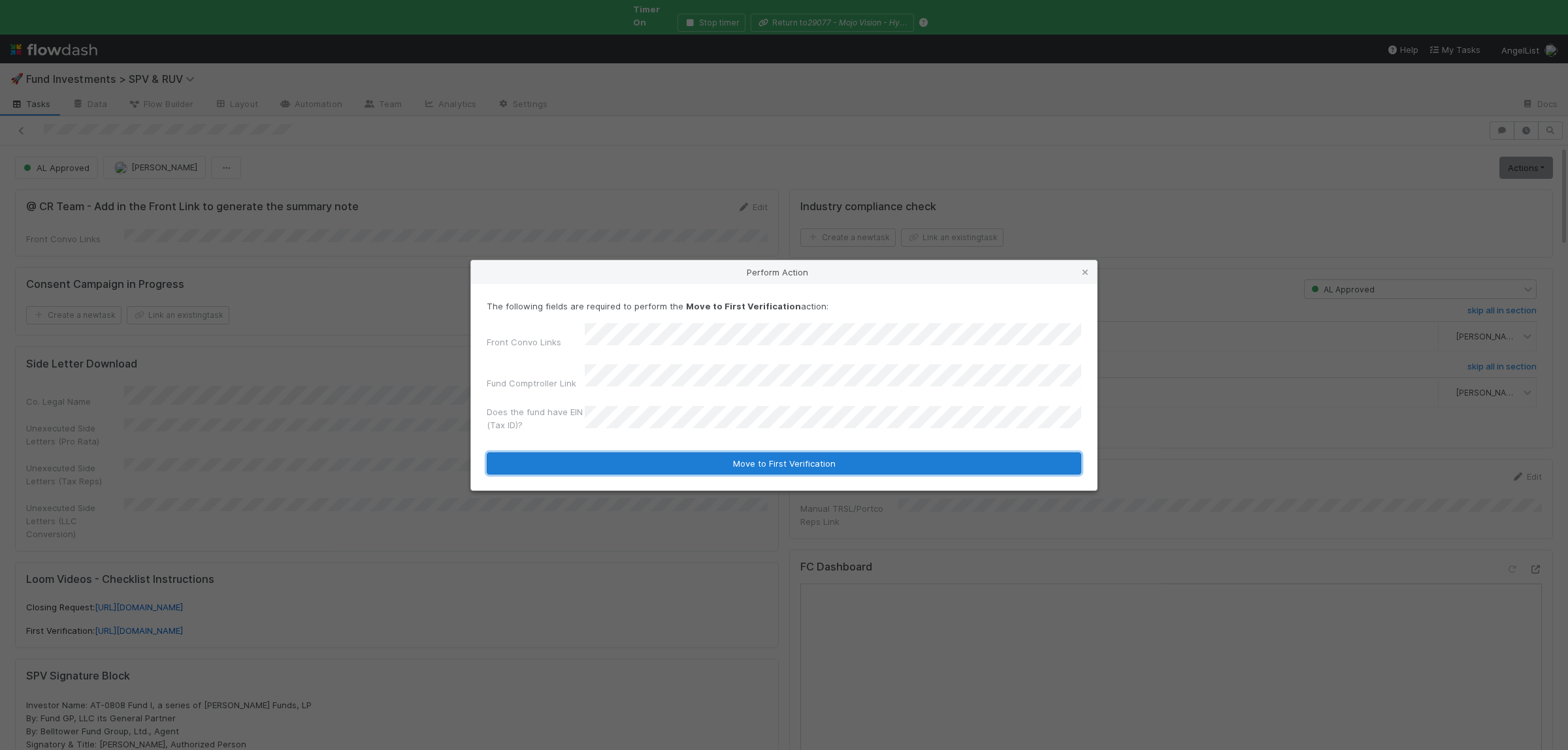
click at [622, 459] on button "Move to First Verification" at bounding box center [784, 463] width 595 height 22
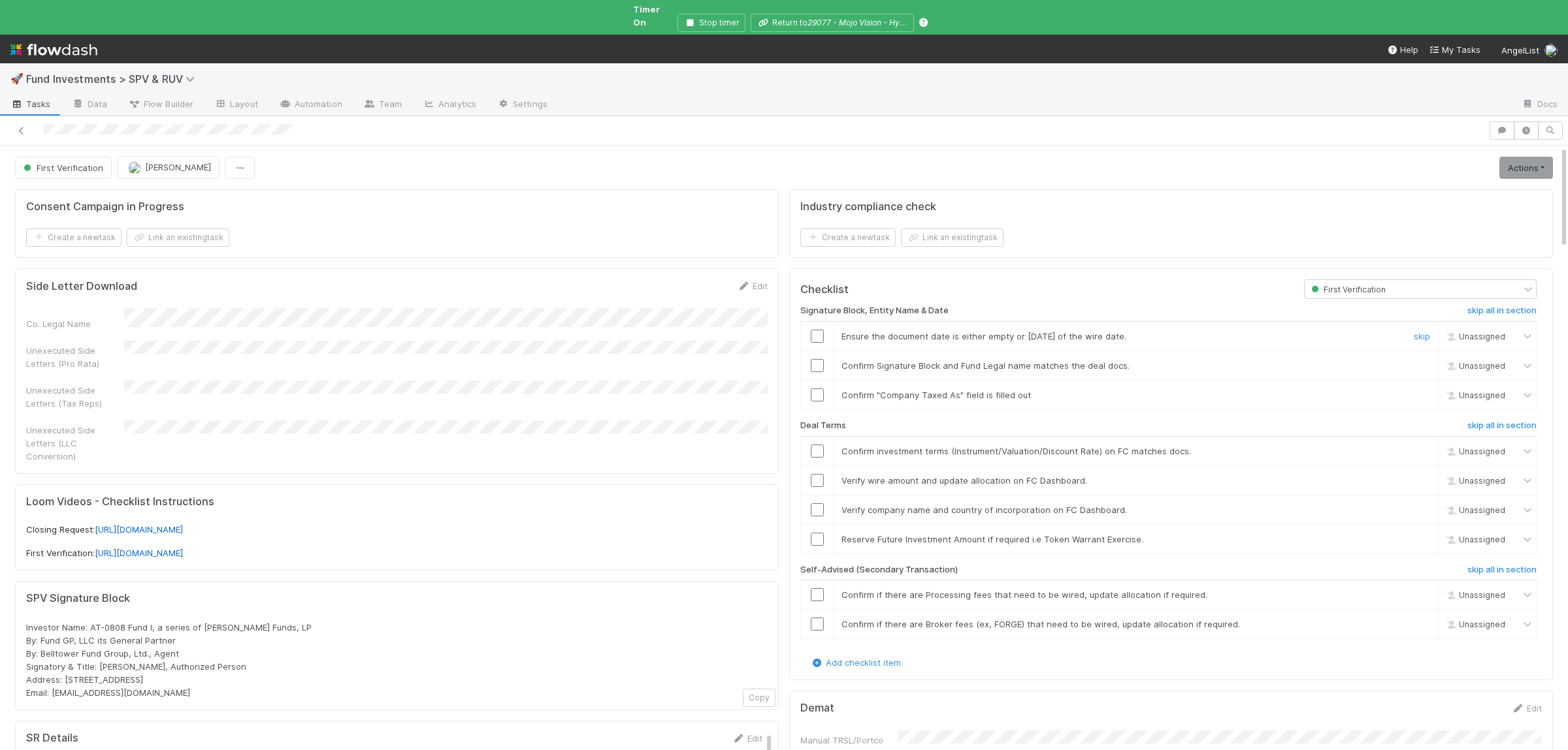
click at [815, 330] on input "checkbox" at bounding box center [818, 336] width 13 height 13
drag, startPoint x: 815, startPoint y: 355, endPoint x: 818, endPoint y: 371, distance: 16.3
click at [815, 359] on input "checkbox" at bounding box center [818, 366] width 13 height 13
click at [816, 388] on input "checkbox" at bounding box center [818, 395] width 13 height 13
click at [817, 445] on input "checkbox" at bounding box center [818, 451] width 13 height 13
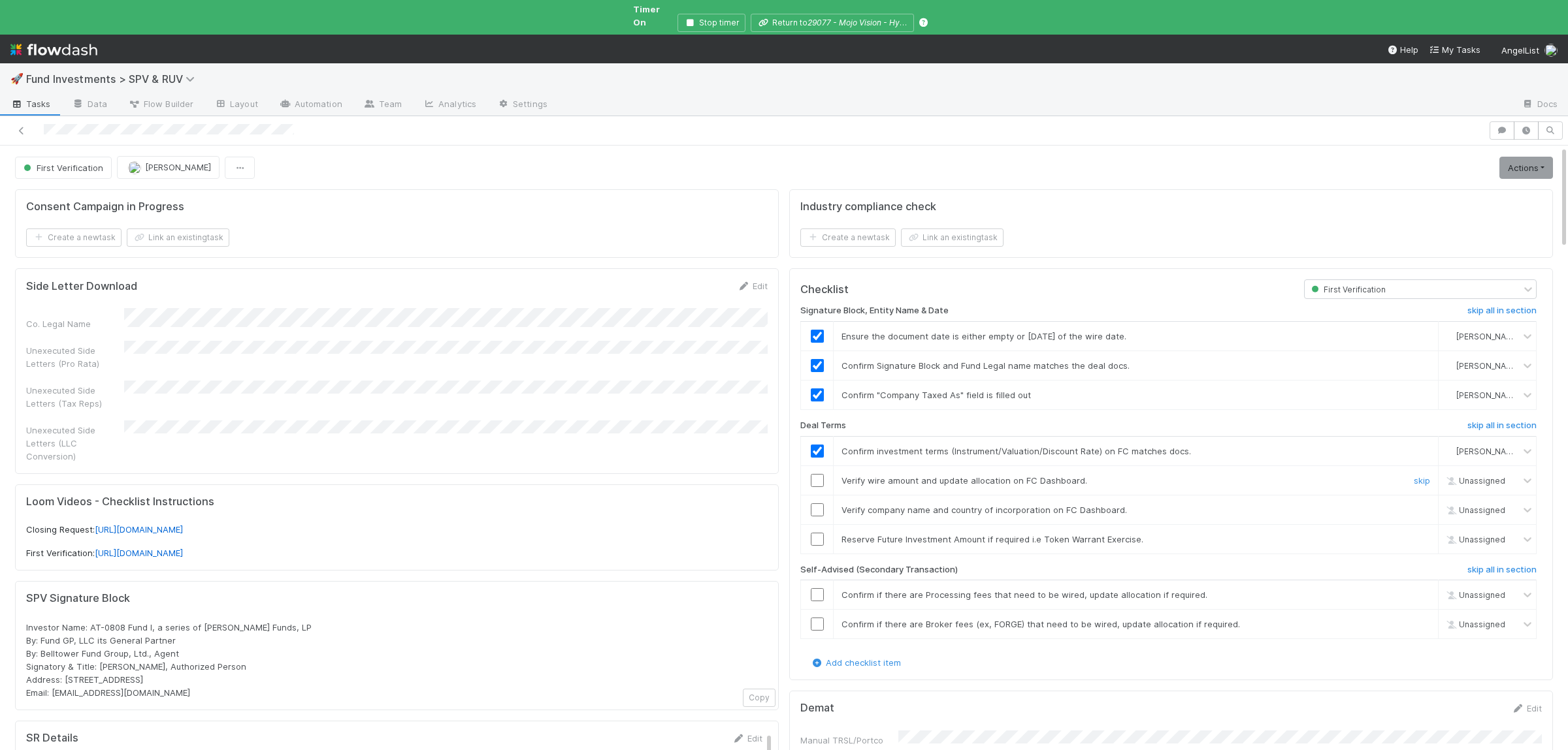
click at [822, 474] on input "checkbox" at bounding box center [818, 481] width 13 height 13
click at [816, 507] on input "checkbox" at bounding box center [818, 510] width 13 height 13
click at [823, 477] on input "checkbox" at bounding box center [818, 481] width 13 height 13
click at [820, 507] on input "checkbox" at bounding box center [818, 510] width 13 height 13
click at [1420, 534] on link "skip" at bounding box center [1422, 539] width 16 height 10
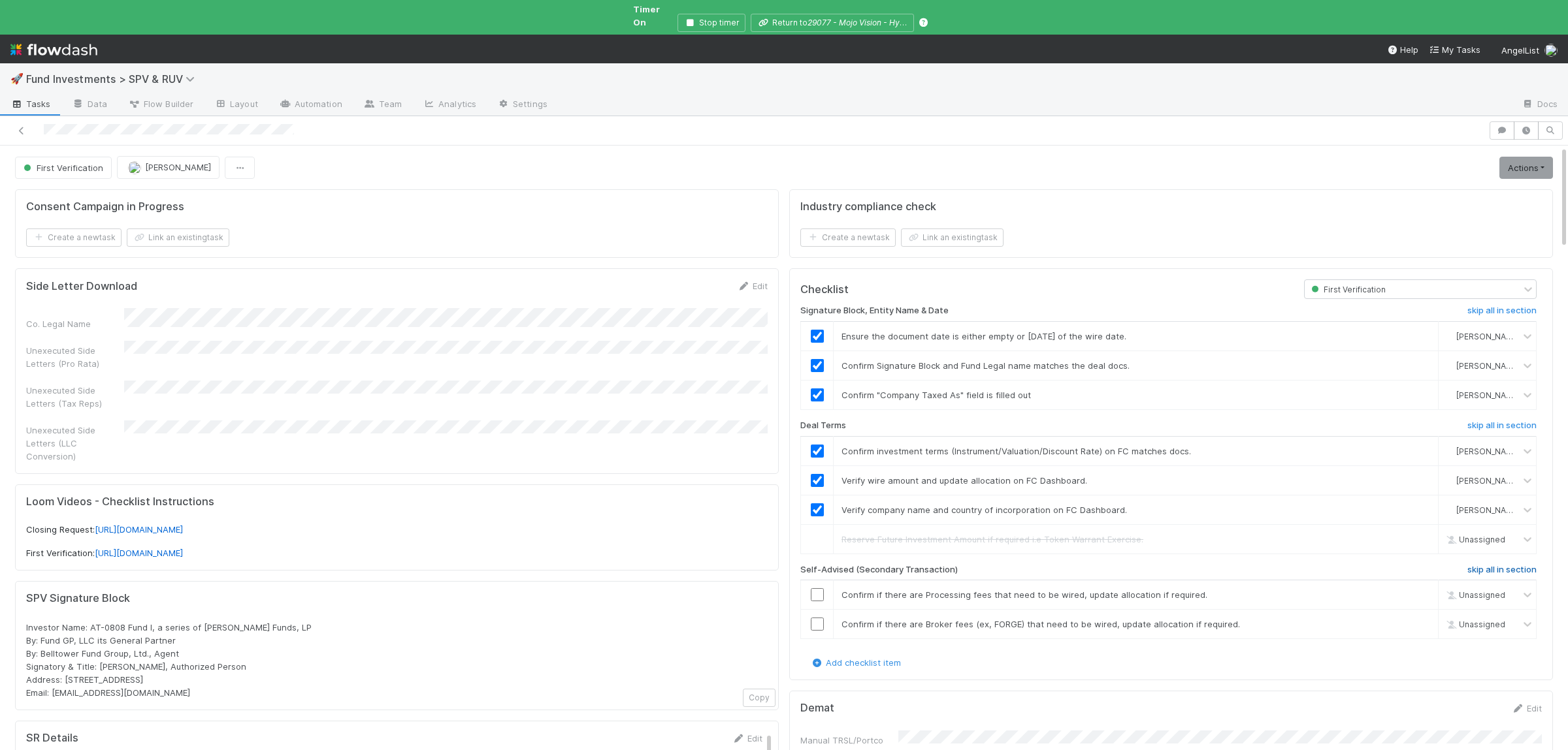
click at [1523, 565] on h6 "skip all in section" at bounding box center [1502, 570] width 69 height 10
click at [1526, 157] on link "Actions" at bounding box center [1526, 167] width 54 height 22
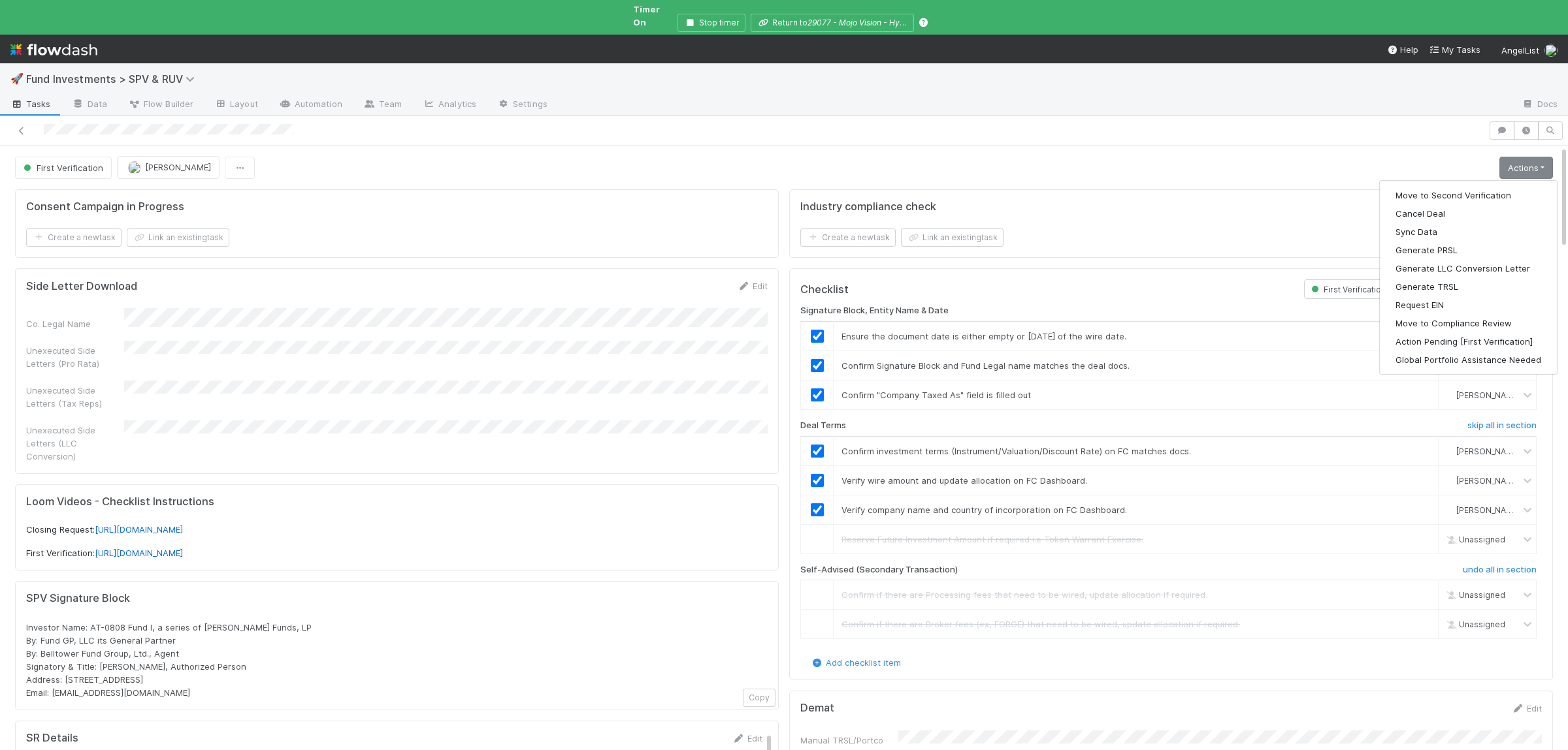
click at [1486, 180] on div "Move to Second Verification Cancel Deal Sync Data Generate PRSL Generate LLC Co…" at bounding box center [1468, 277] width 179 height 194
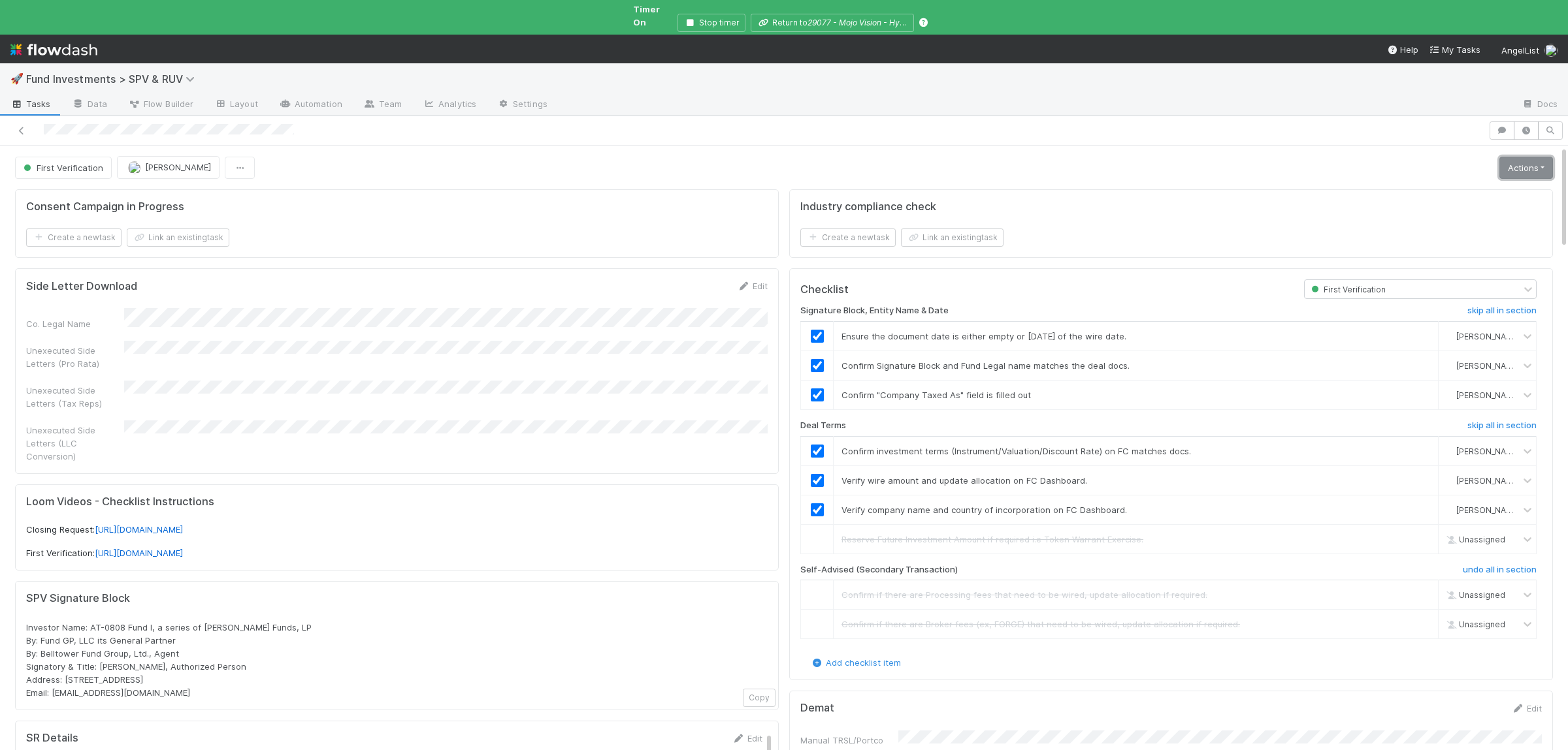
click at [1505, 164] on link "Actions" at bounding box center [1526, 167] width 54 height 22
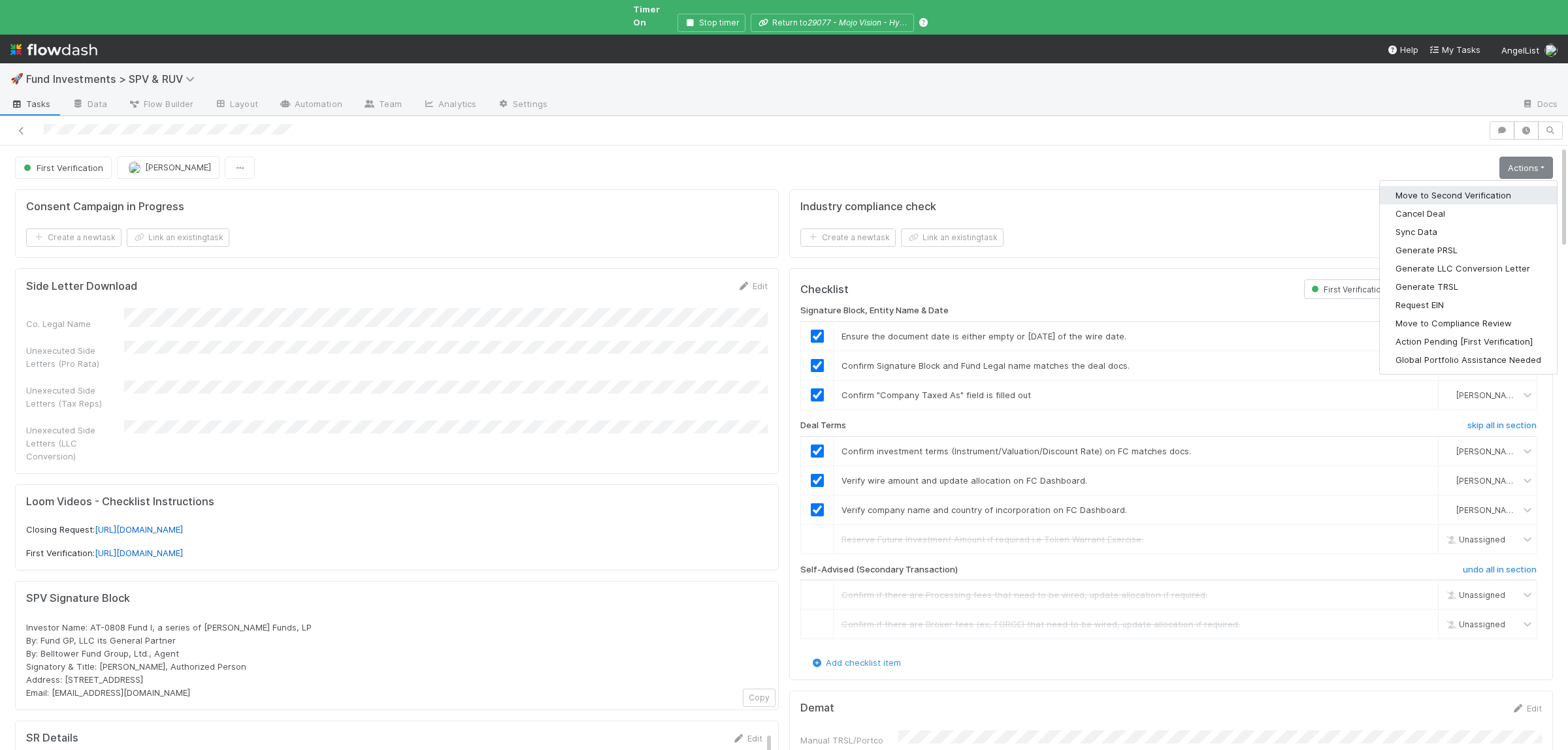
click at [1496, 186] on button "Move to Second Verification" at bounding box center [1468, 195] width 177 height 18
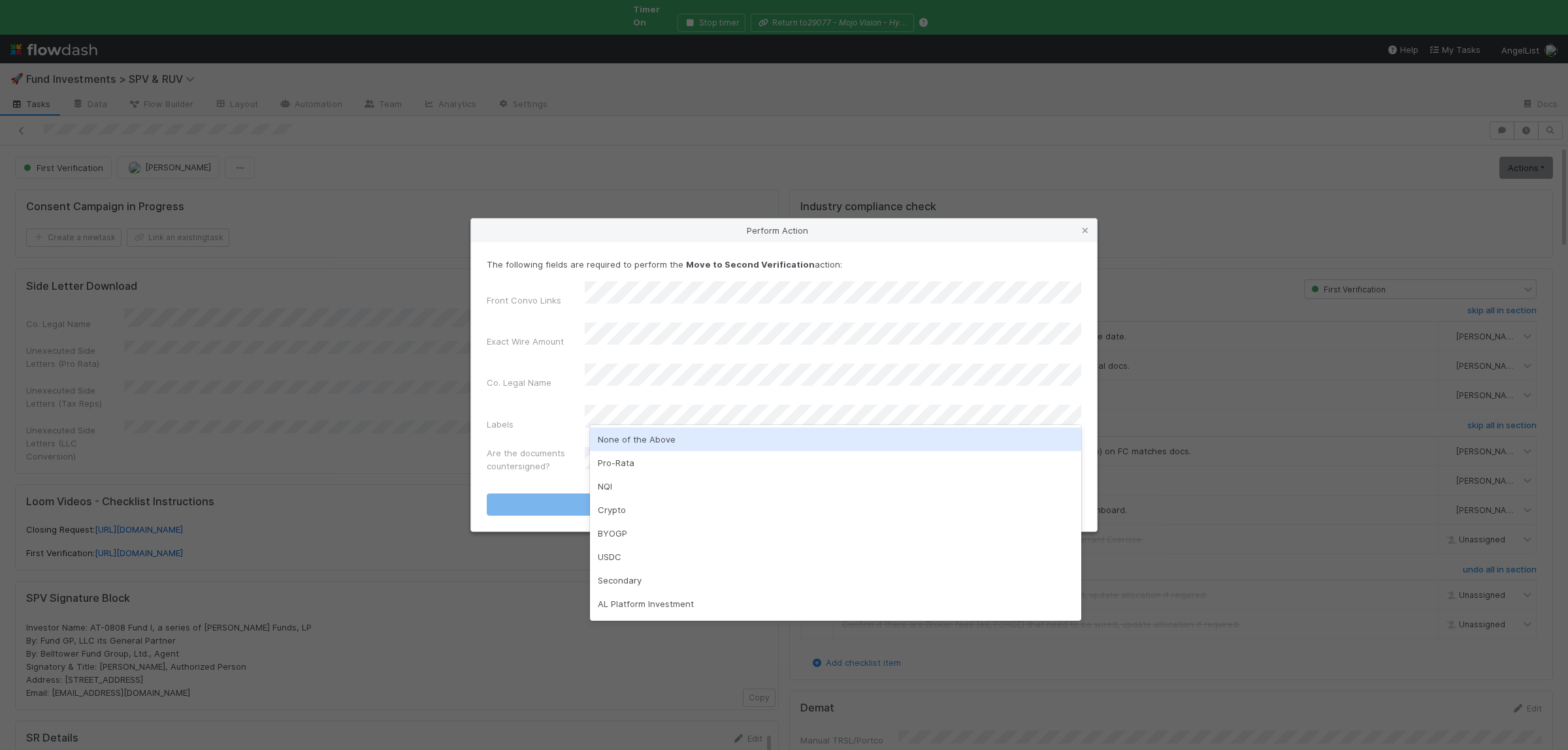
click at [631, 434] on div "None of the Above" at bounding box center [836, 439] width 491 height 23
click at [552, 418] on div "Labels" at bounding box center [536, 427] width 98 height 18
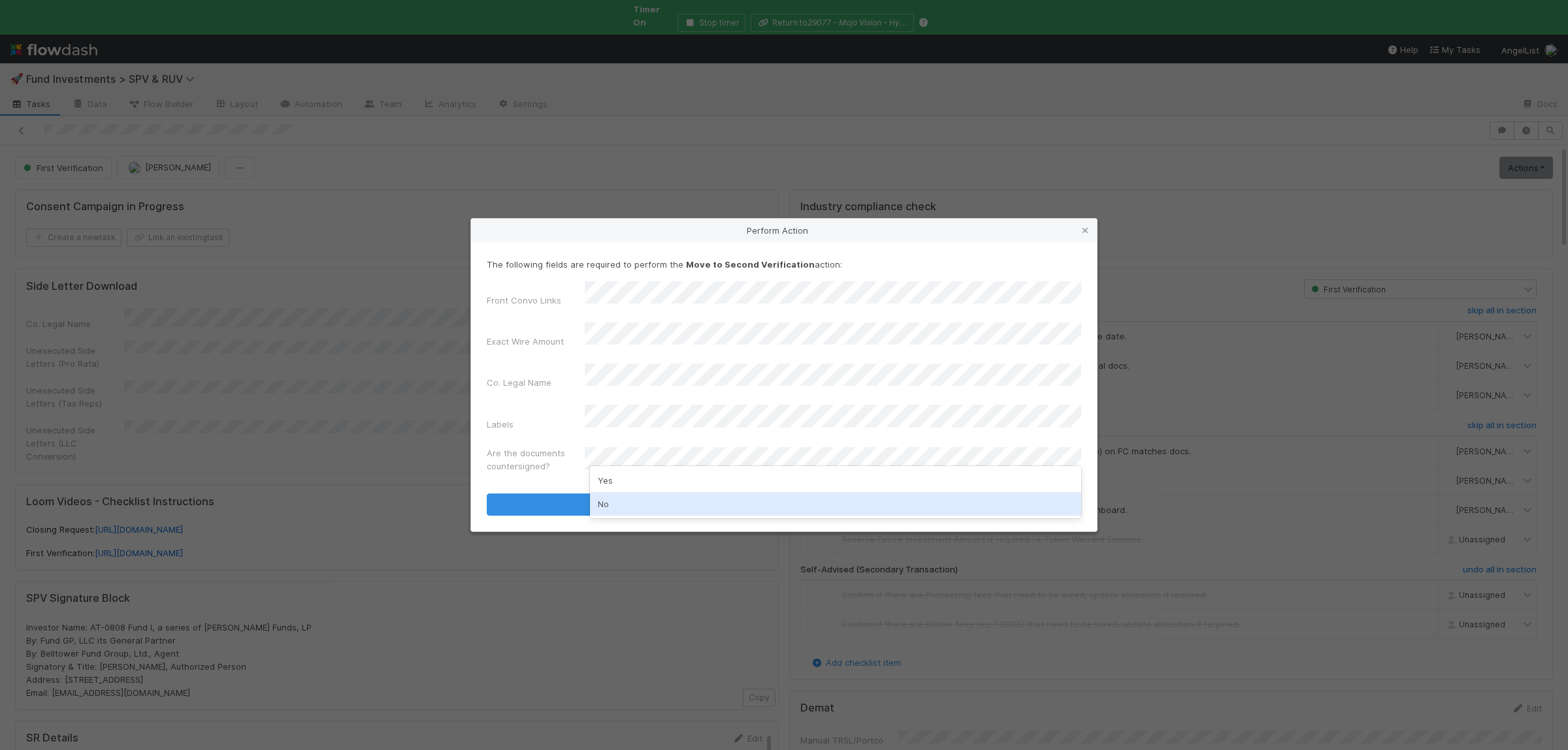
click at [659, 502] on div "No" at bounding box center [836, 504] width 491 height 23
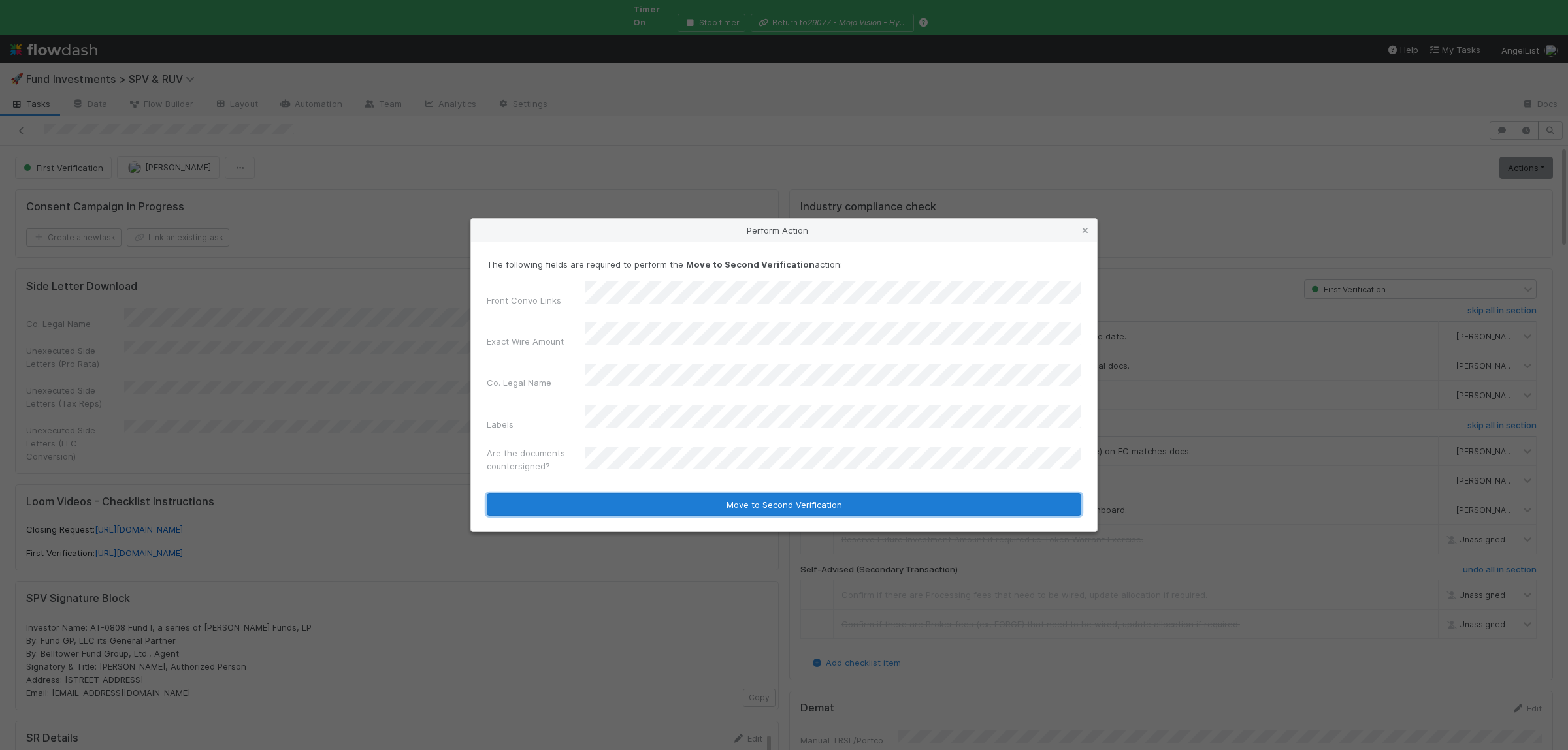
click at [667, 494] on button "Move to Second Verification" at bounding box center [784, 505] width 595 height 22
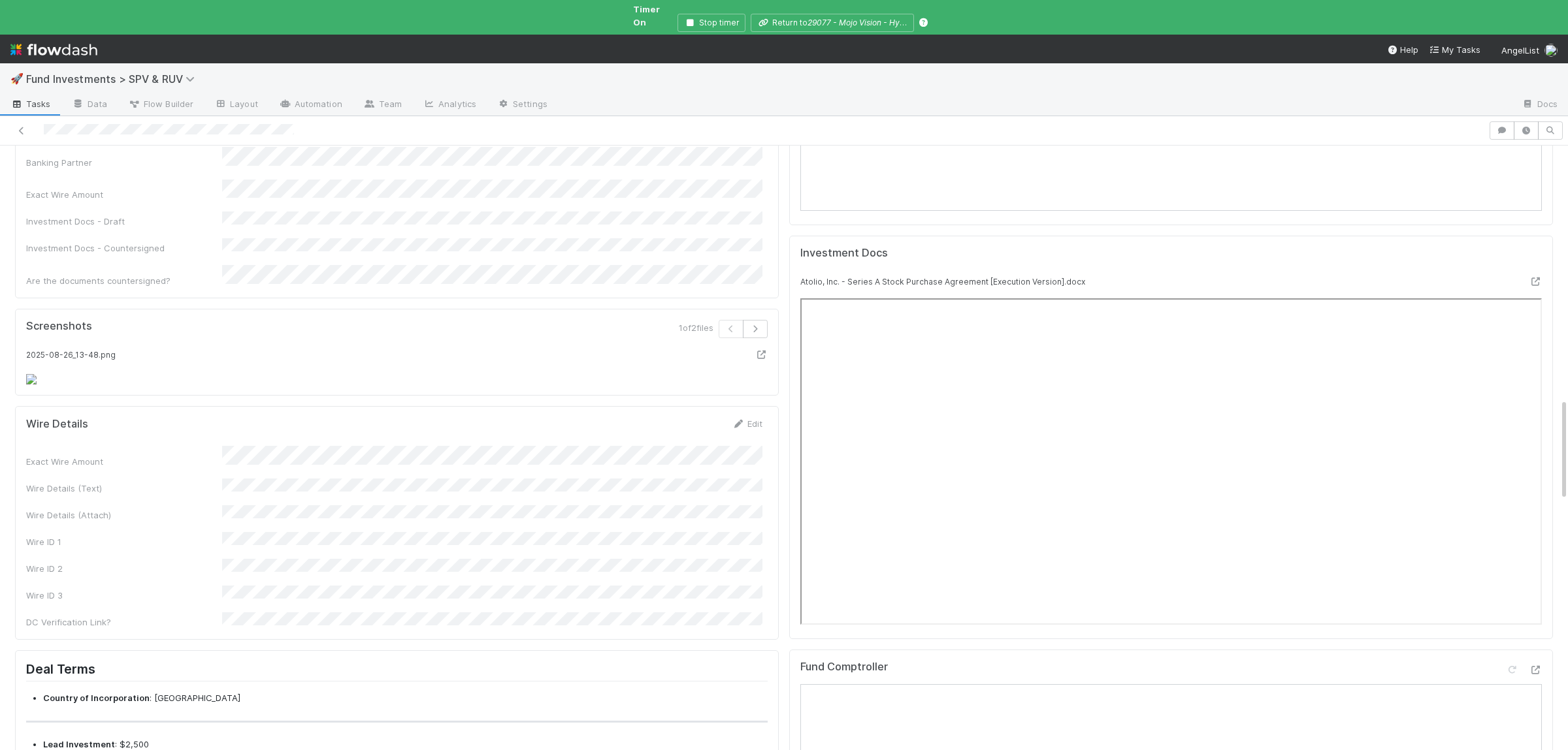
scroll to position [1655, 0]
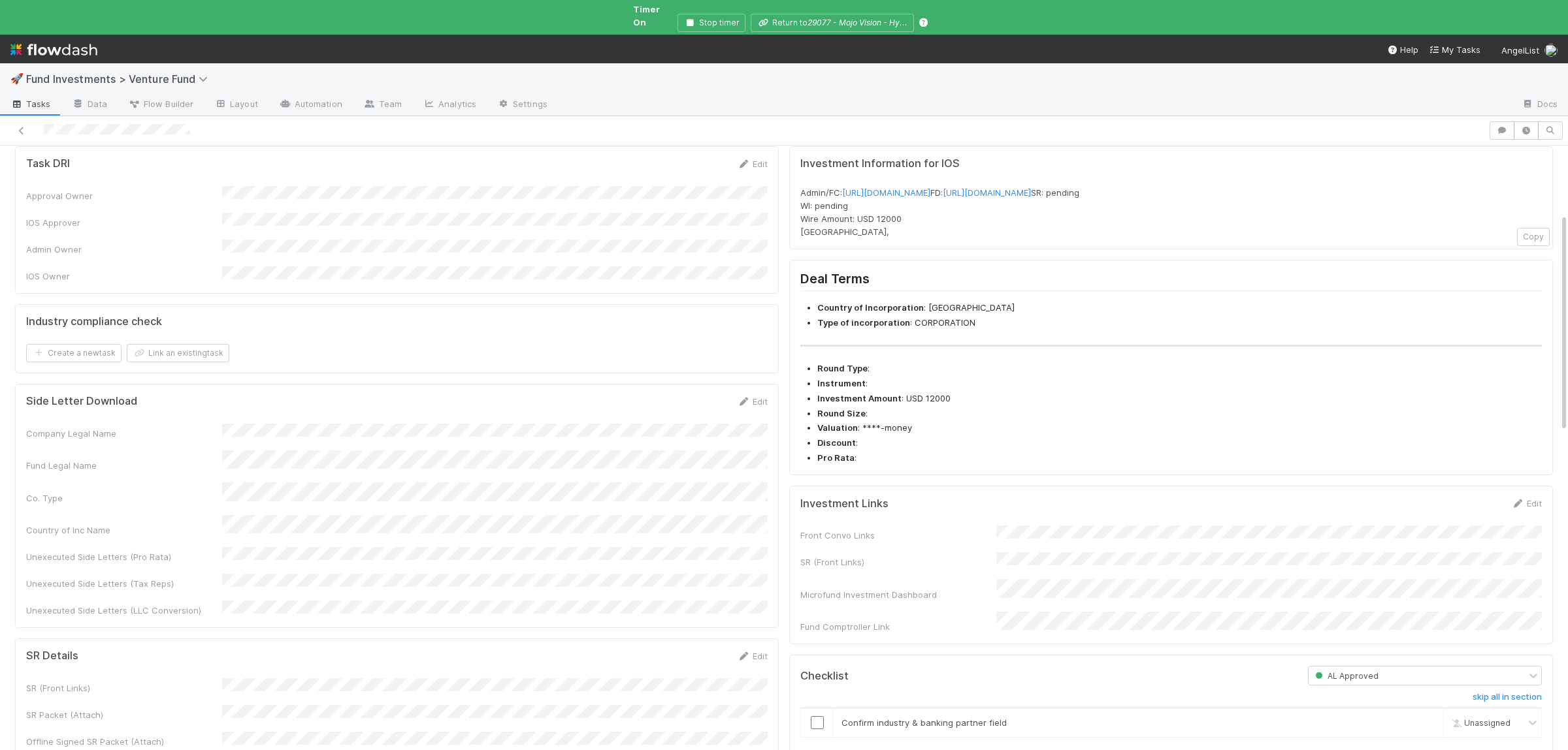
scroll to position [191, 0]
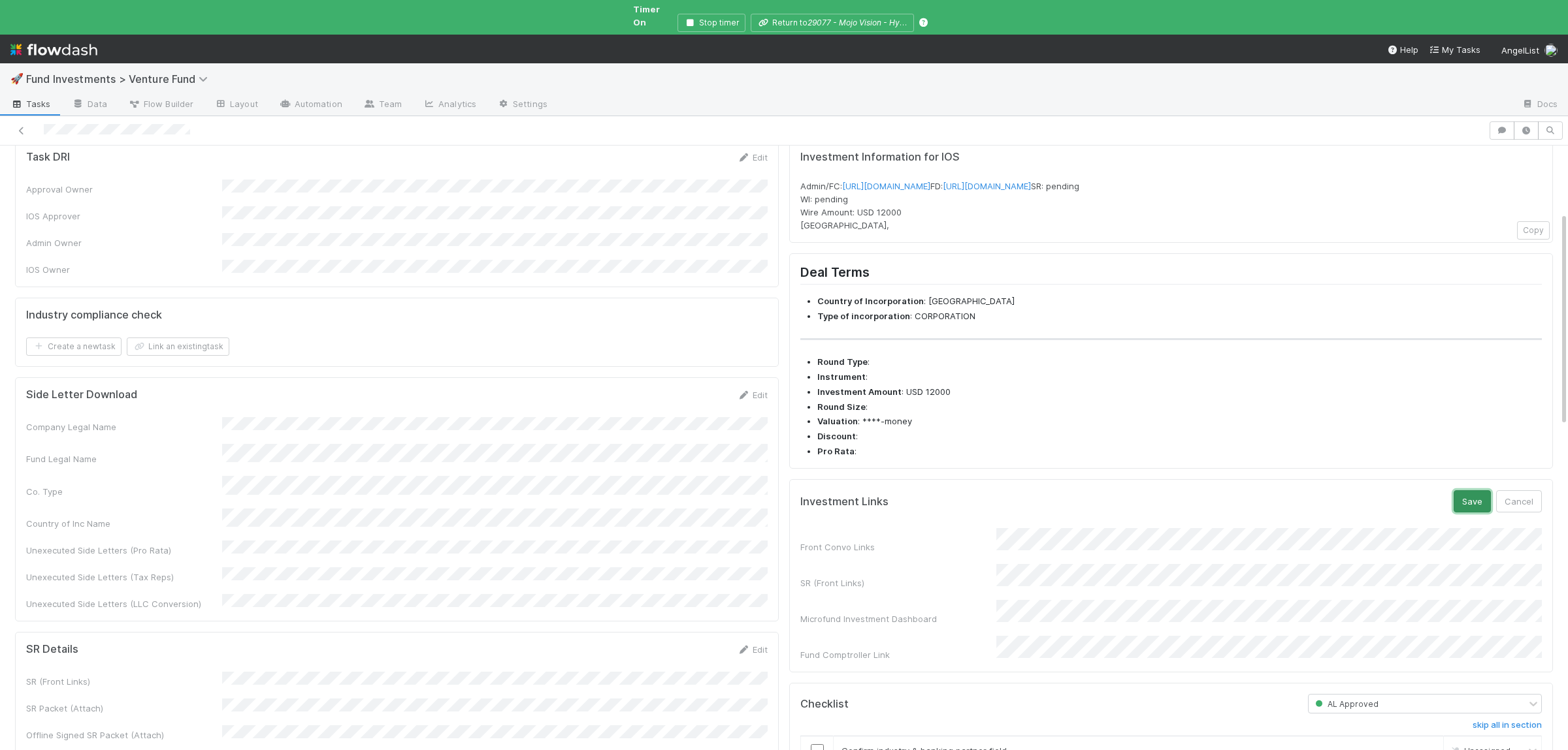
click at [1474, 513] on button "Save" at bounding box center [1472, 501] width 37 height 22
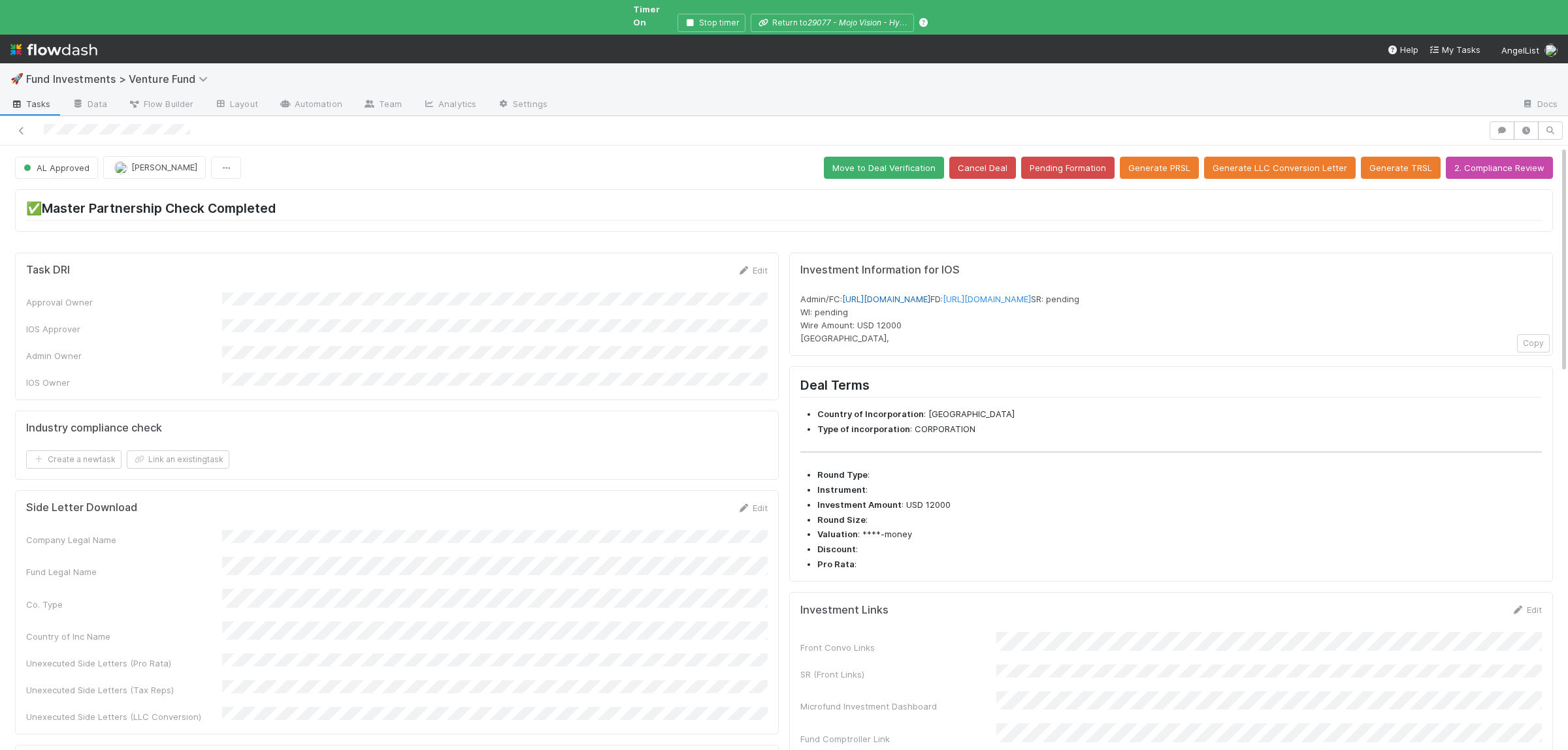
click at [930, 293] on link "[URL][DOMAIN_NAME]" at bounding box center [886, 299] width 88 height 10
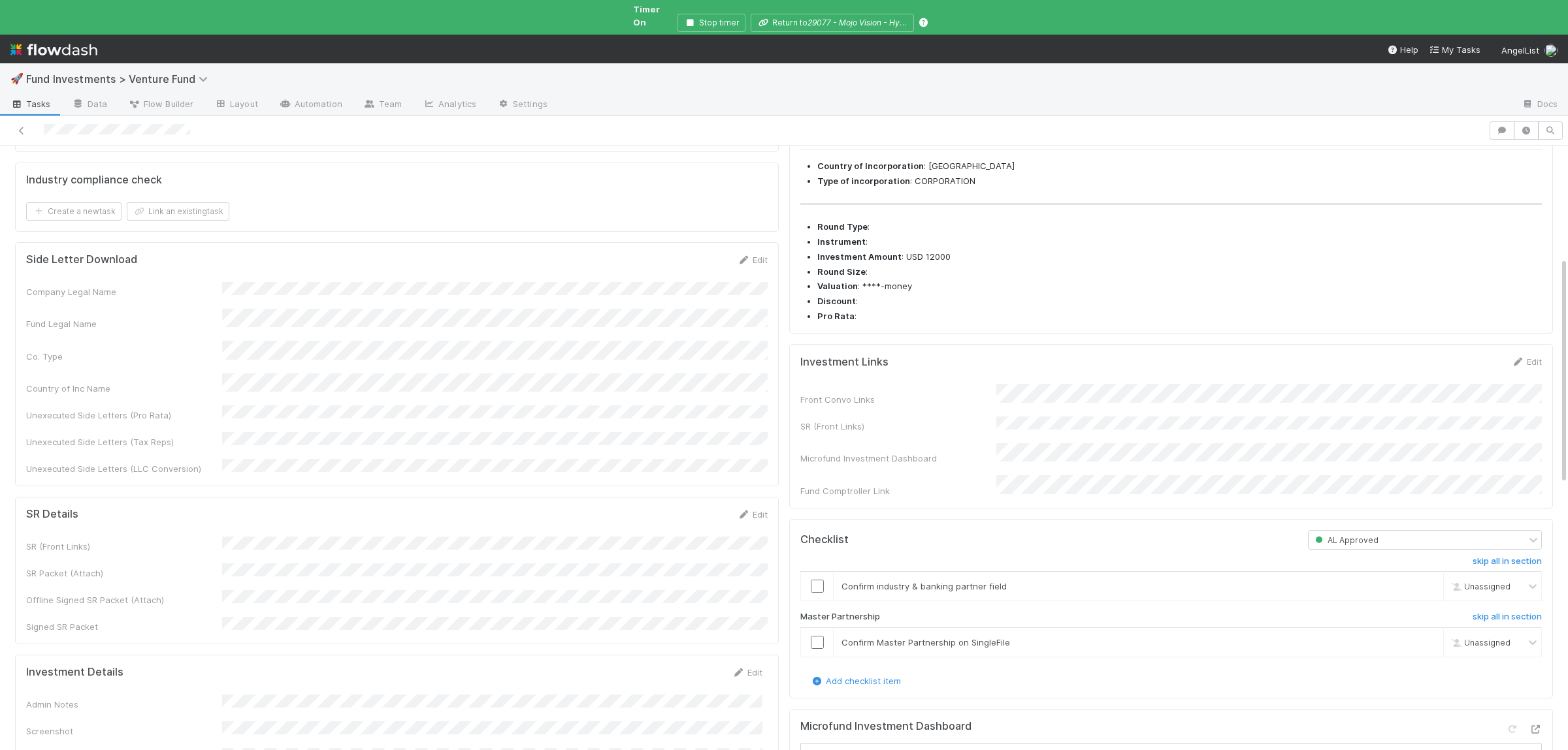
scroll to position [318, 0]
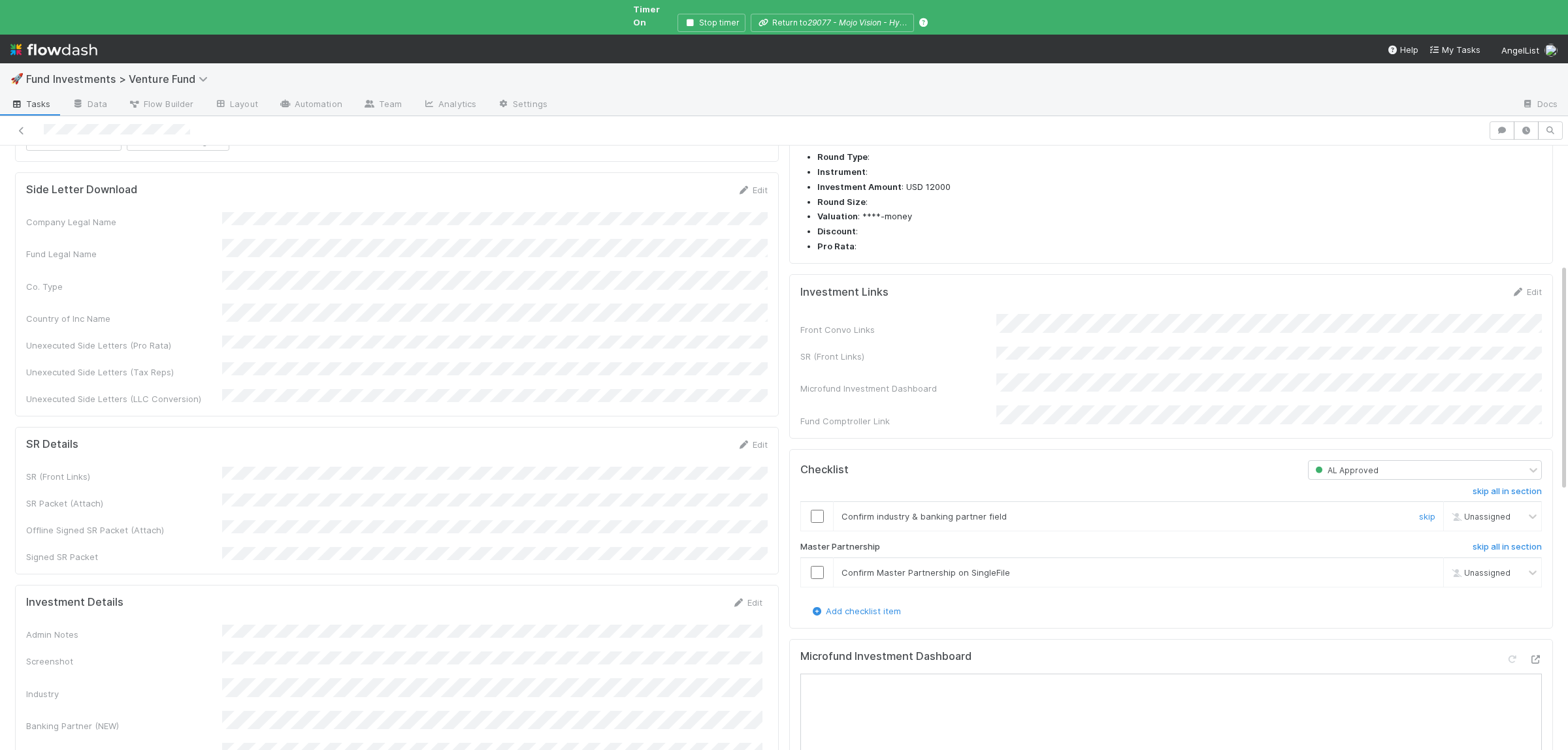
click at [812, 521] on input "checkbox" at bounding box center [818, 516] width 13 height 13
click at [820, 577] on input "checkbox" at bounding box center [818, 572] width 13 height 13
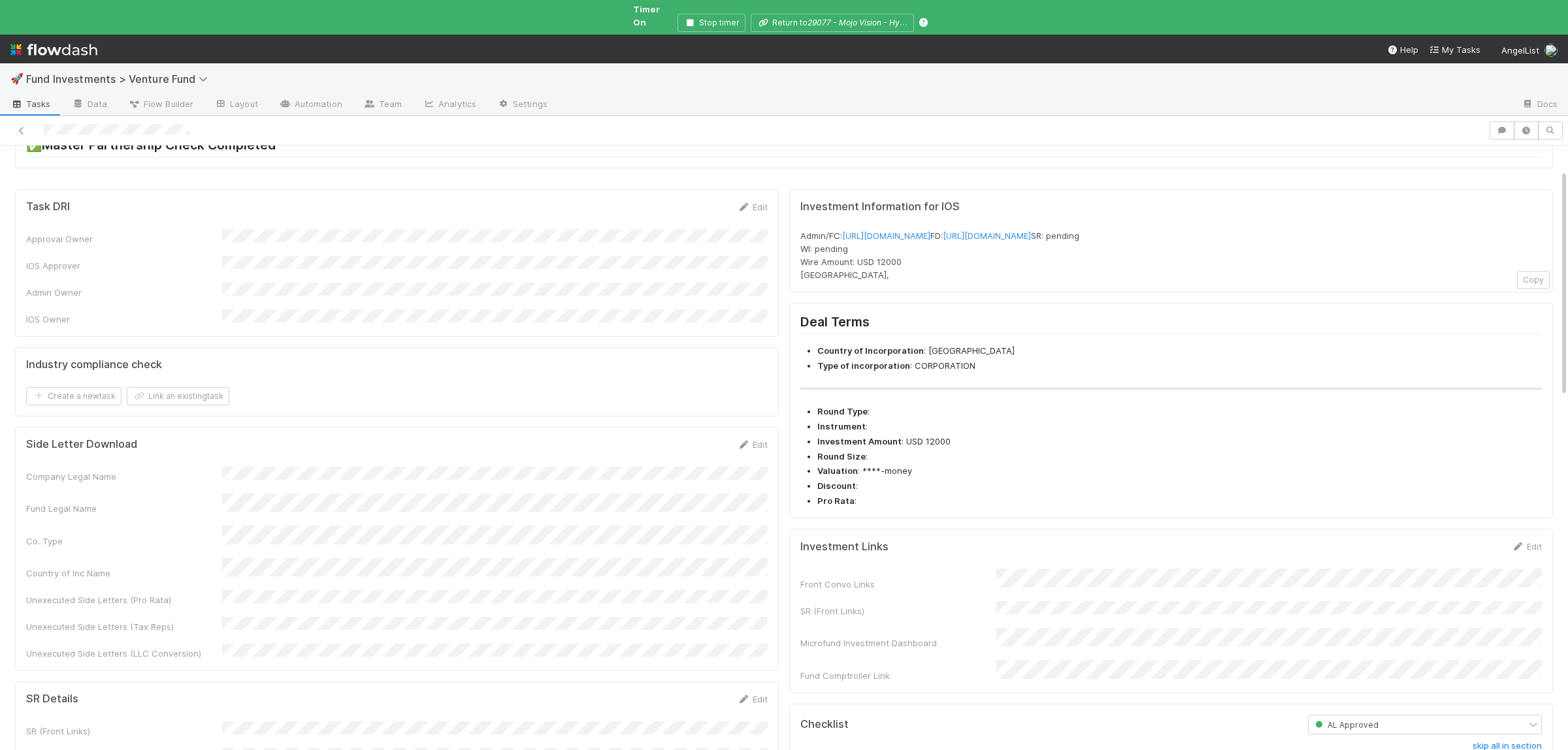
scroll to position [0, 0]
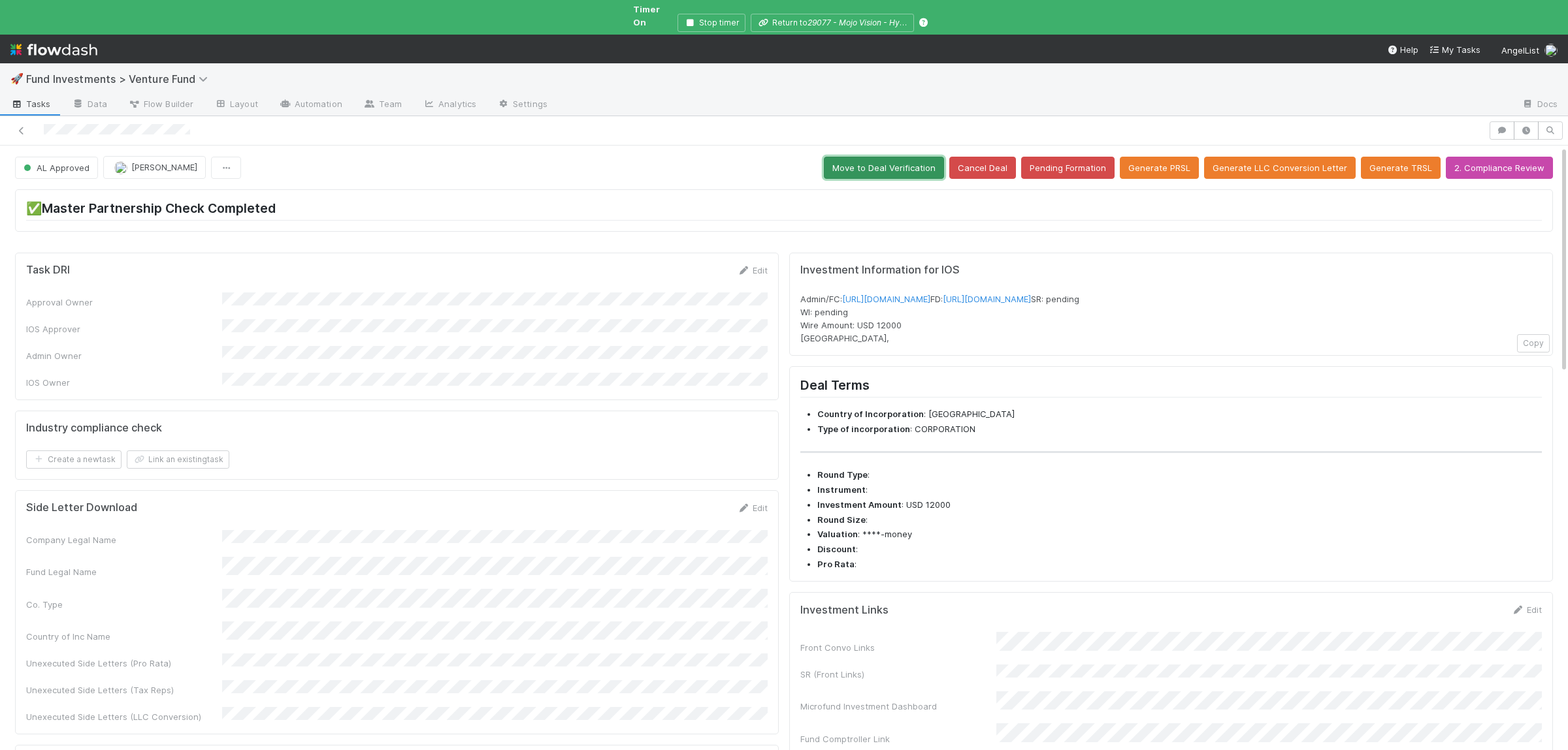
click at [901, 159] on button "Move to Deal Verification" at bounding box center [884, 167] width 120 height 22
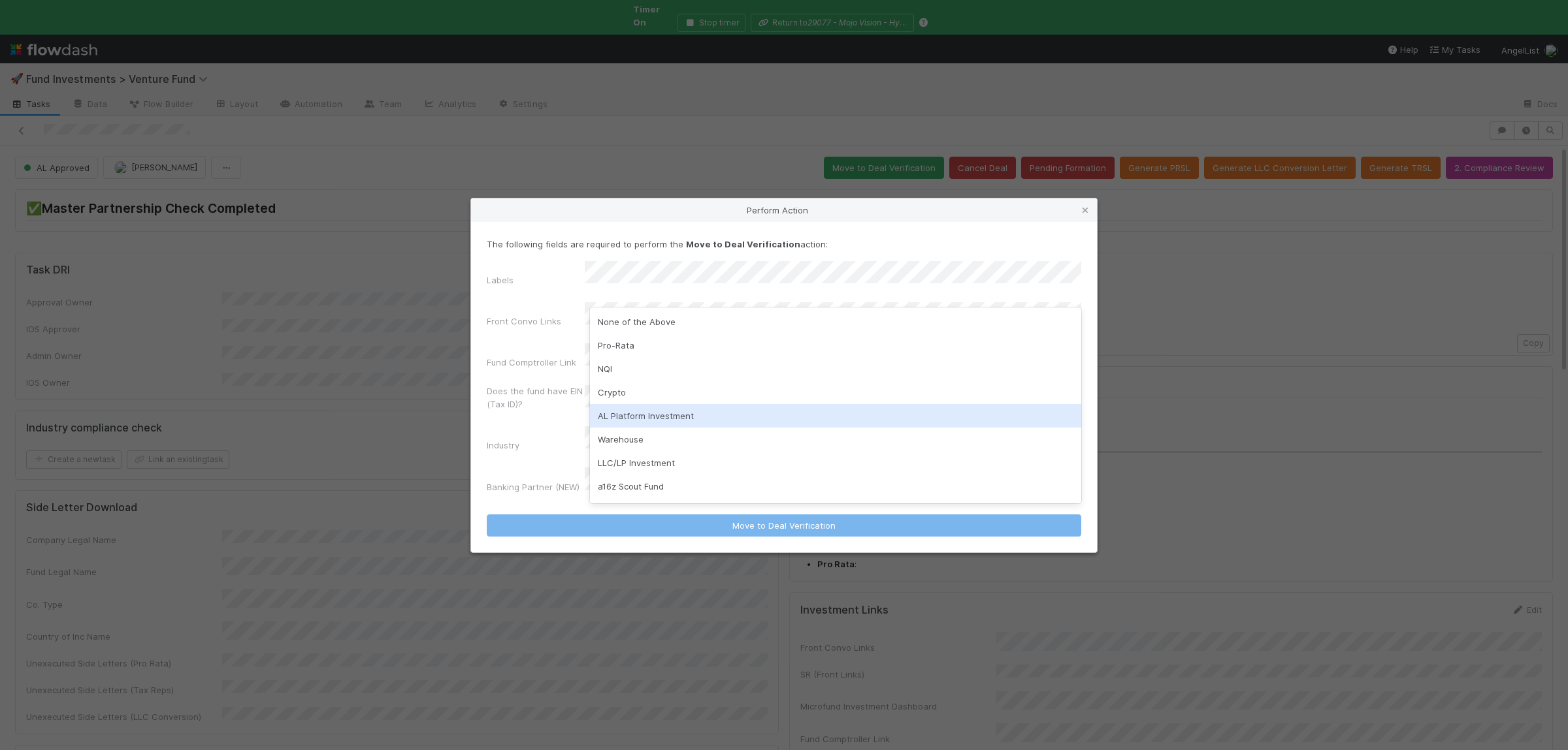
click at [675, 418] on div "AL Platform Investment" at bounding box center [836, 416] width 491 height 23
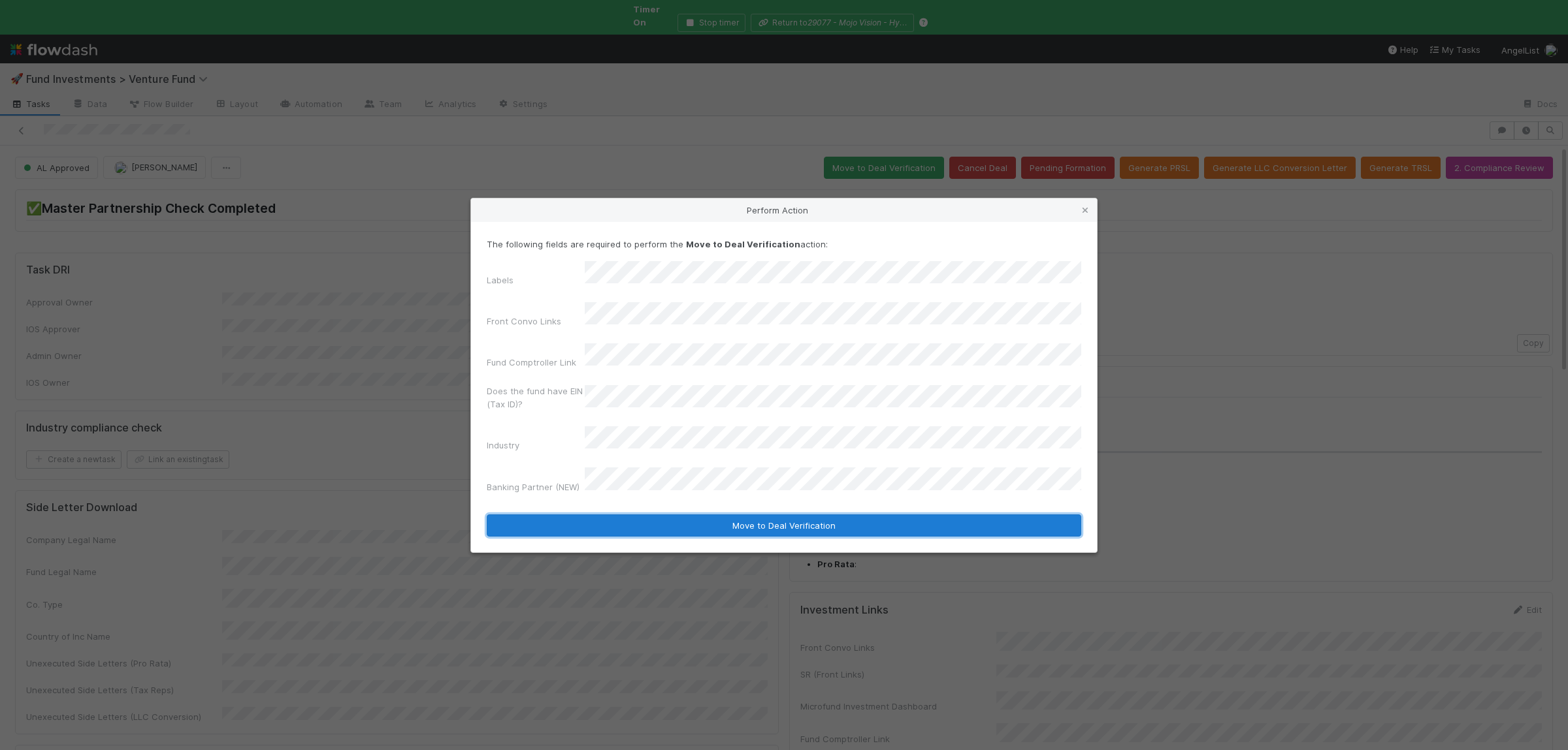
click at [649, 515] on button "Move to Deal Verification" at bounding box center [784, 526] width 595 height 22
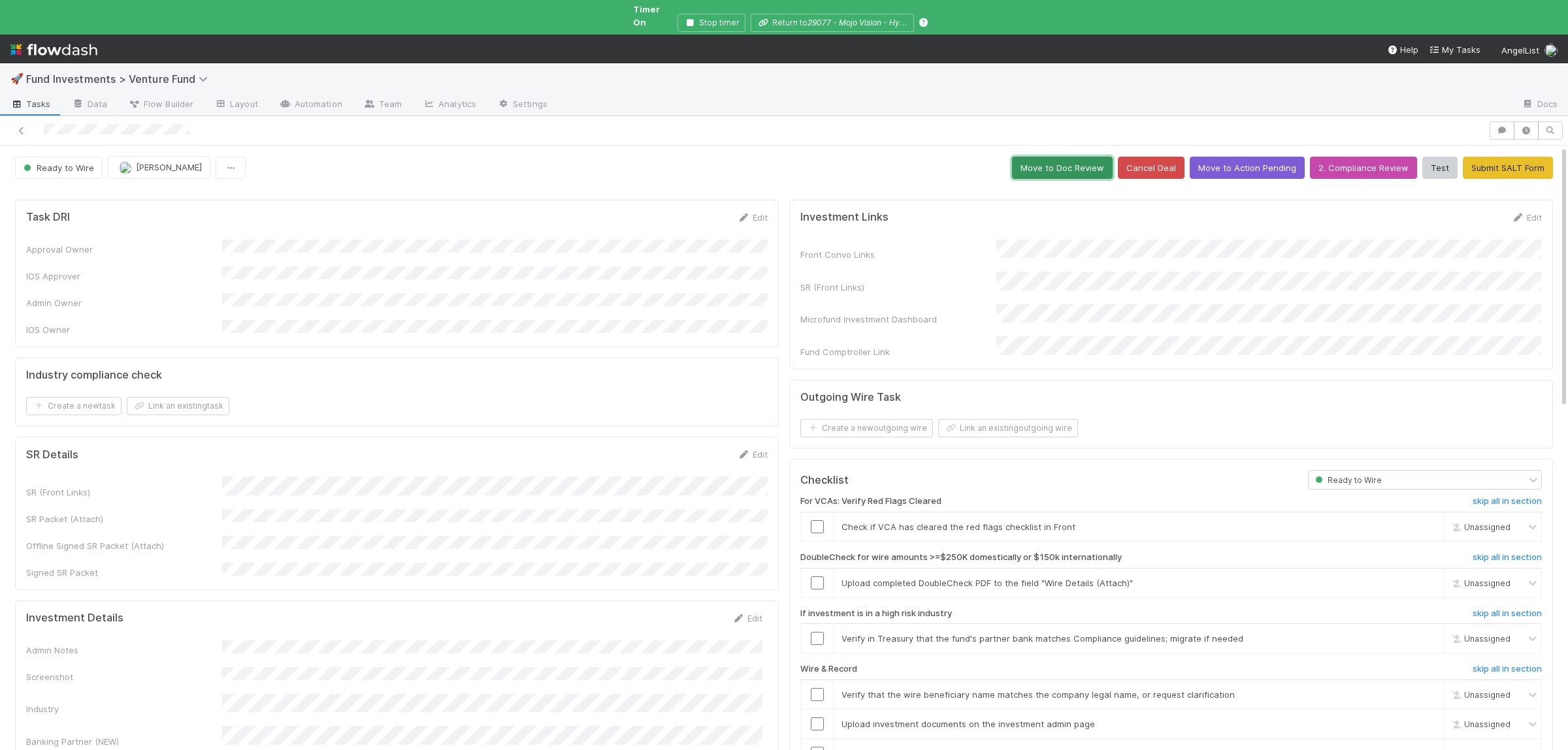
click at [1071, 157] on button "Move to Doc Review" at bounding box center [1062, 167] width 101 height 22
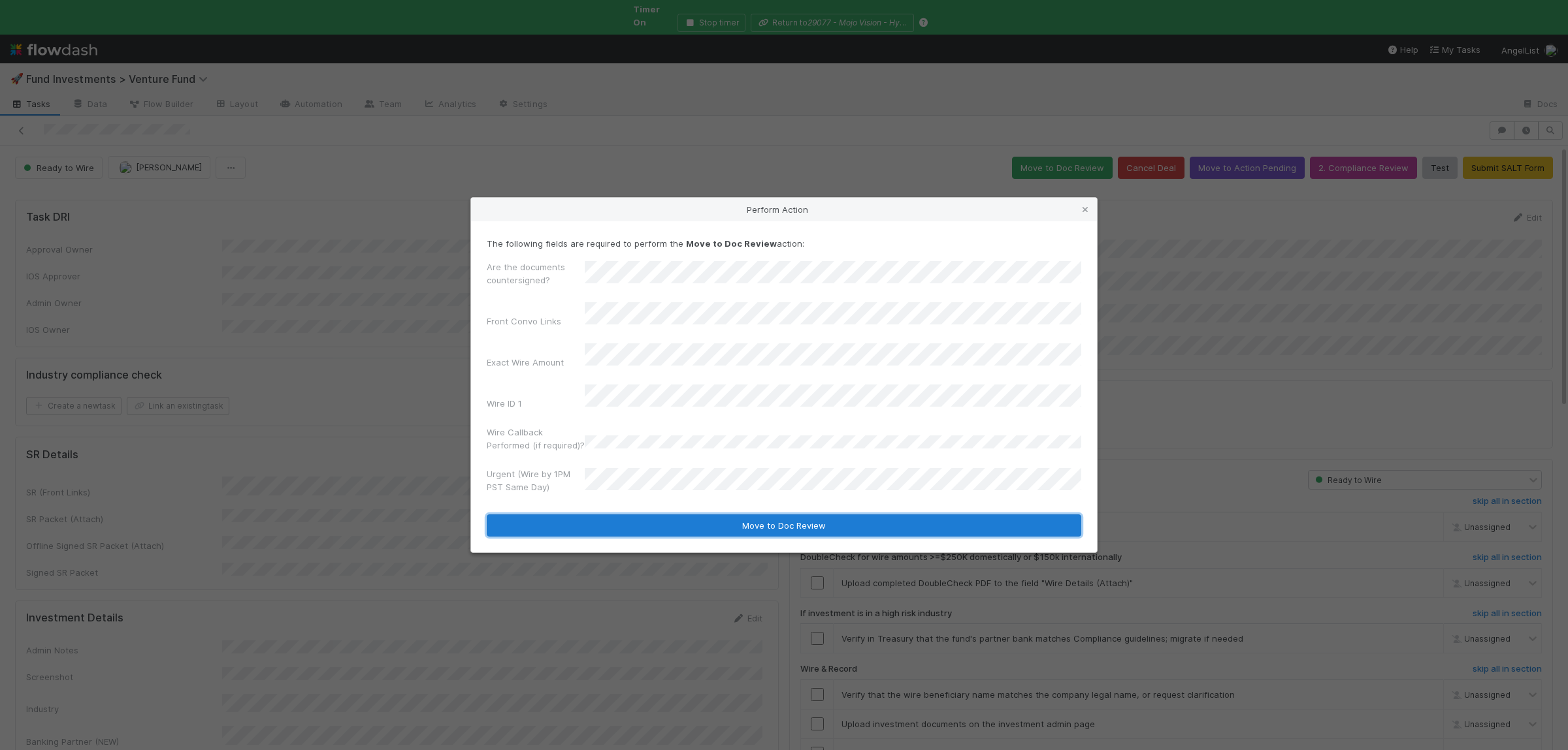
click at [622, 515] on button "Move to Doc Review" at bounding box center [784, 526] width 595 height 22
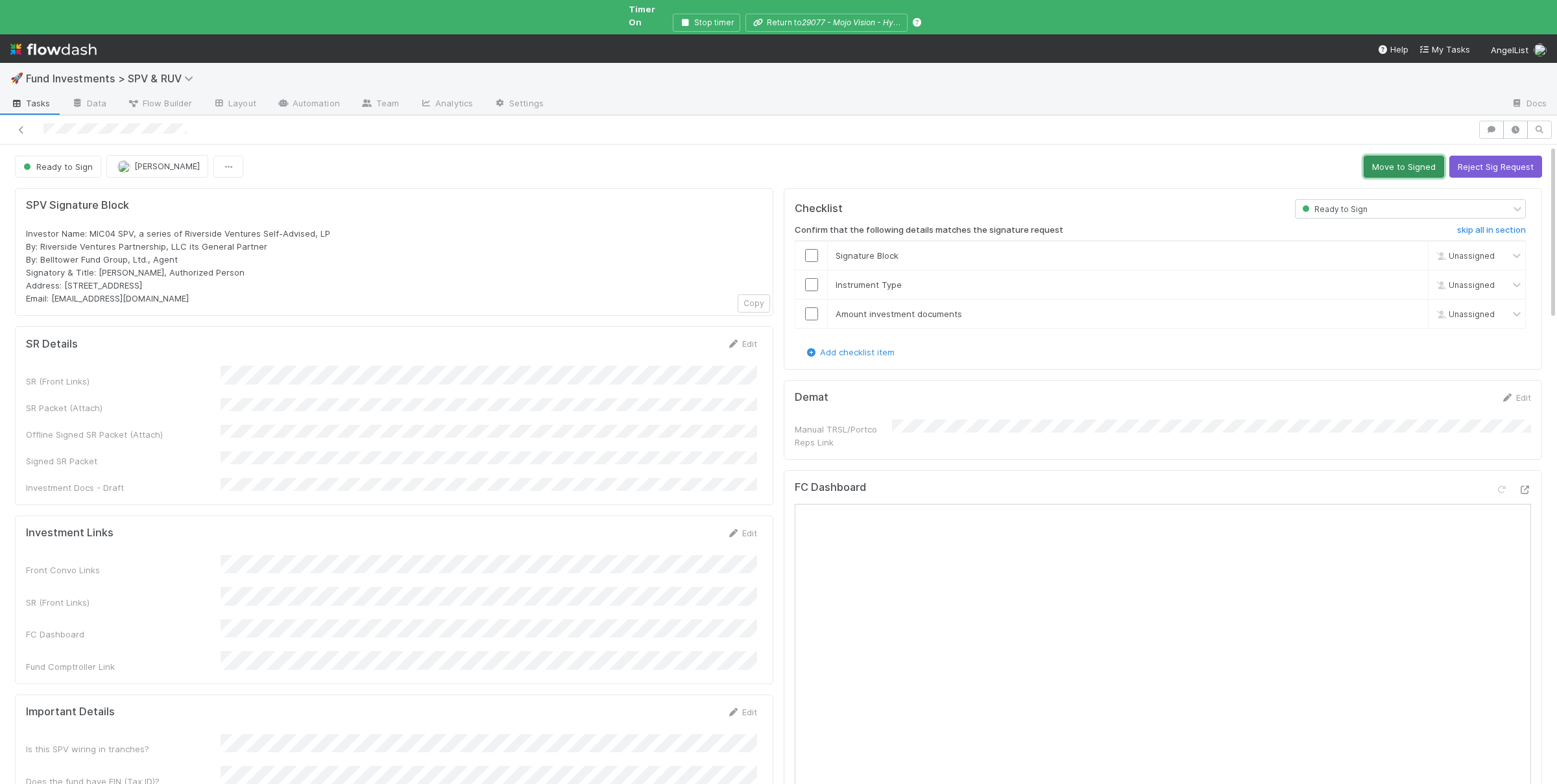
click at [1404, 155] on button "Move to Signed" at bounding box center [1404, 166] width 80 height 22
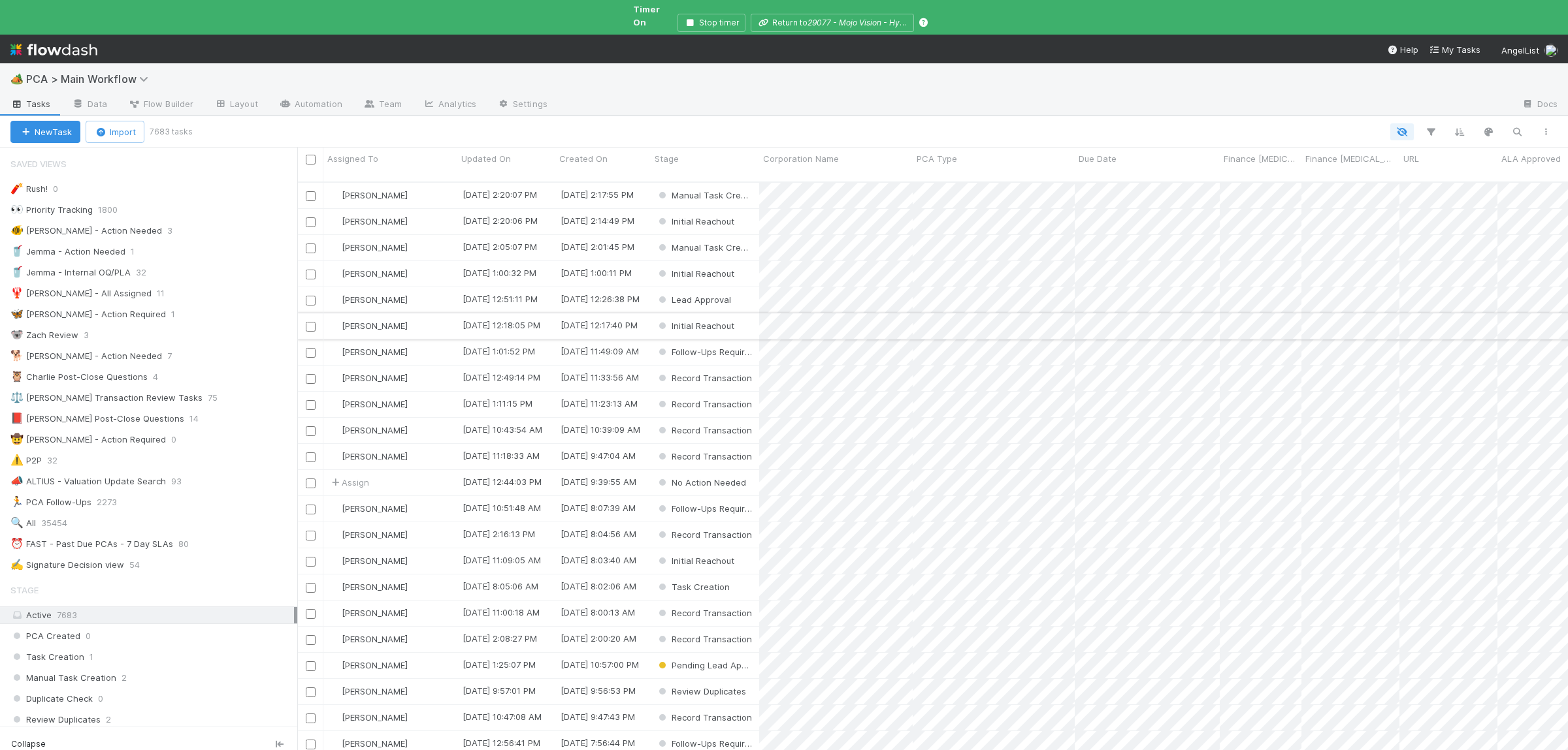
scroll to position [591, 1271]
click at [1512, 126] on icon "button" at bounding box center [1517, 132] width 13 height 12
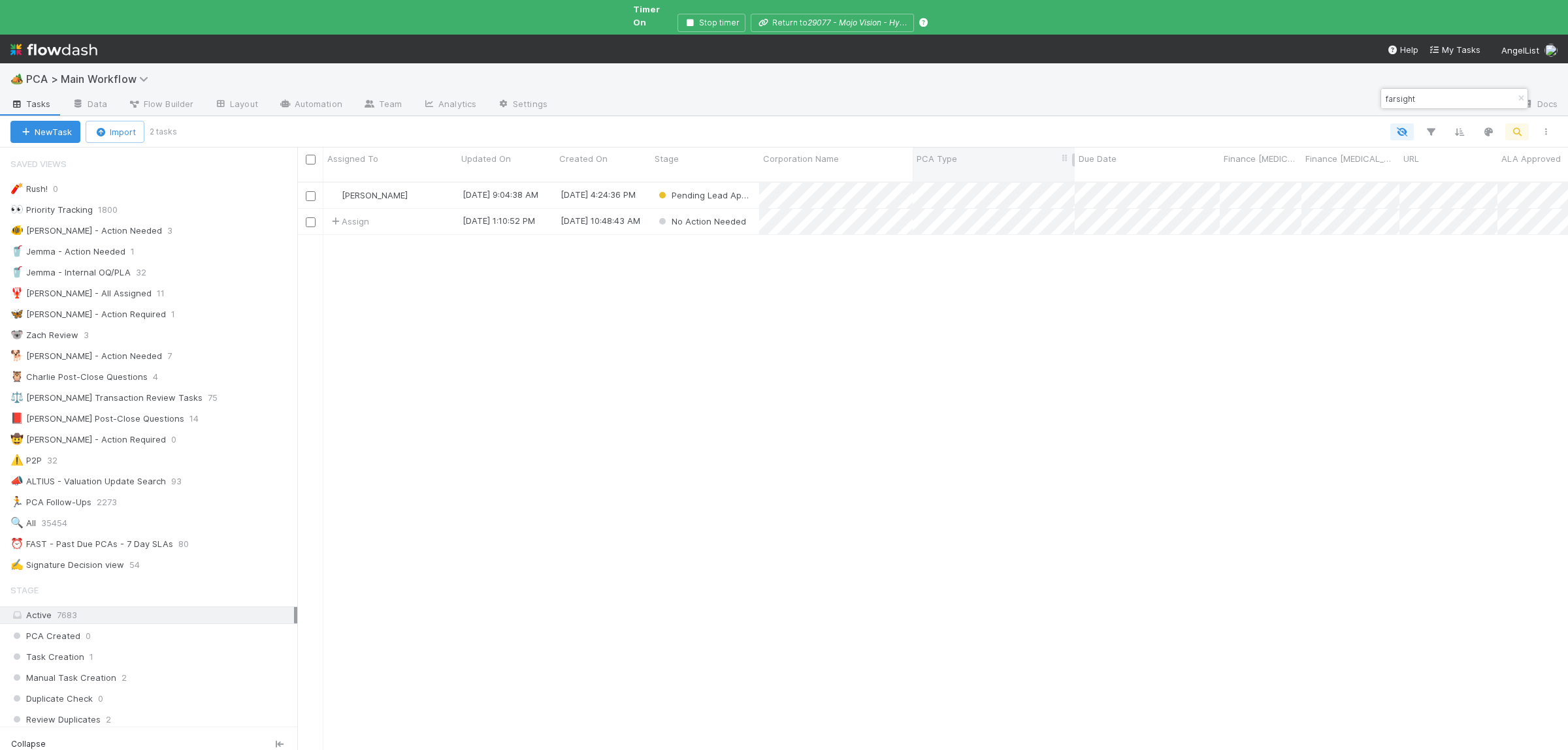
type input "farsight"
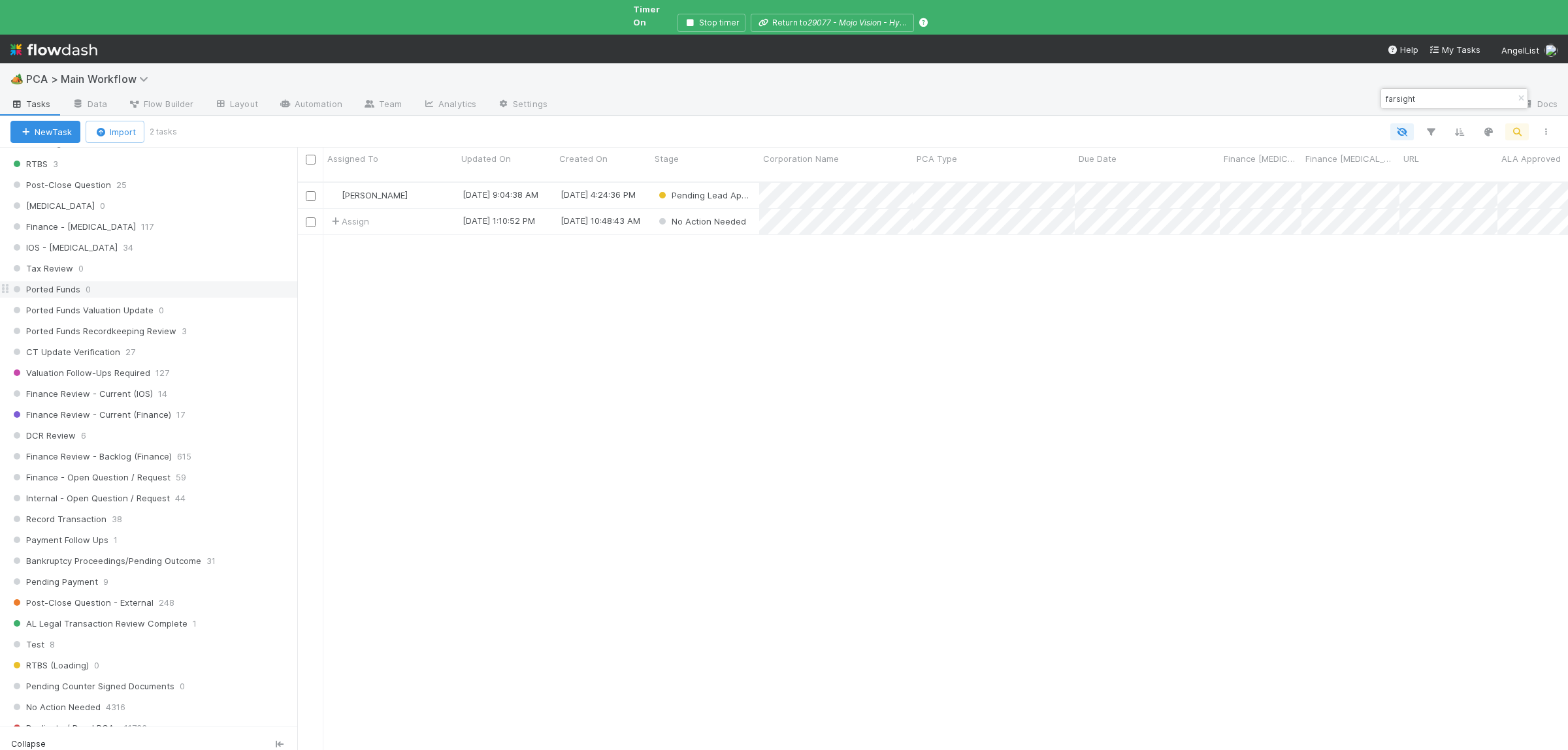
scroll to position [1082, 0]
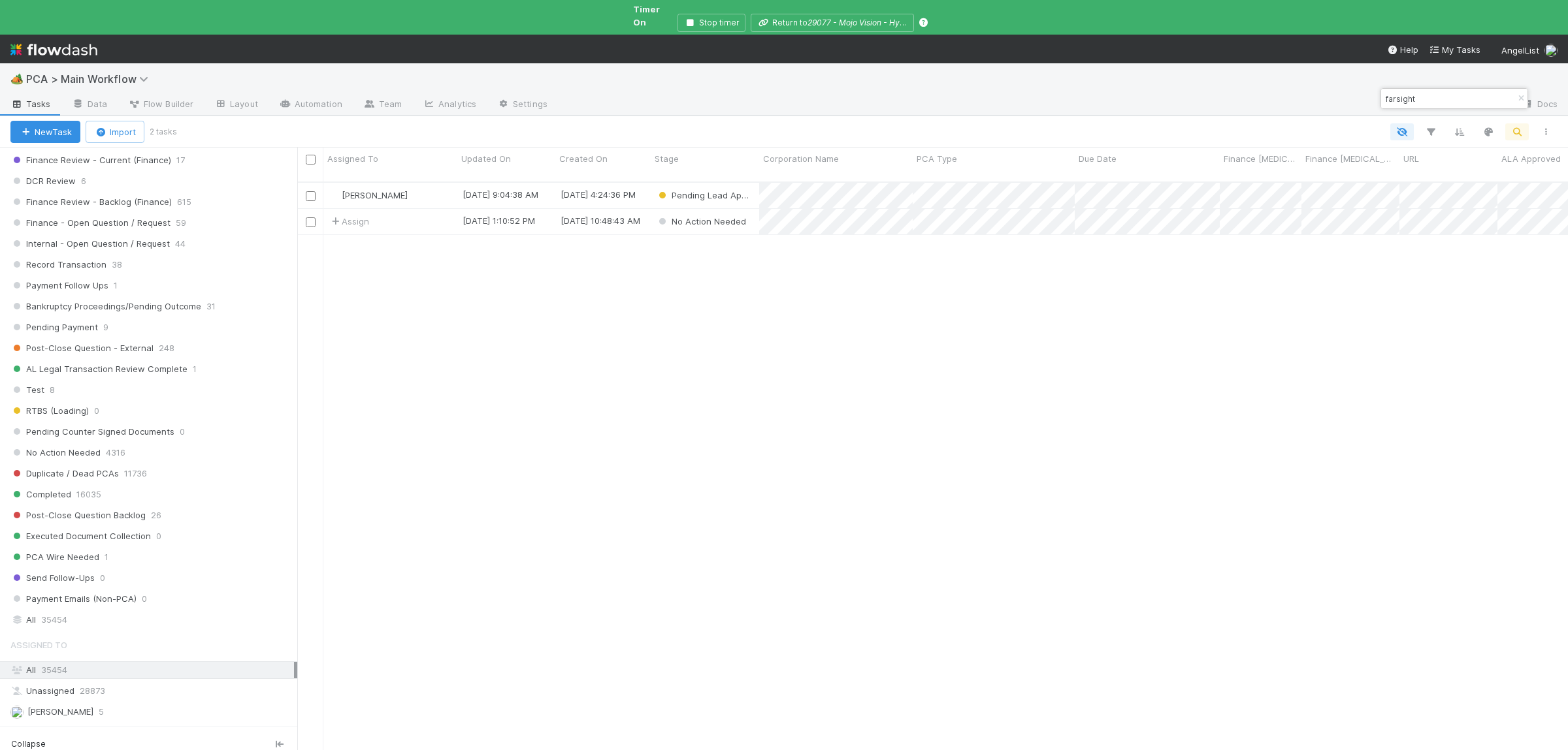
click at [154, 628] on div "All 35454" at bounding box center [152, 620] width 283 height 16
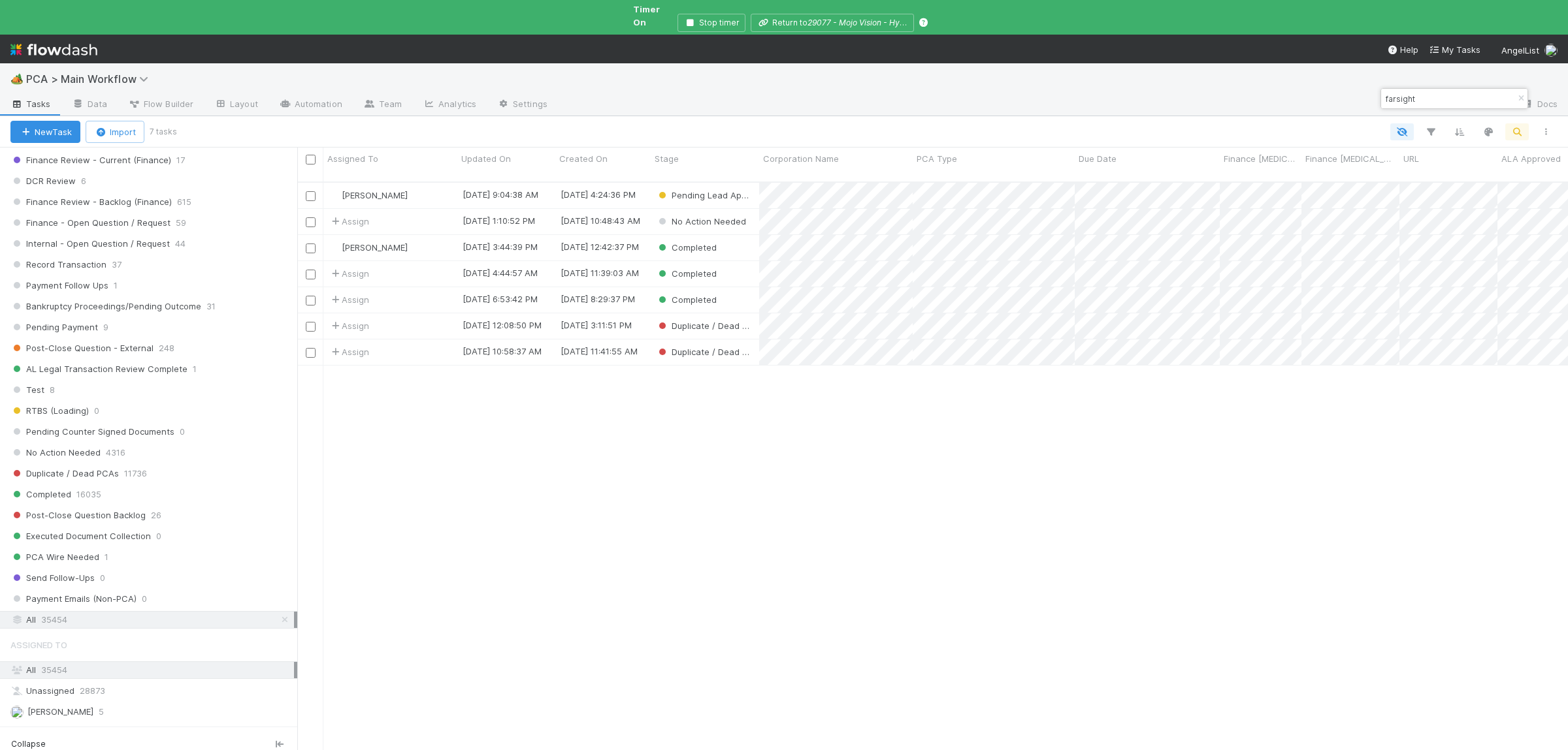
scroll to position [591, 1271]
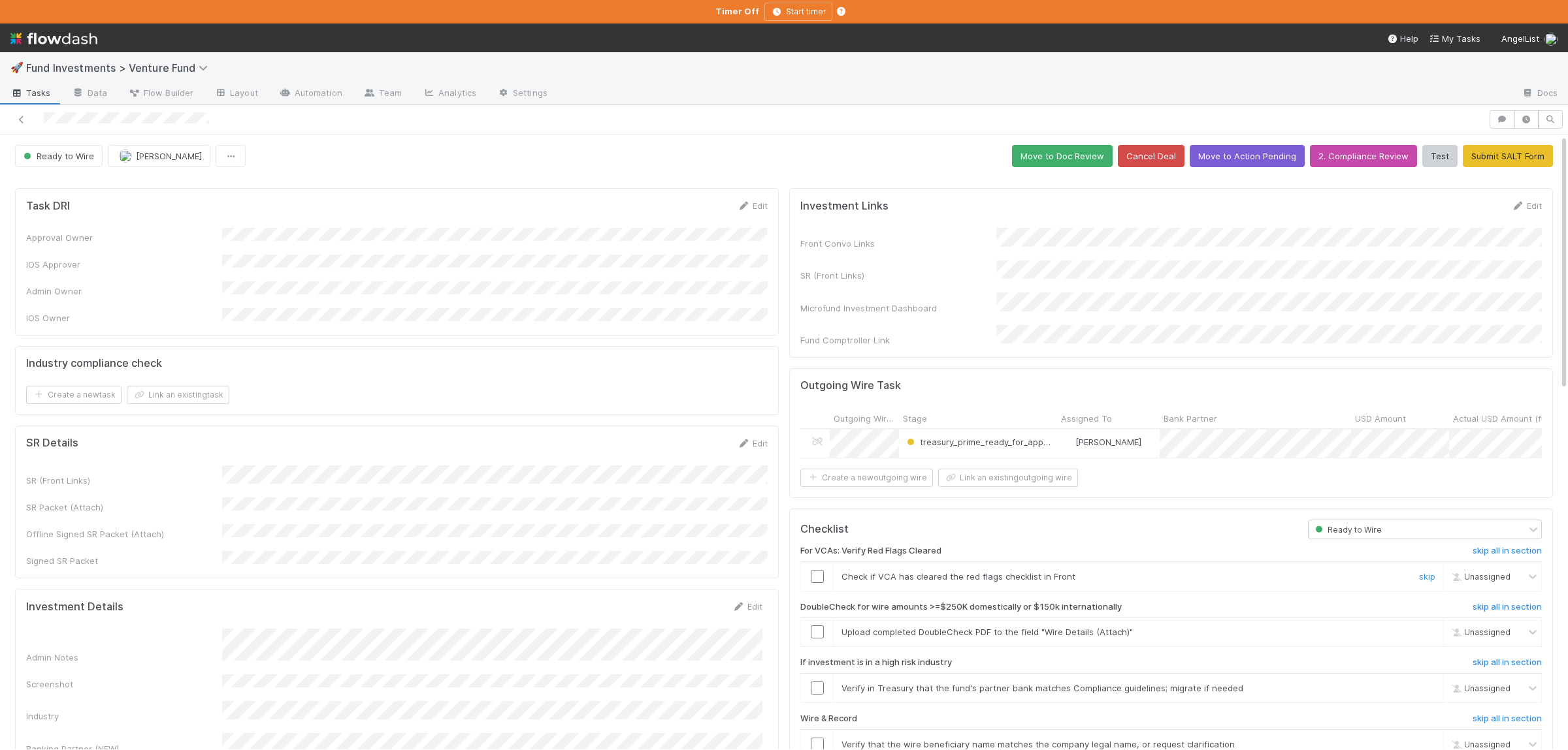
click at [820, 572] on input "checkbox" at bounding box center [818, 577] width 13 height 13
click at [819, 625] on input "checkbox" at bounding box center [818, 632] width 13 height 13
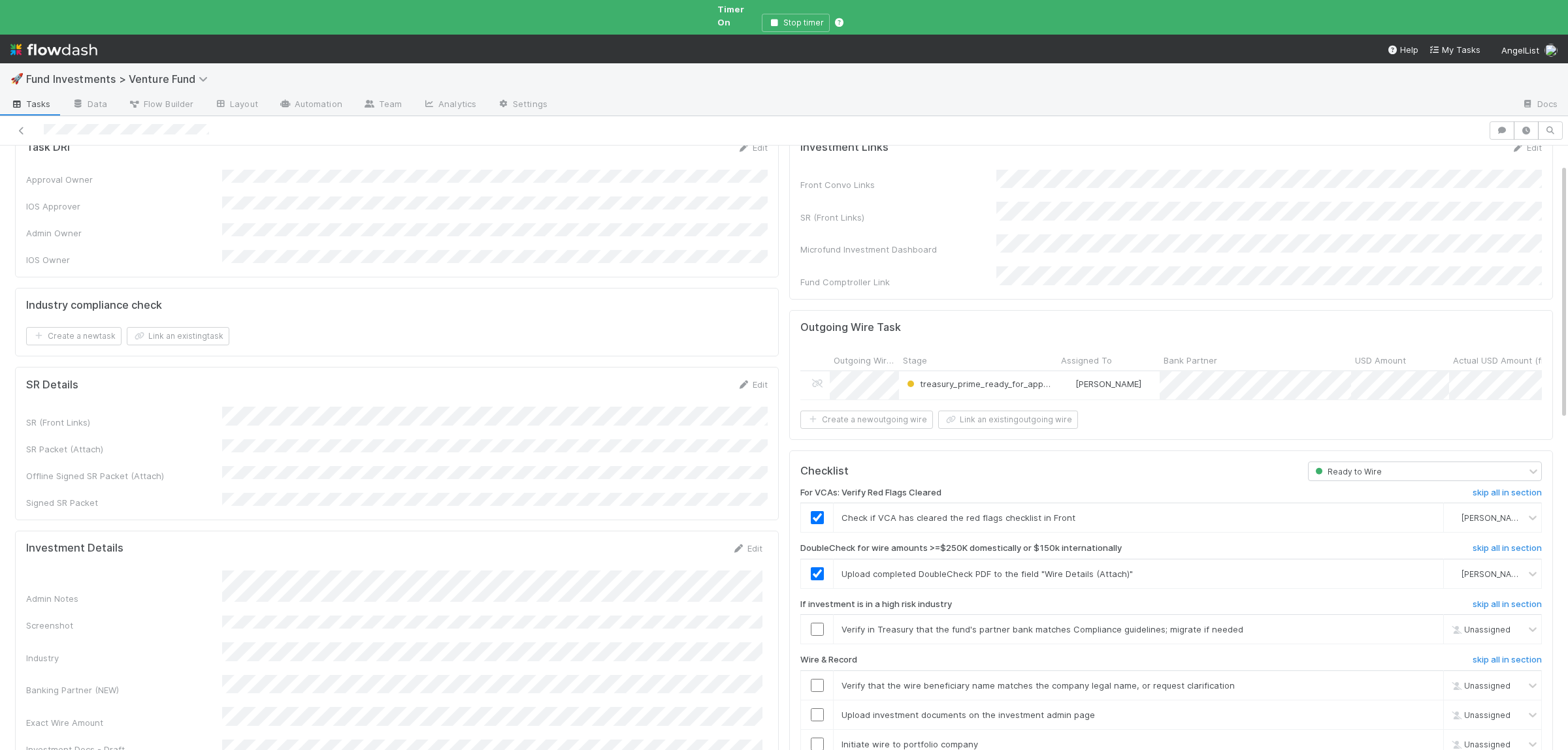
scroll to position [127, 0]
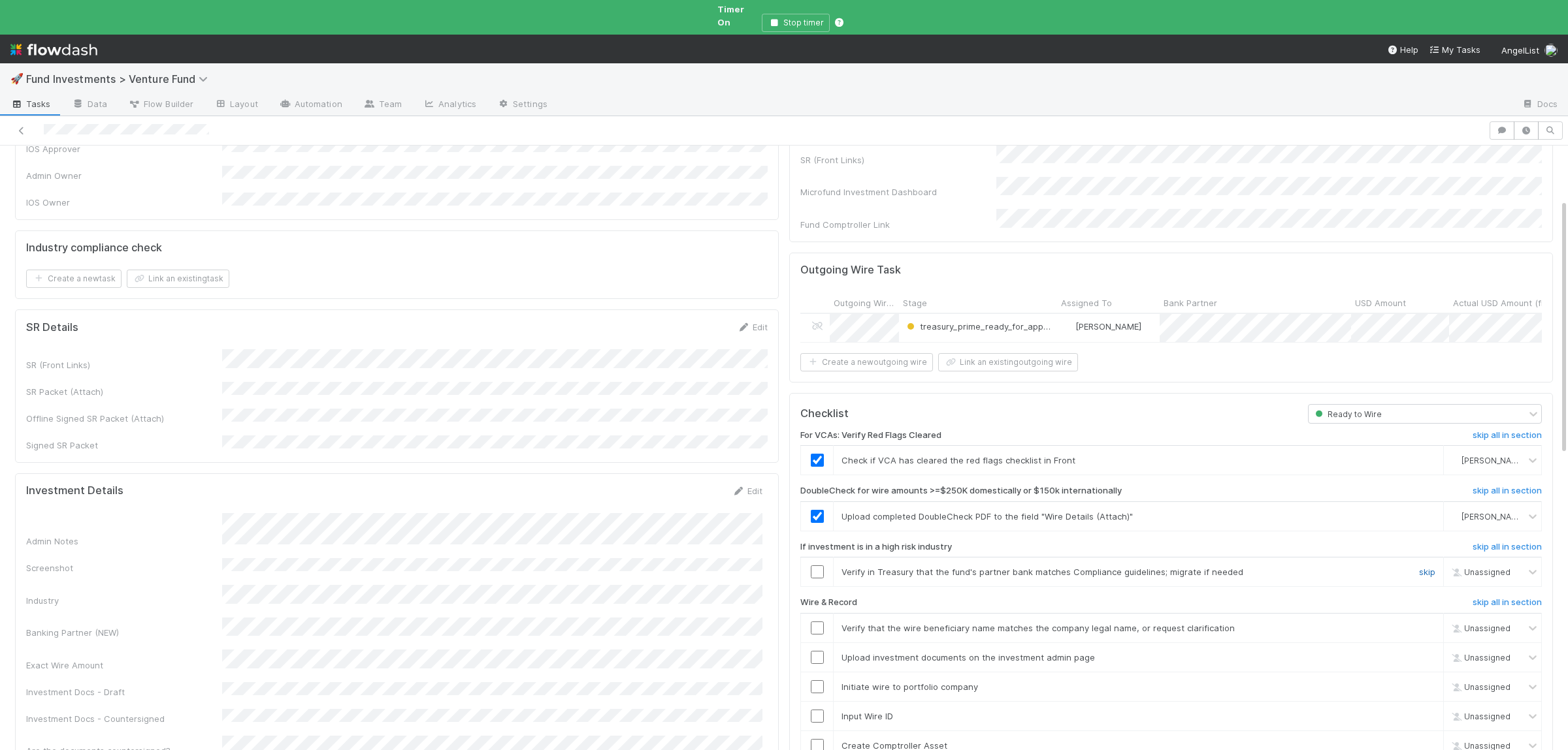
click at [1430, 567] on link "skip" at bounding box center [1427, 572] width 16 height 10
click at [819, 622] on input "checkbox" at bounding box center [818, 628] width 13 height 13
click at [820, 651] on input "checkbox" at bounding box center [818, 658] width 13 height 13
click at [820, 673] on td at bounding box center [817, 687] width 33 height 29
click at [822, 680] on input "checkbox" at bounding box center [818, 687] width 13 height 13
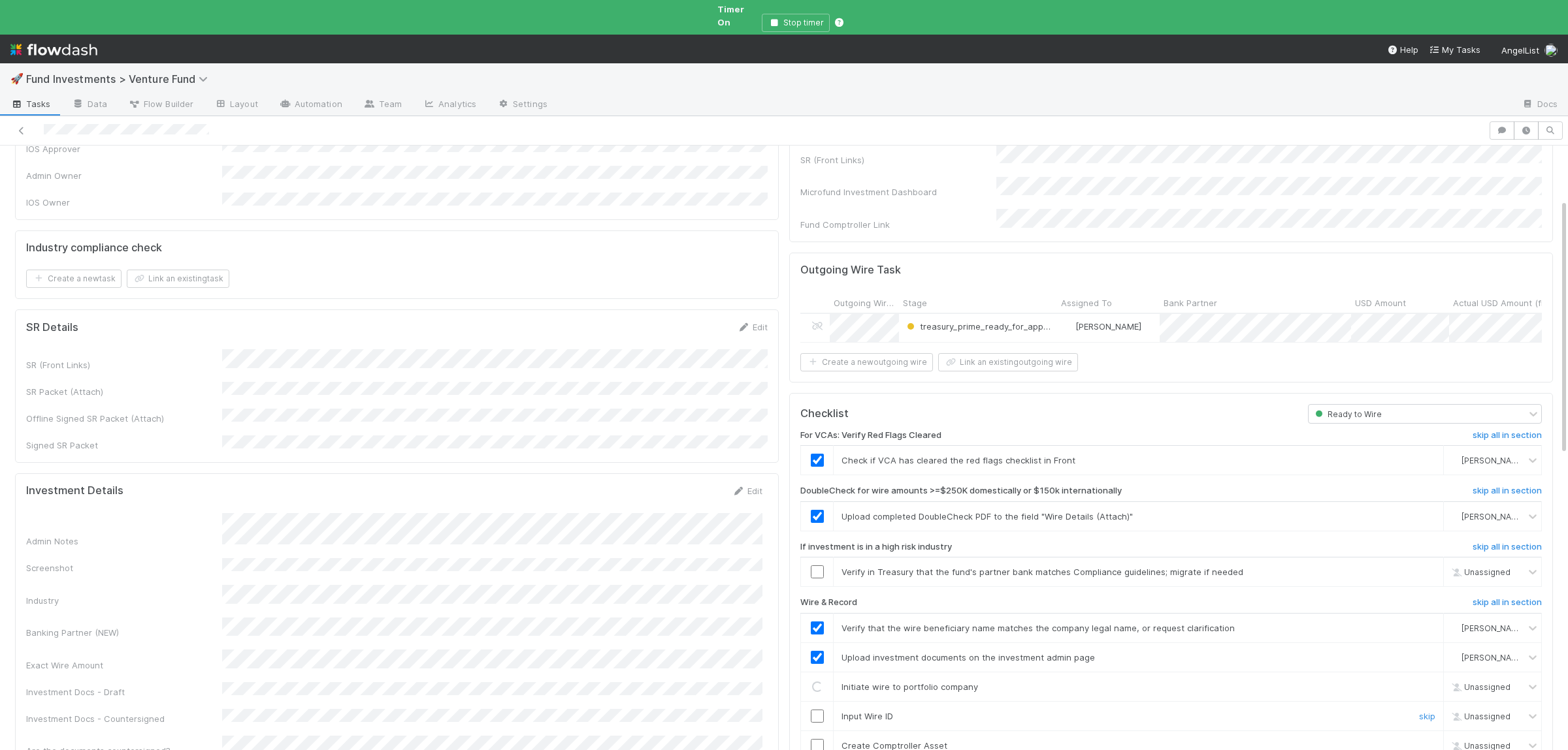
click at [823, 710] on input "checkbox" at bounding box center [818, 717] width 13 height 13
click at [818, 739] on input "checkbox" at bounding box center [818, 746] width 13 height 13
click at [1427, 567] on link "skip" at bounding box center [1427, 572] width 16 height 10
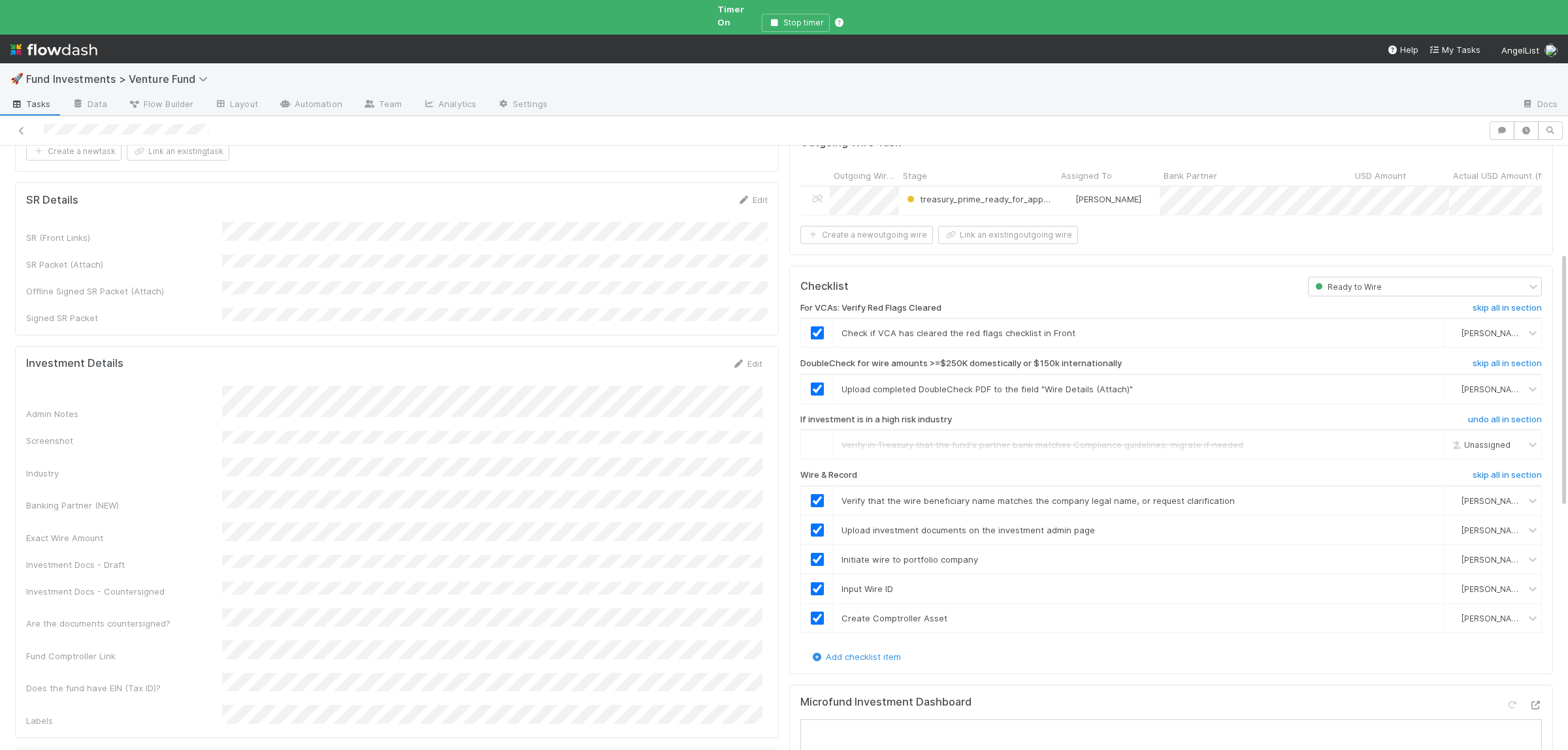
scroll to position [0, 0]
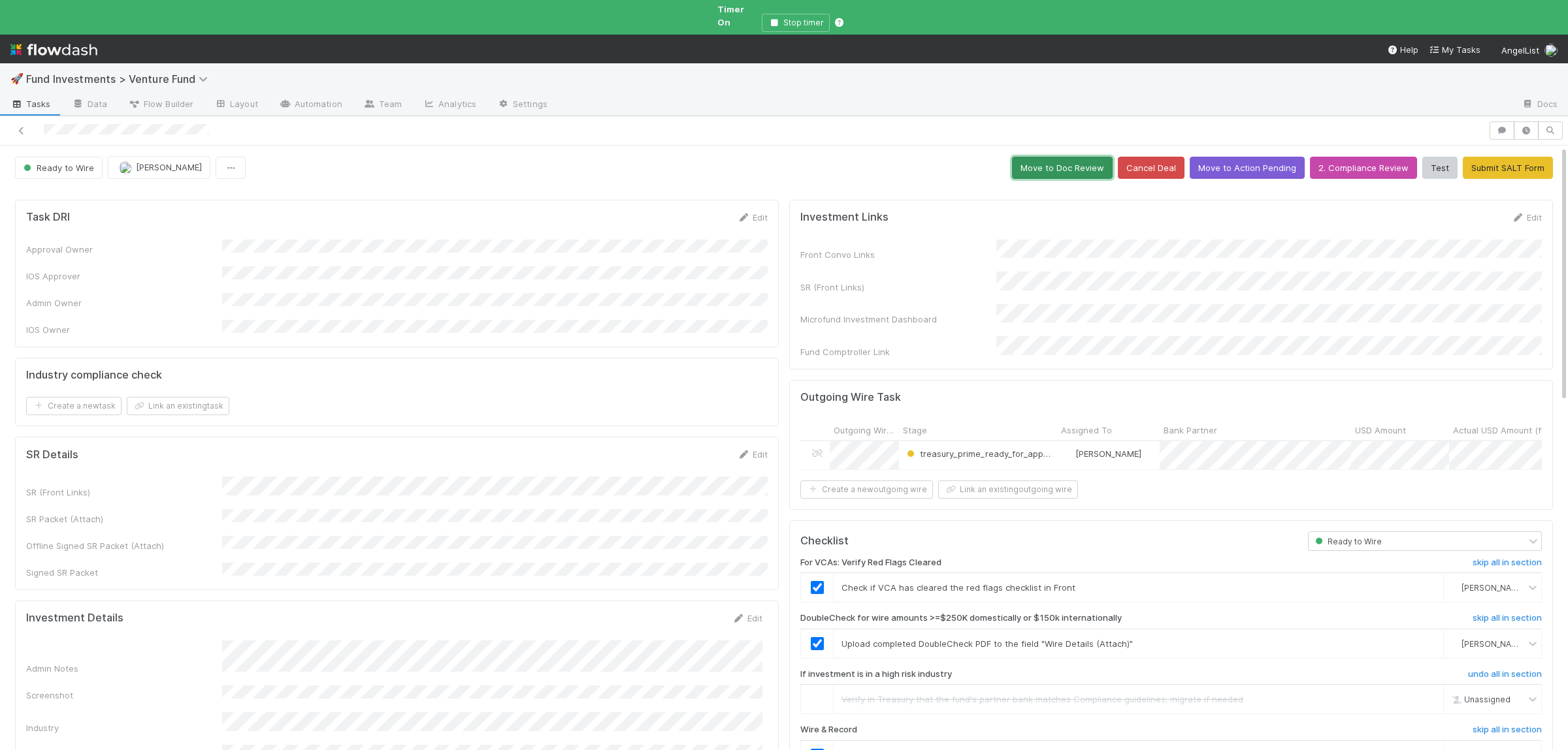
click at [1067, 162] on button "Move to Doc Review" at bounding box center [1062, 167] width 101 height 22
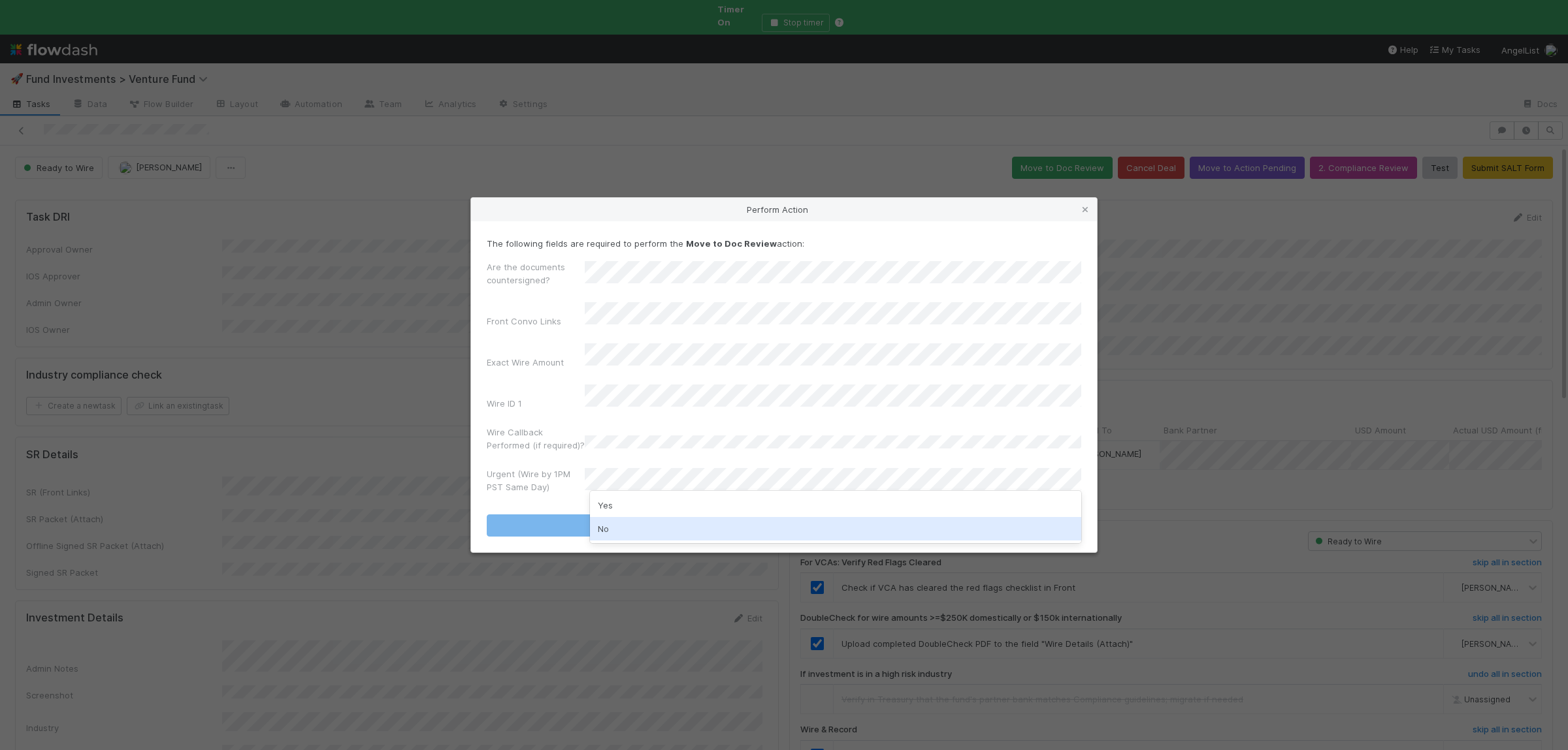
click at [624, 531] on div "No" at bounding box center [836, 529] width 491 height 23
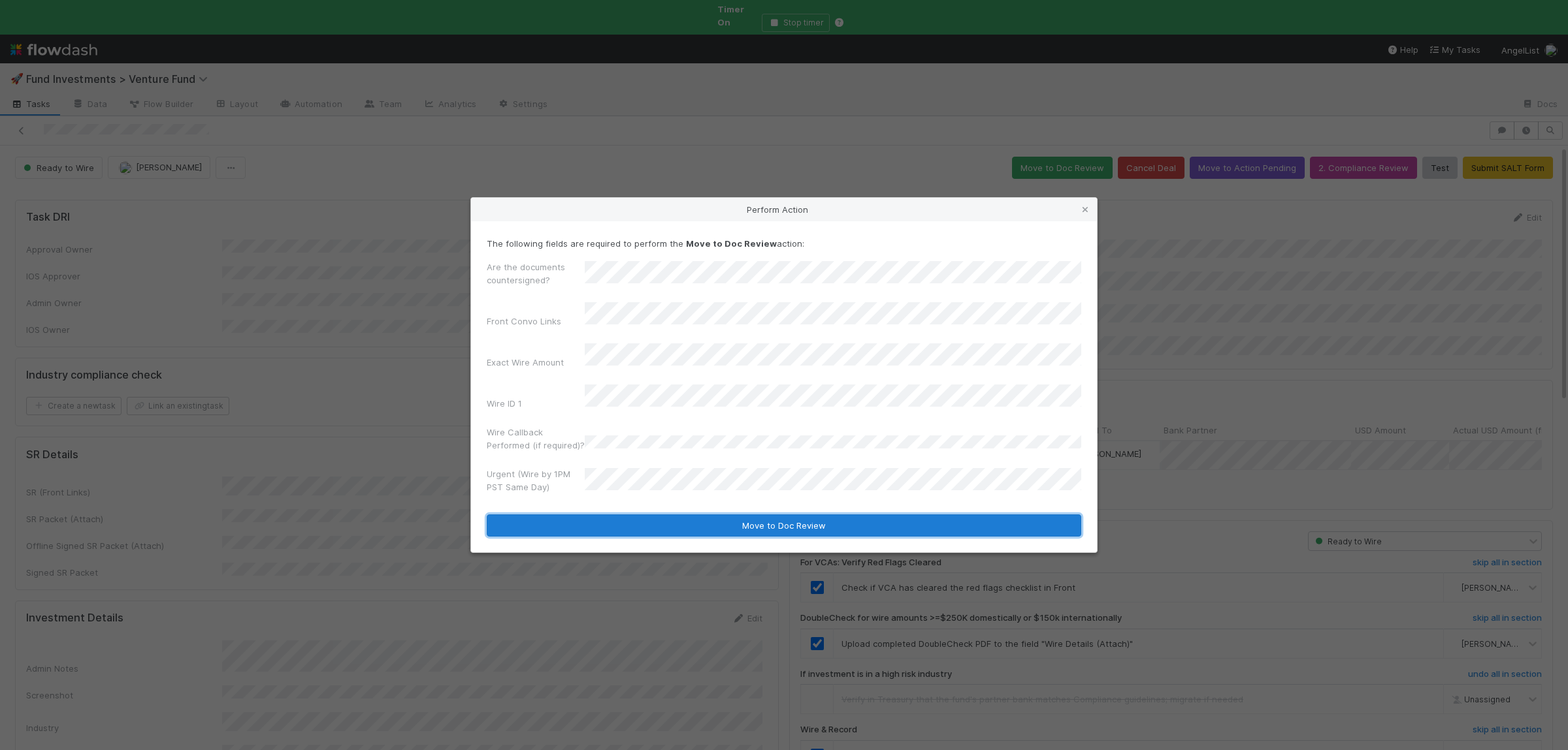
click at [628, 521] on button "Move to Doc Review" at bounding box center [784, 526] width 595 height 22
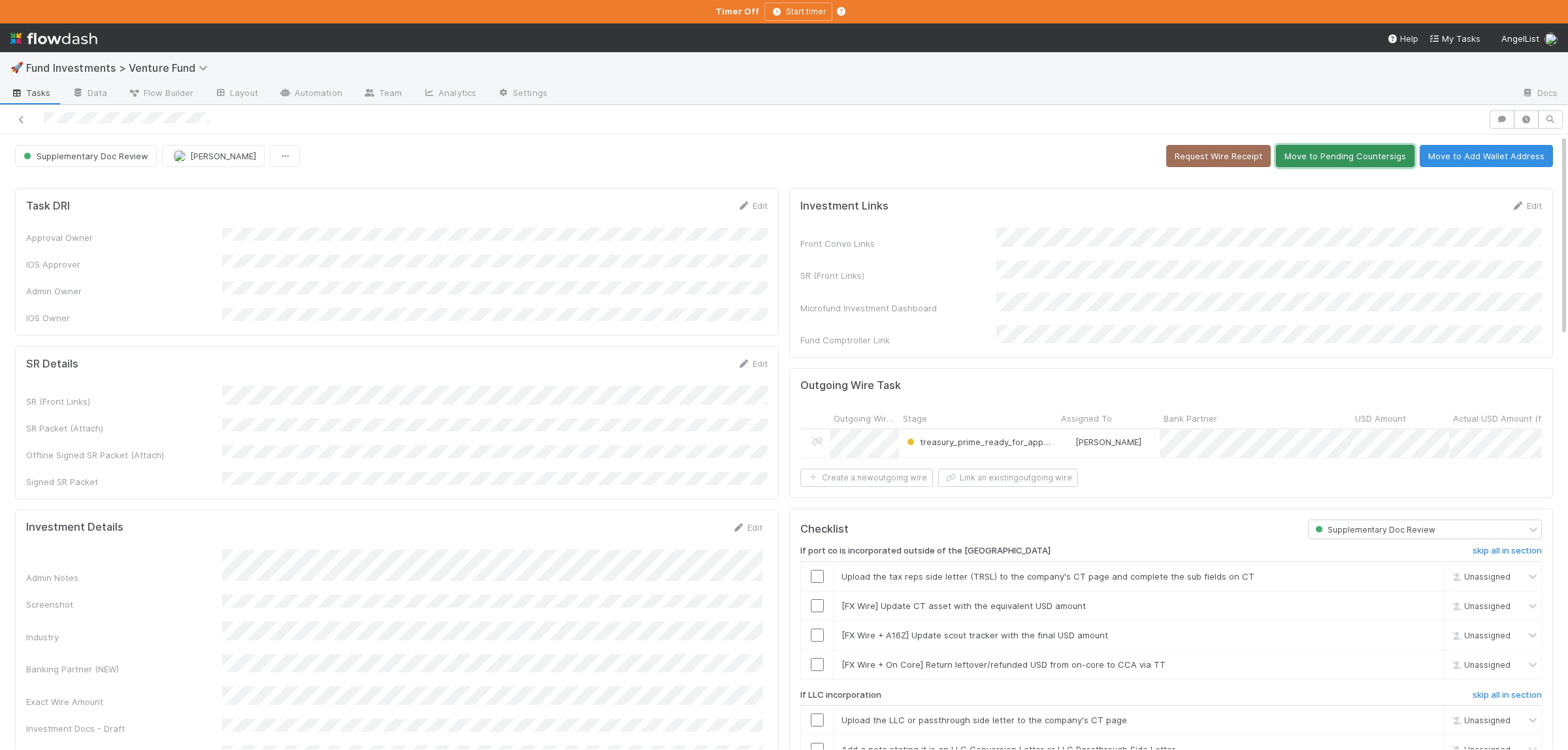
click at [1363, 150] on button "Move to Pending Countersigs" at bounding box center [1345, 156] width 138 height 22
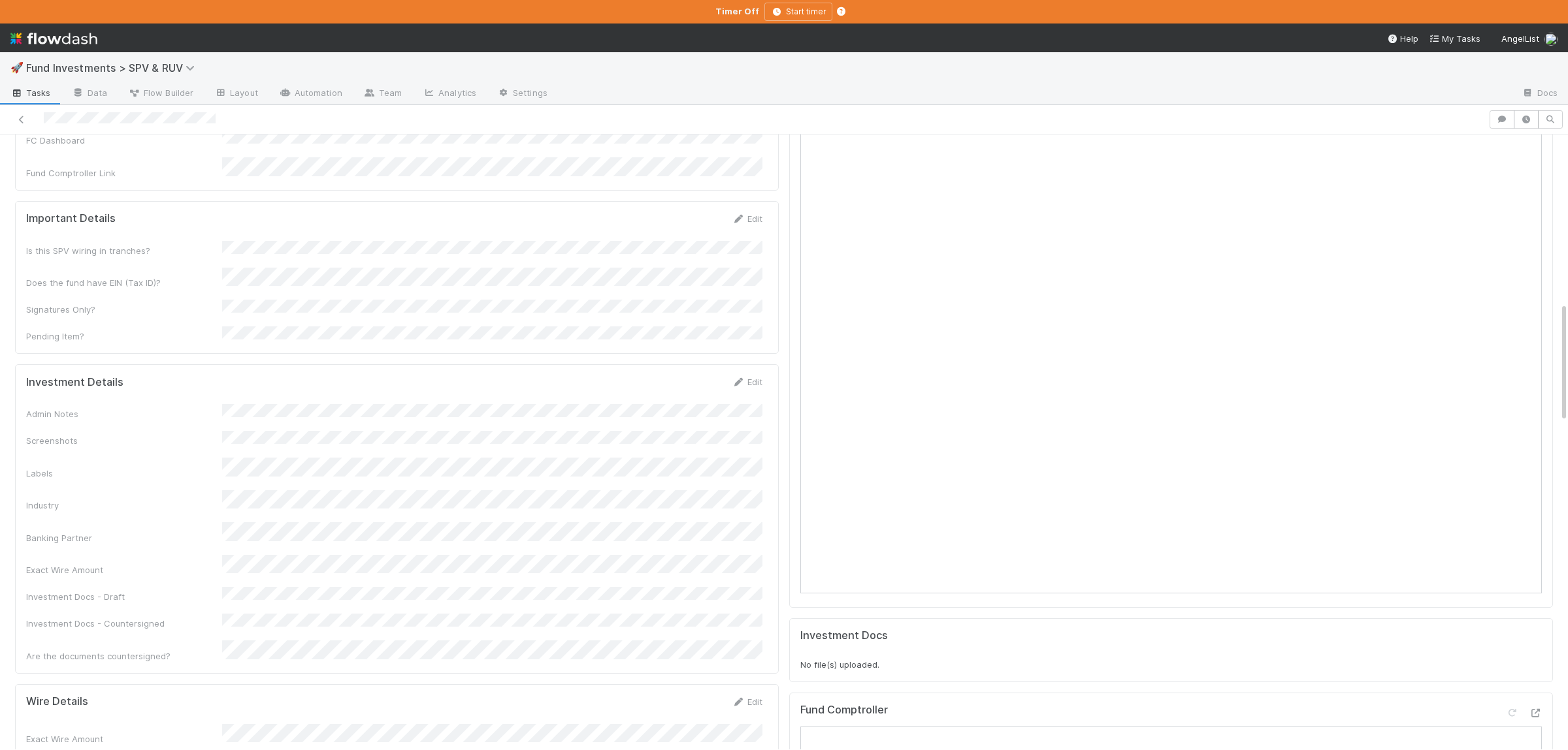
scroll to position [687, 0]
click at [617, 492] on div "Important Details Edit Is this SPV wiring in [GEOGRAPHIC_DATA]? Does the fund h…" at bounding box center [397, 469] width 764 height 154
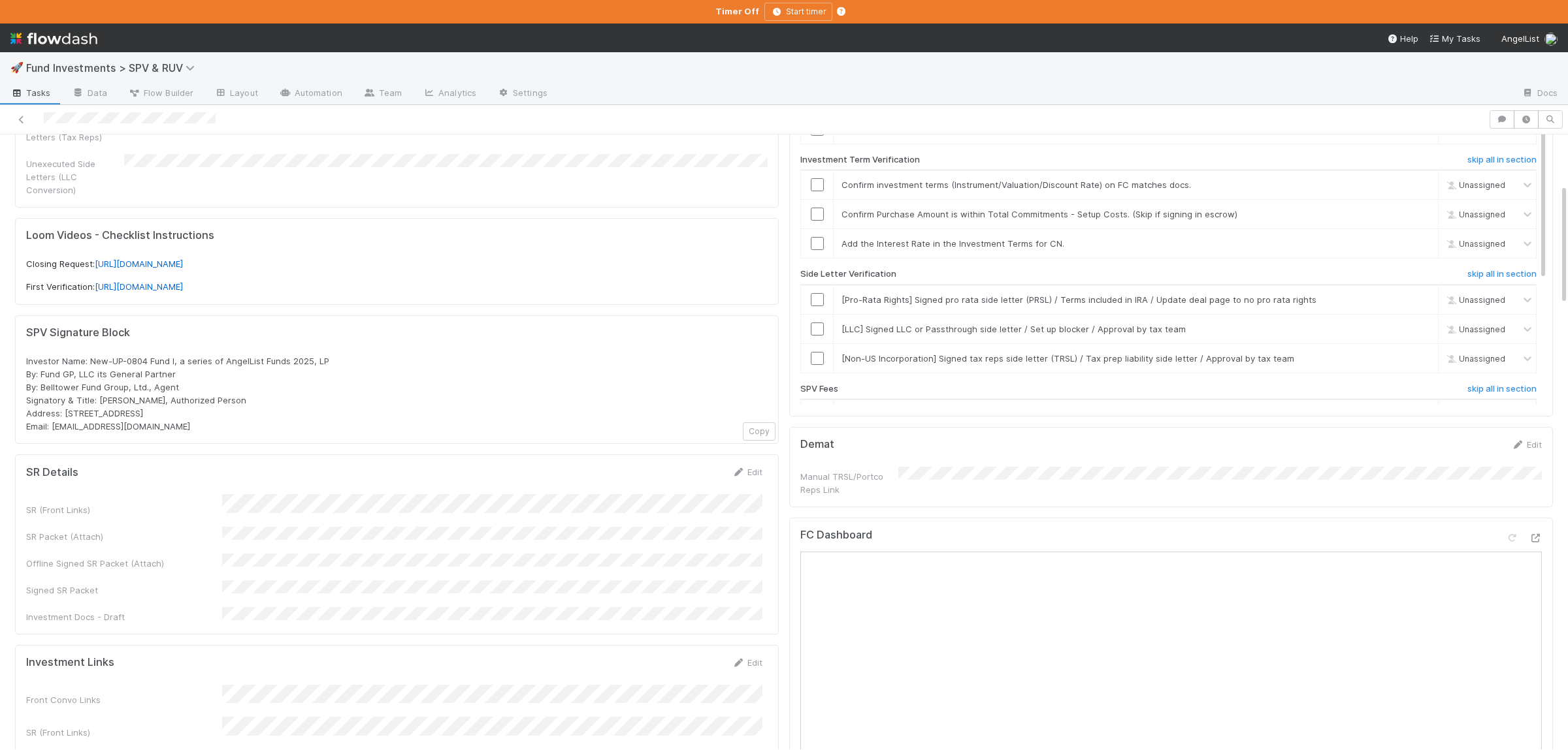
scroll to position [509, 0]
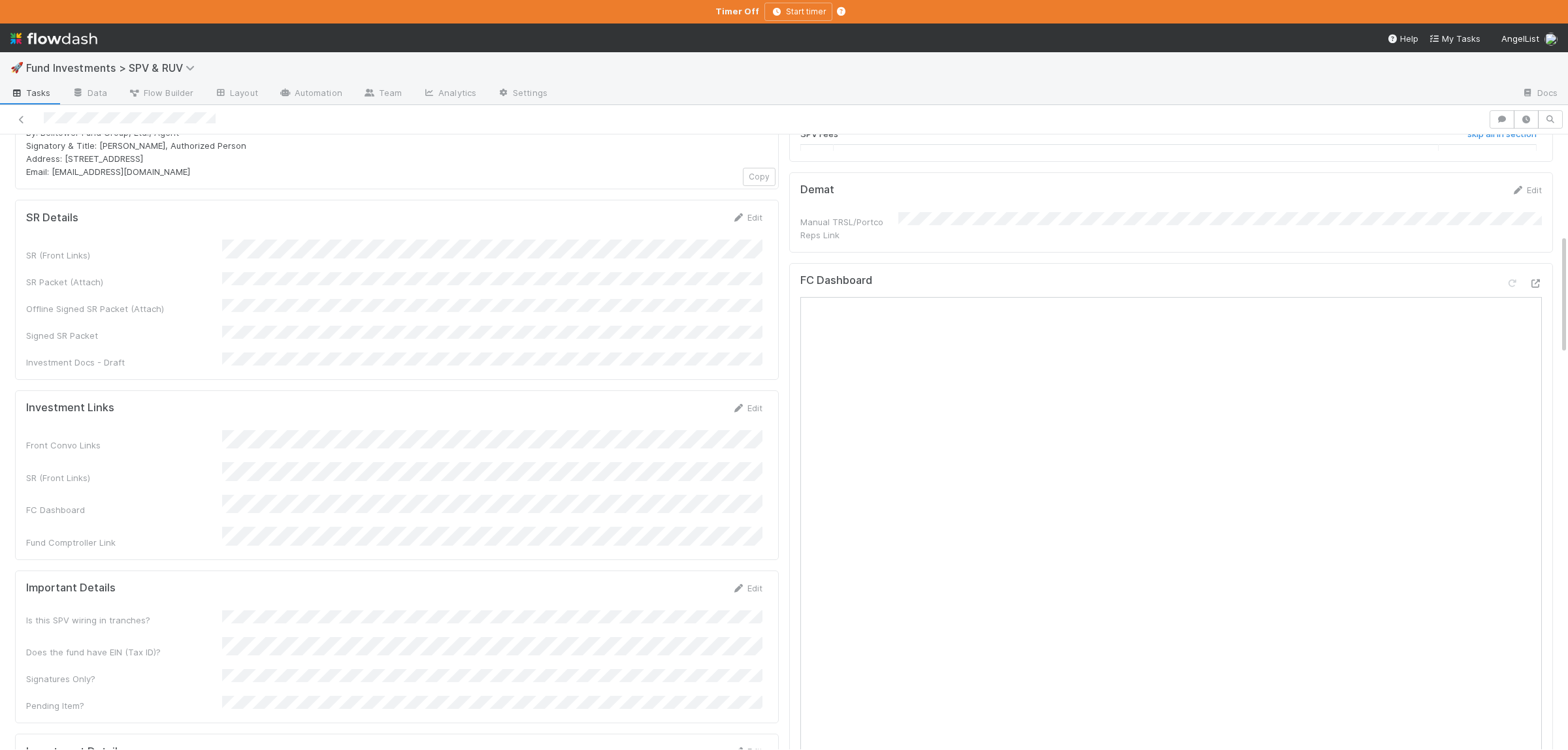
click at [509, 296] on div "SR (Front Links) SR Packet (Attach) Offline Signed SR Packet (Attach) Signed SR…" at bounding box center [394, 304] width 736 height 130
click at [682, 211] on button "Save" at bounding box center [692, 222] width 37 height 22
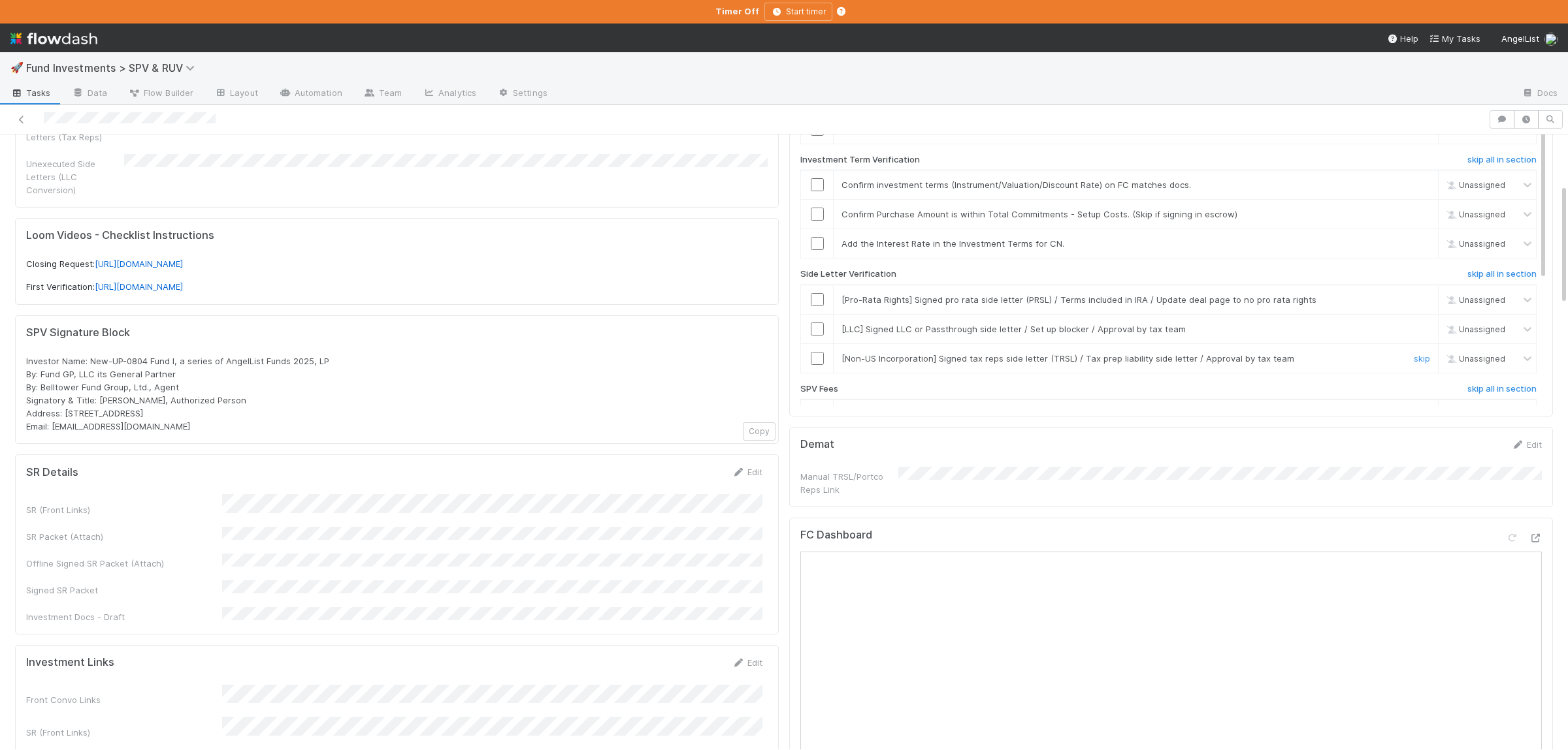
scroll to position [63, 0]
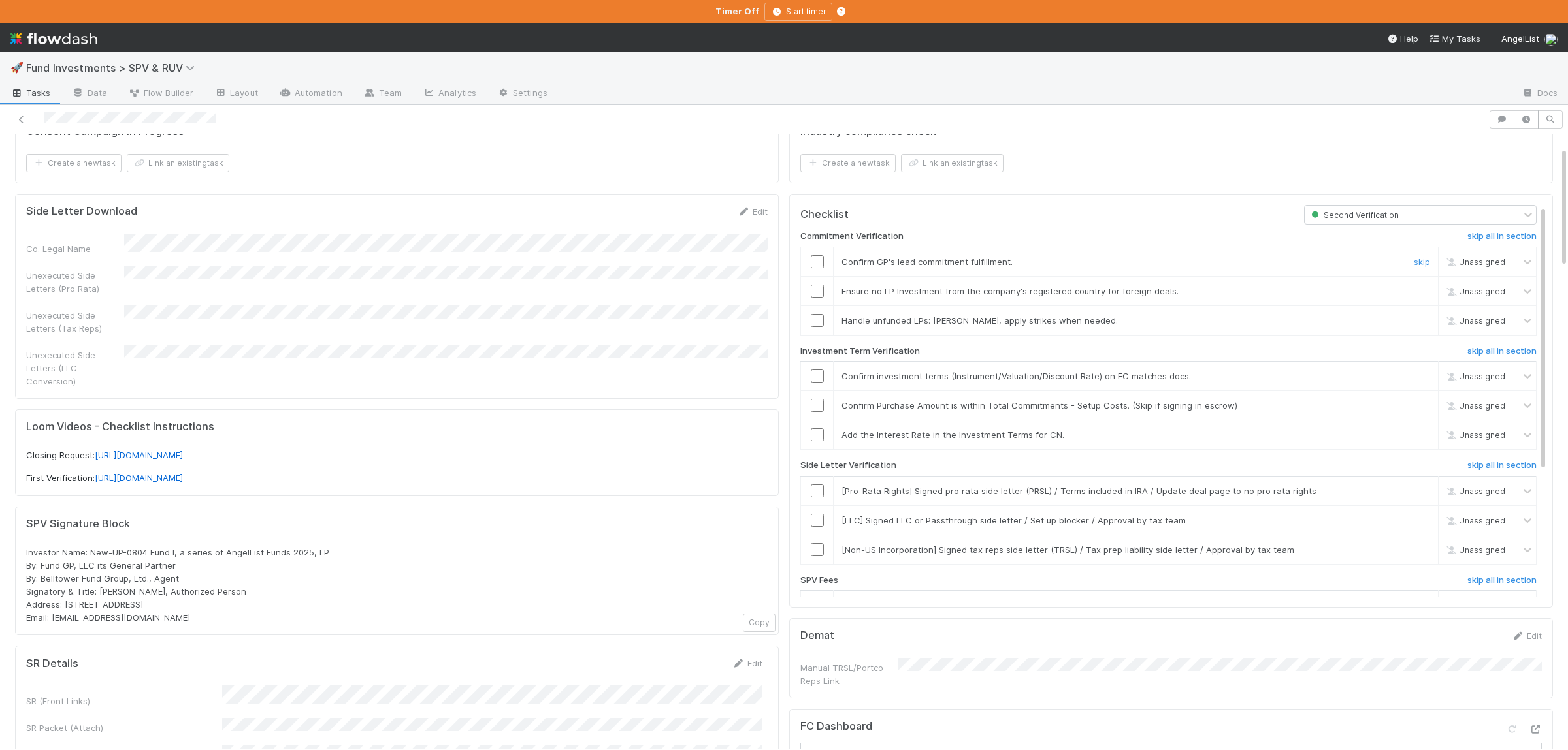
click at [820, 269] on input "checkbox" at bounding box center [818, 262] width 13 height 13
click at [815, 291] on input "checkbox" at bounding box center [818, 291] width 13 height 13
click at [1422, 319] on link "skip" at bounding box center [1422, 320] width 16 height 10
click at [822, 379] on input "checkbox" at bounding box center [818, 376] width 13 height 13
click at [812, 403] on input "checkbox" at bounding box center [818, 406] width 13 height 13
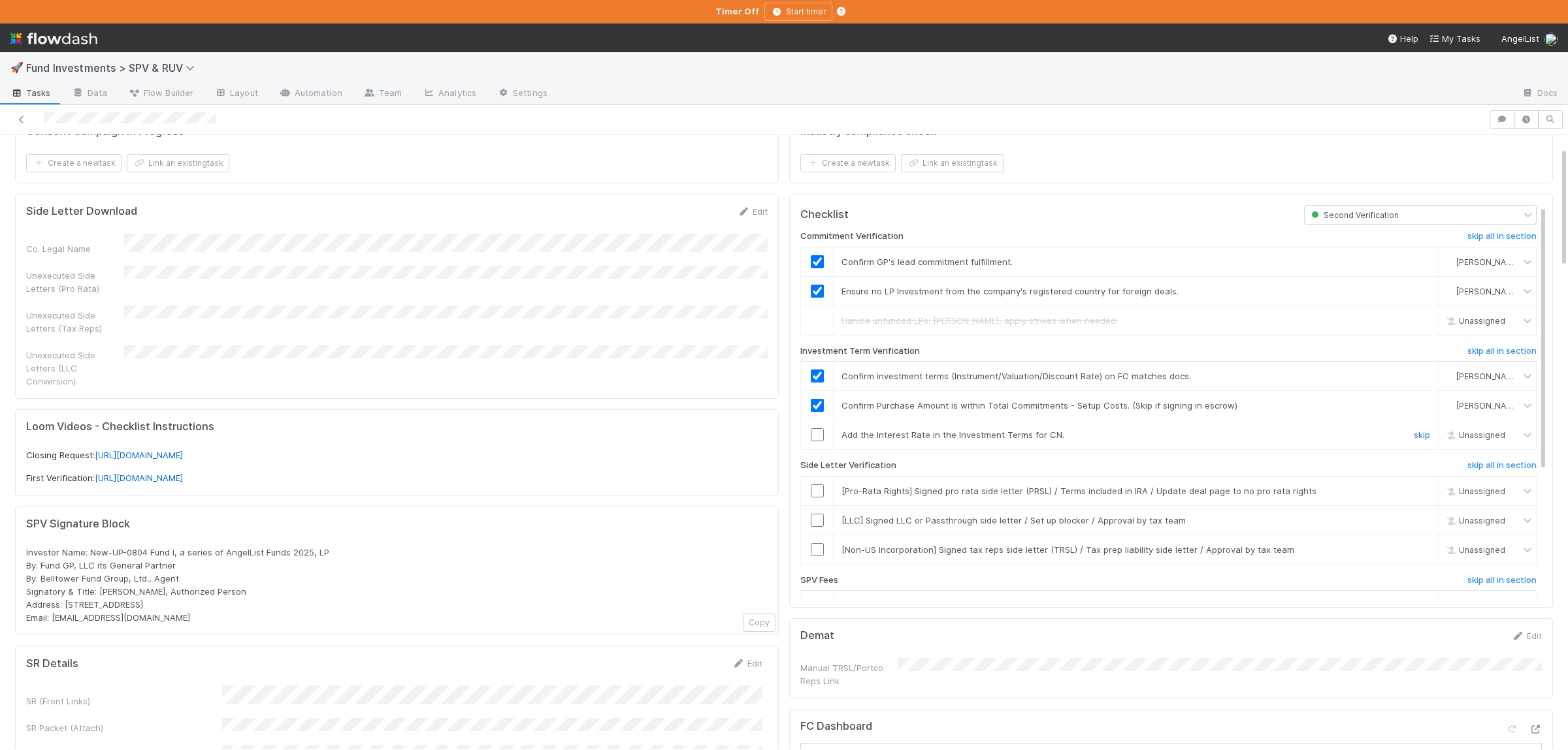
click at [1425, 440] on link "skip" at bounding box center [1422, 435] width 16 height 10
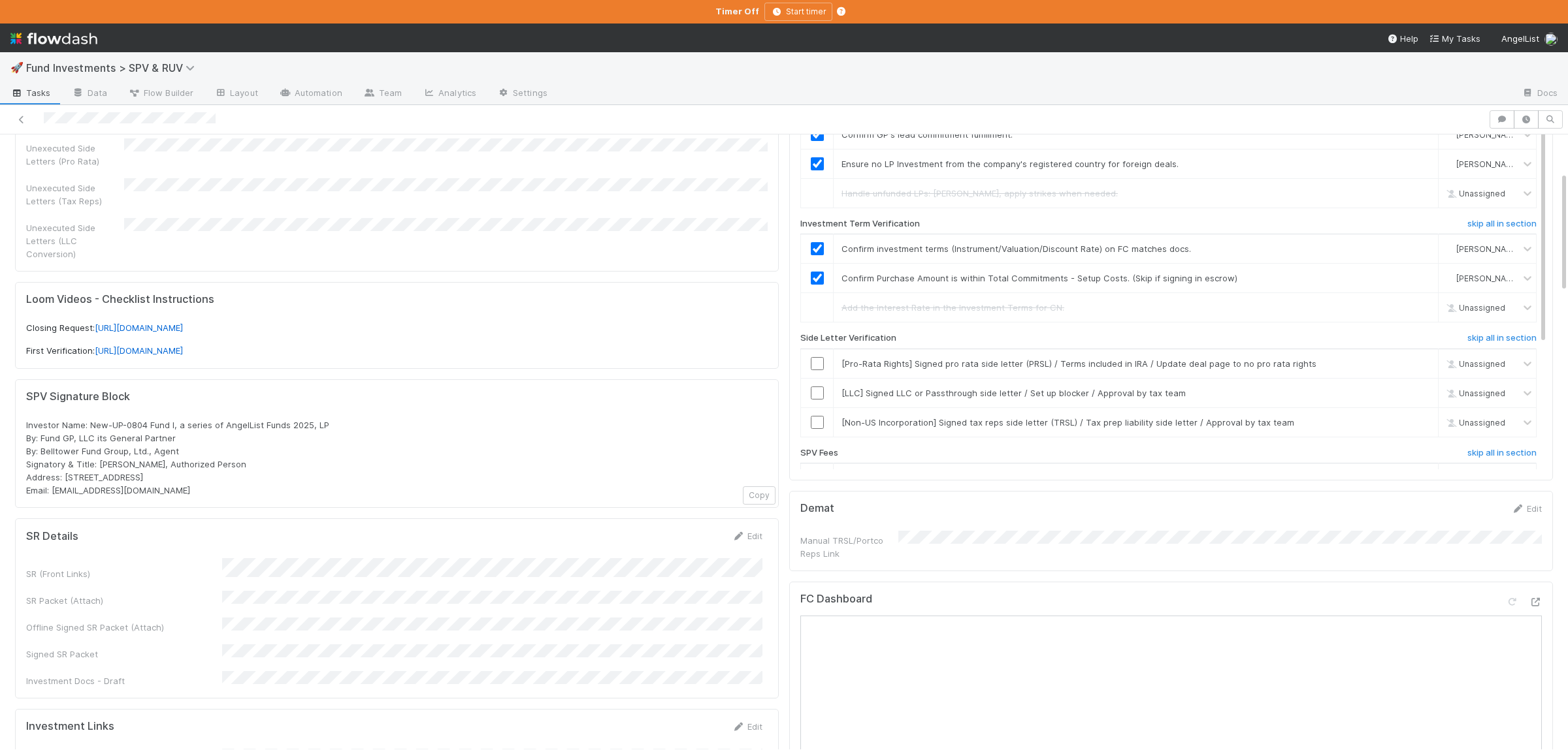
scroll to position [0, 0]
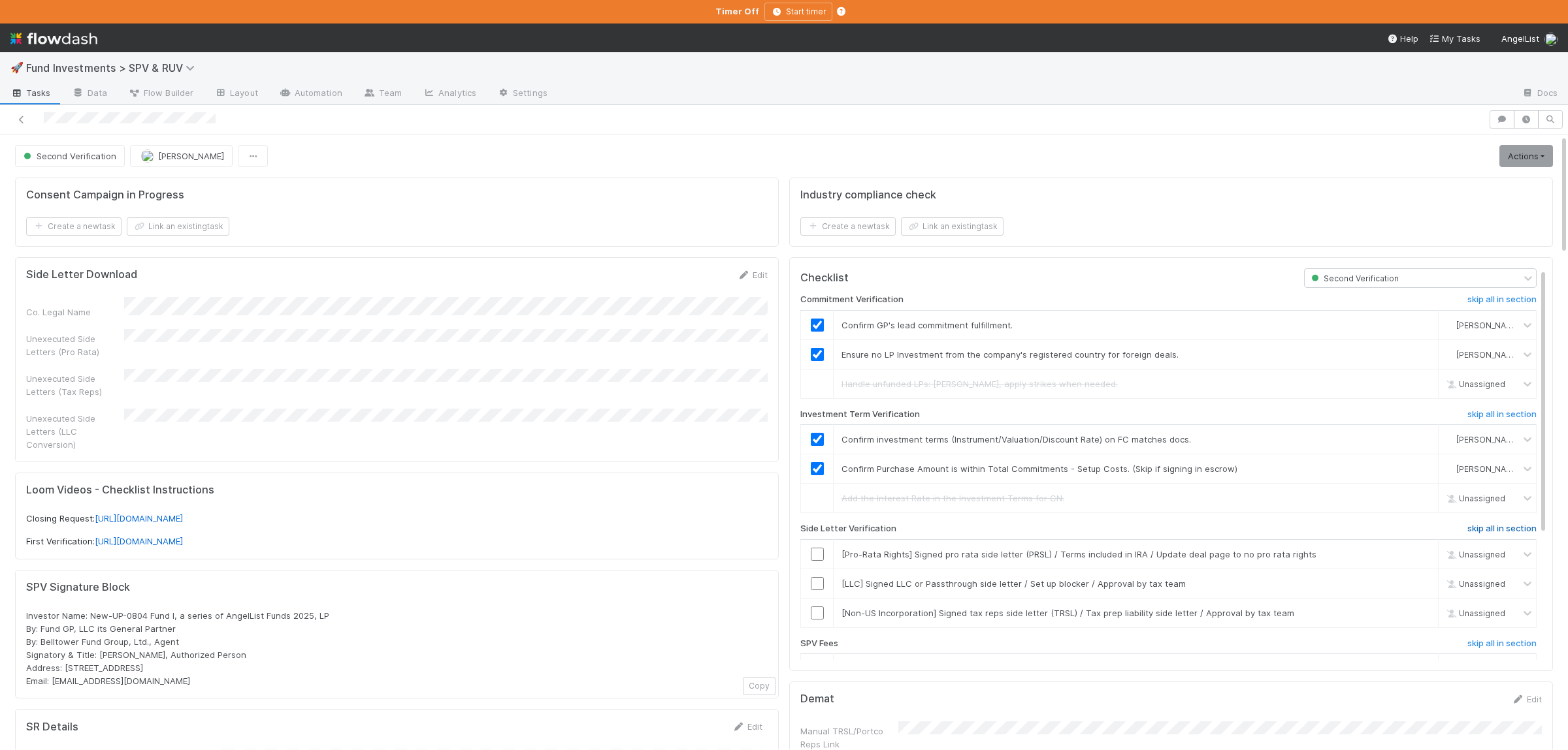
click at [1493, 528] on h6 "skip all in section" at bounding box center [1502, 529] width 69 height 10
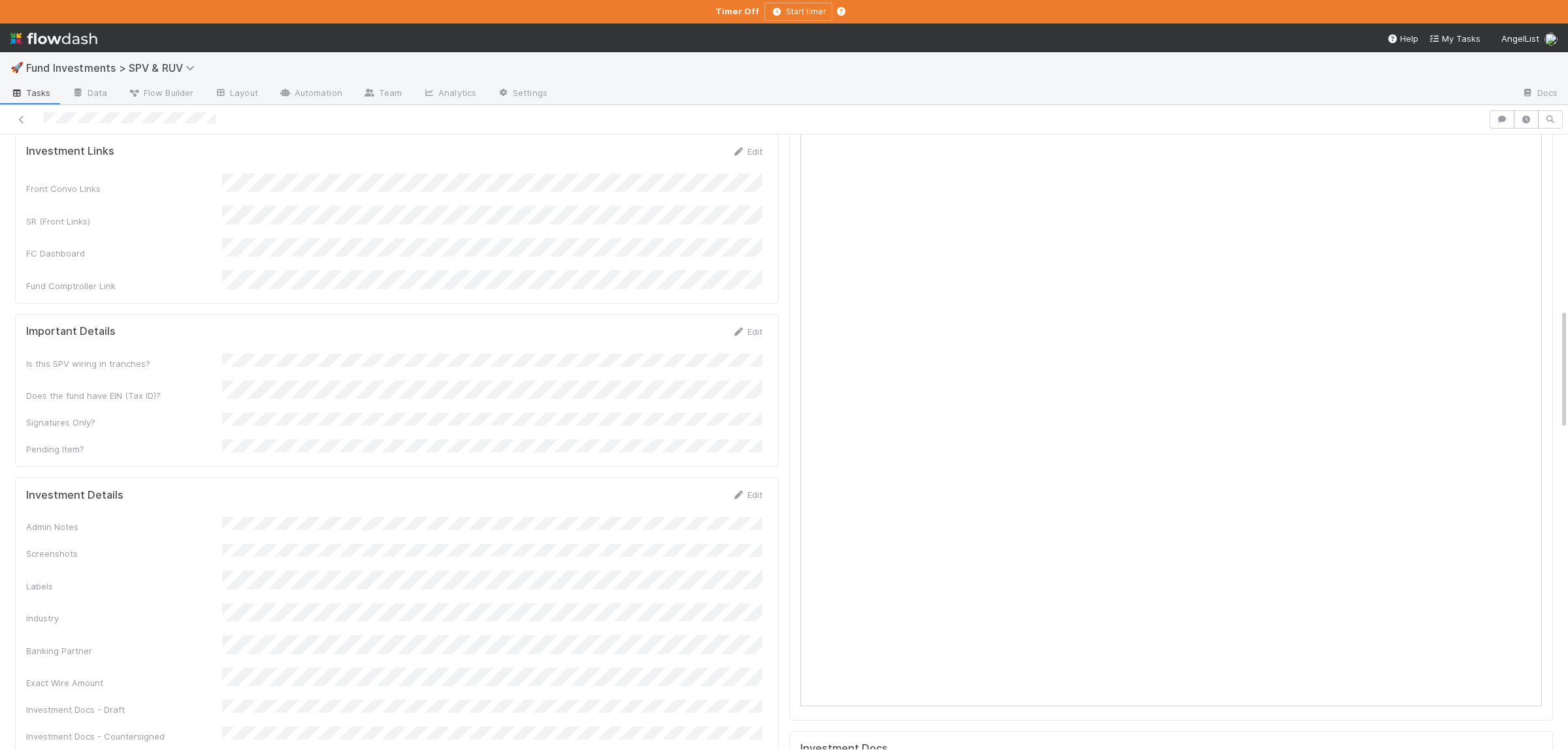
scroll to position [891, 0]
click at [680, 363] on button "Save" at bounding box center [692, 374] width 37 height 22
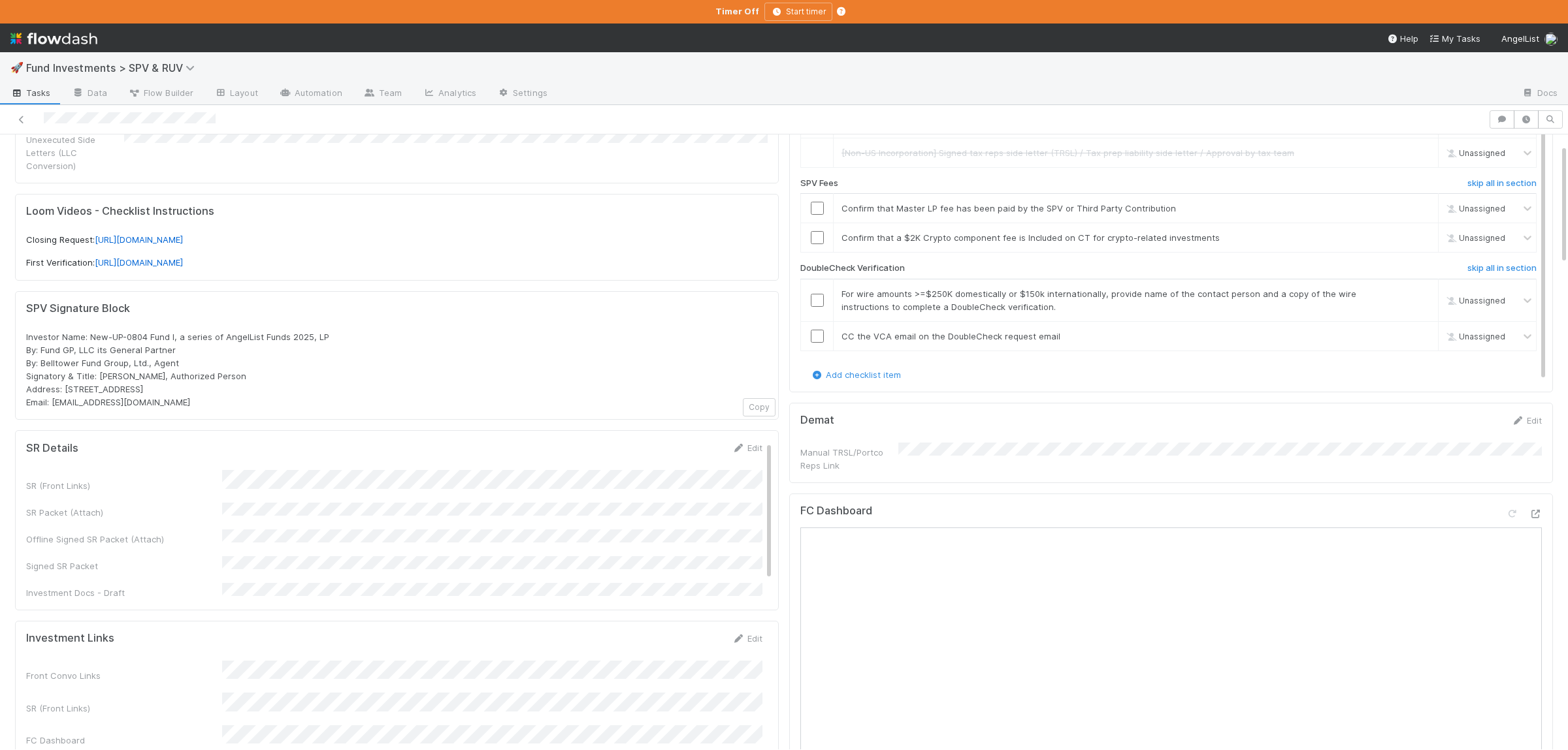
scroll to position [0, 0]
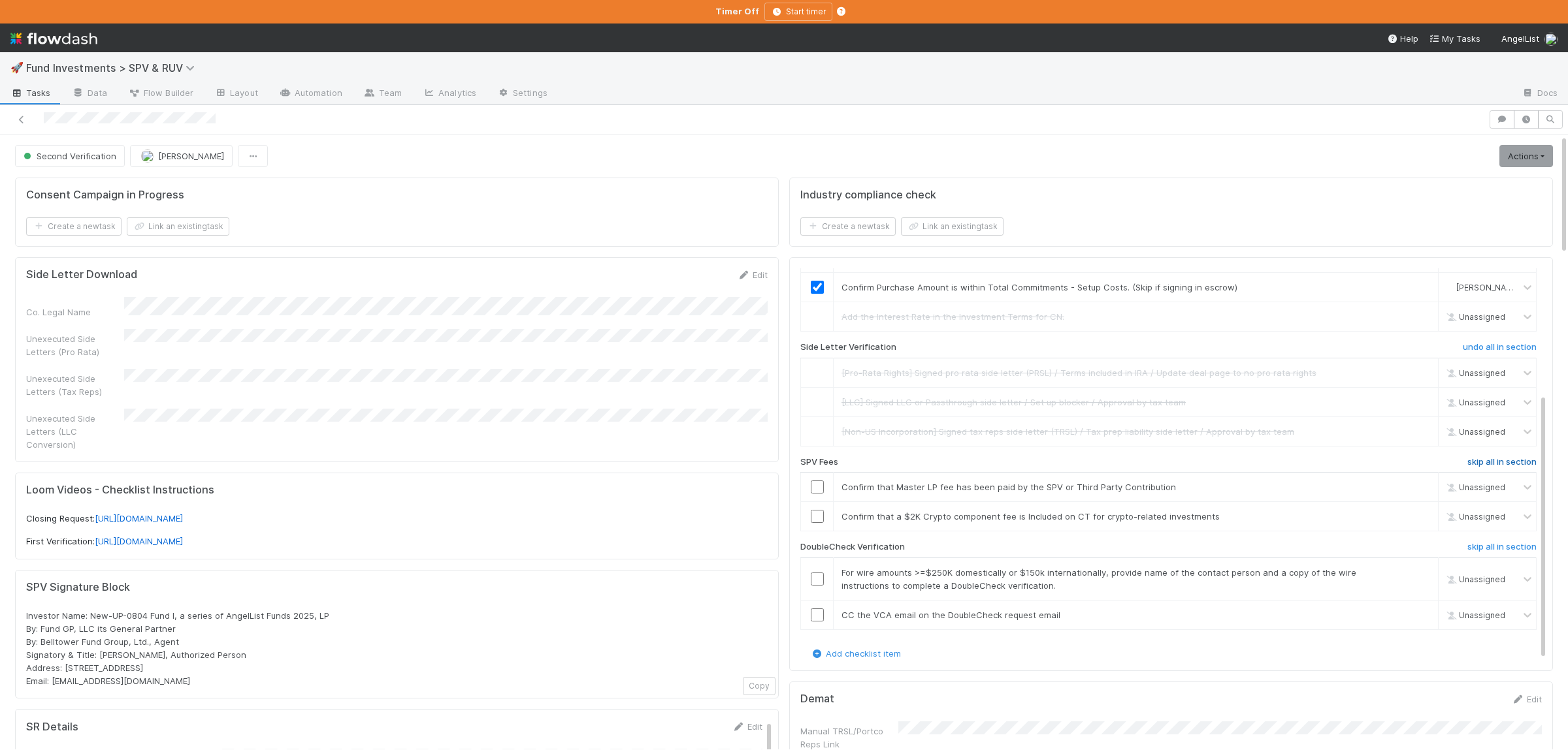
click at [1481, 459] on h6 "skip all in section" at bounding box center [1502, 462] width 69 height 10
click at [1510, 548] on h6 "skip all in section" at bounding box center [1502, 547] width 69 height 10
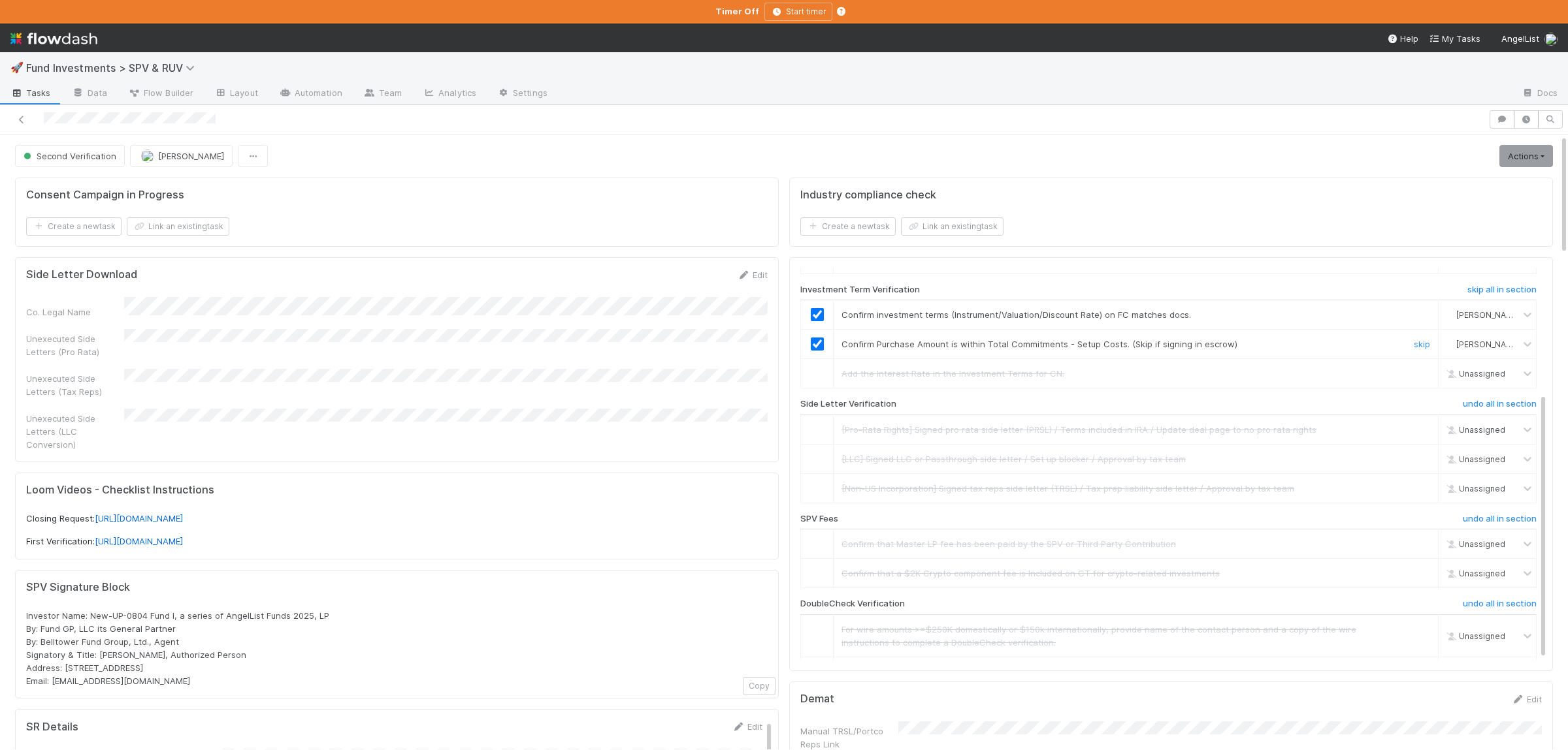
scroll to position [57, 0]
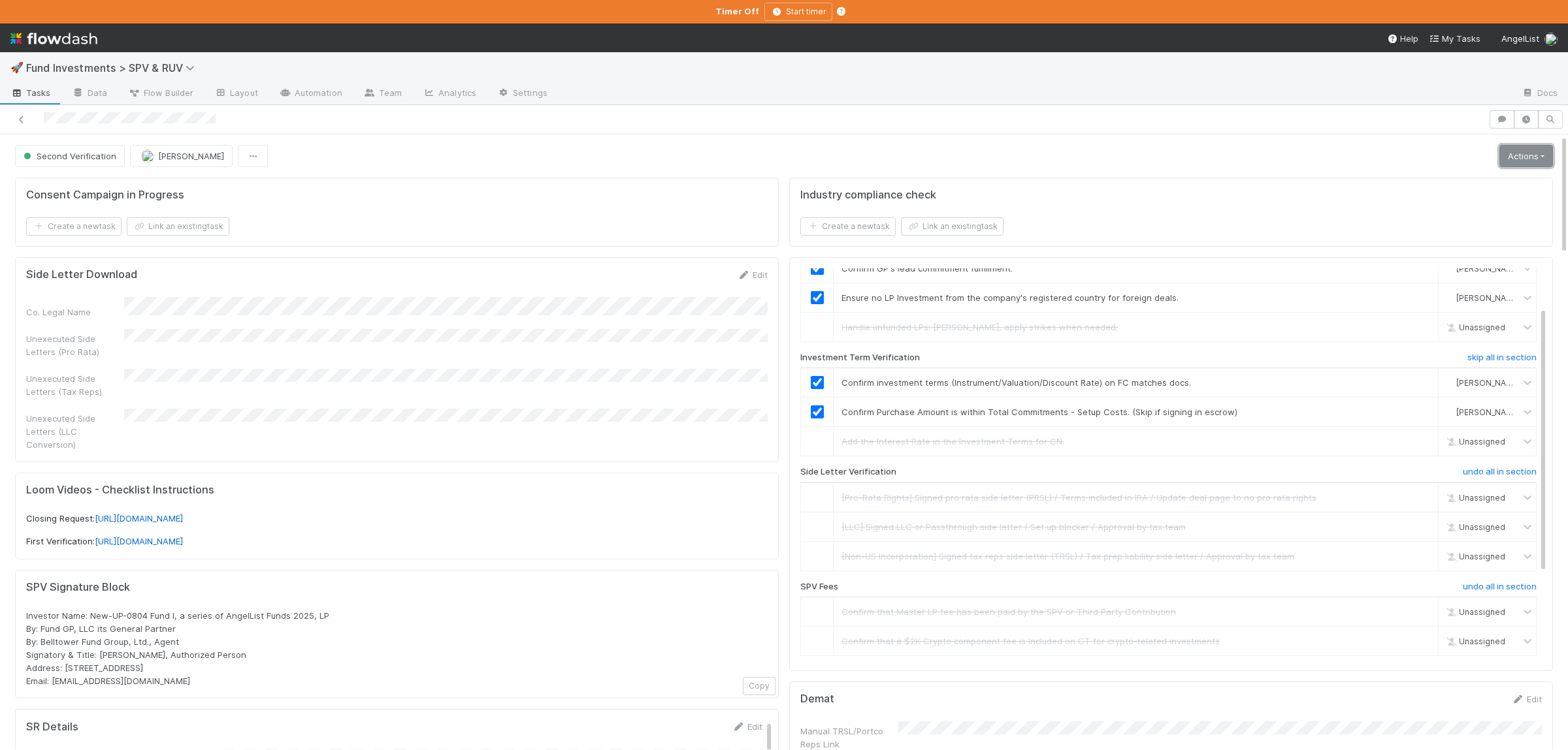
click at [1514, 165] on link "Actions" at bounding box center [1526, 156] width 54 height 22
click at [1422, 312] on button "Action Pending [Second Verification]" at bounding box center [1465, 311] width 181 height 18
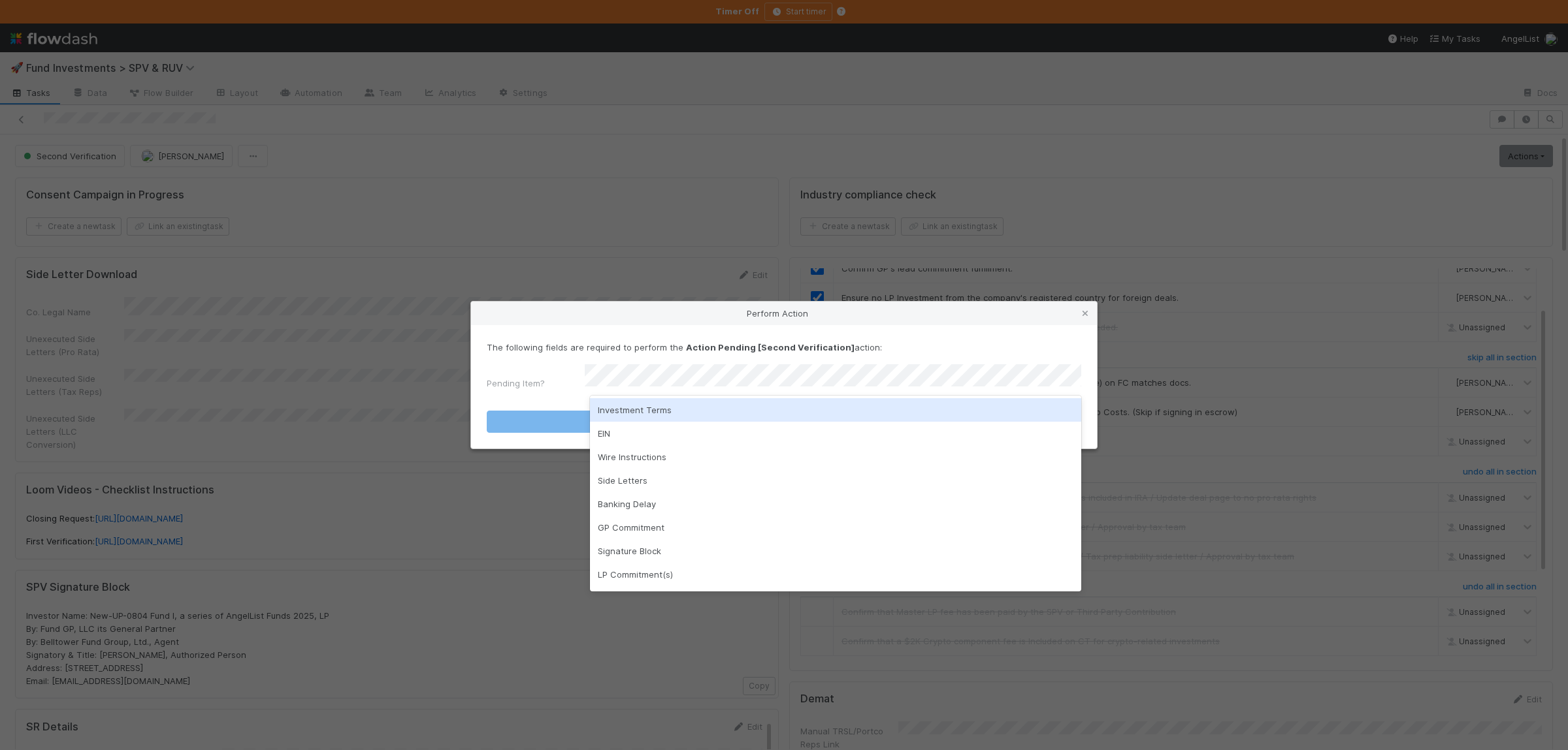
click at [643, 407] on div "Investment Terms" at bounding box center [836, 410] width 491 height 23
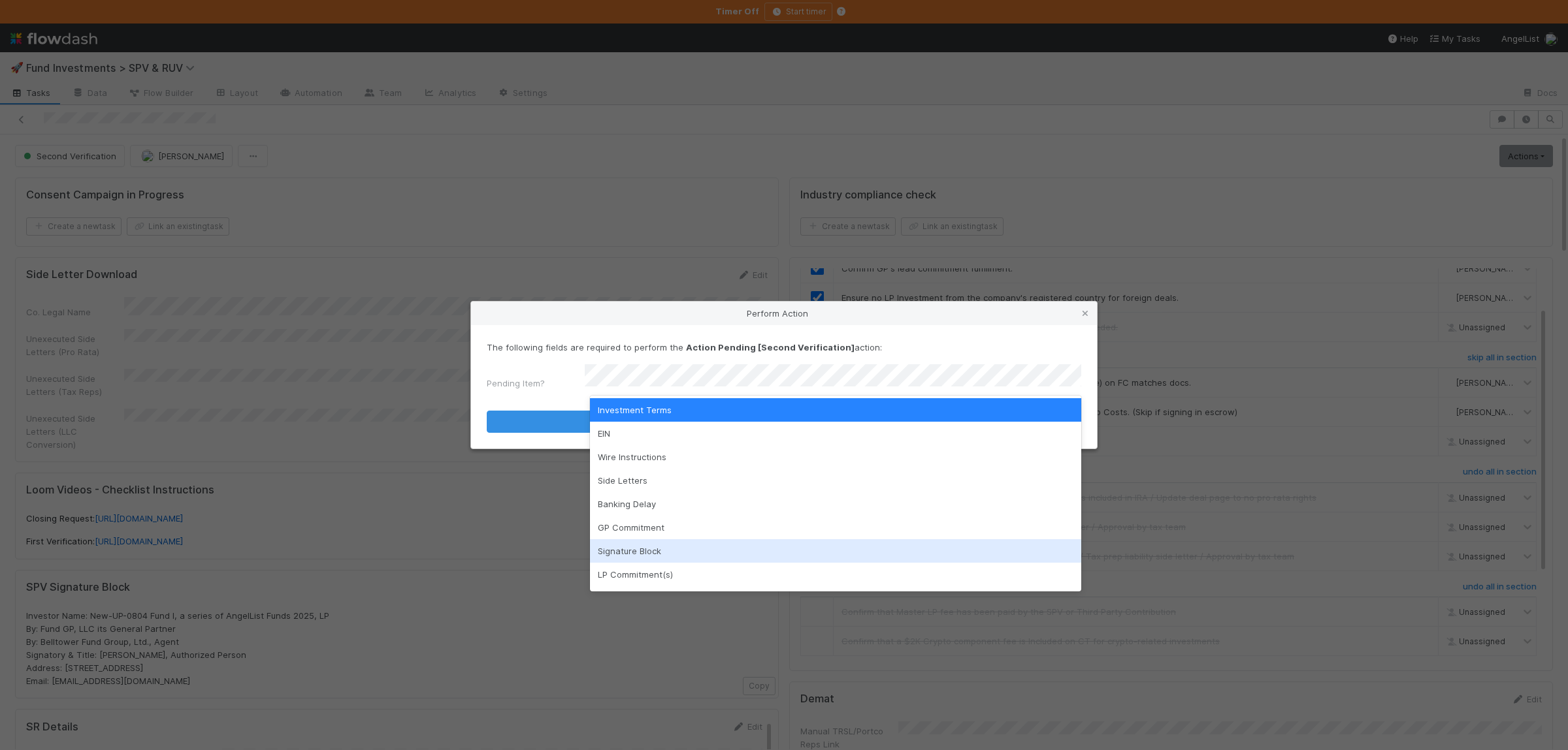
click at [648, 545] on div "Signature Block" at bounding box center [836, 551] width 491 height 23
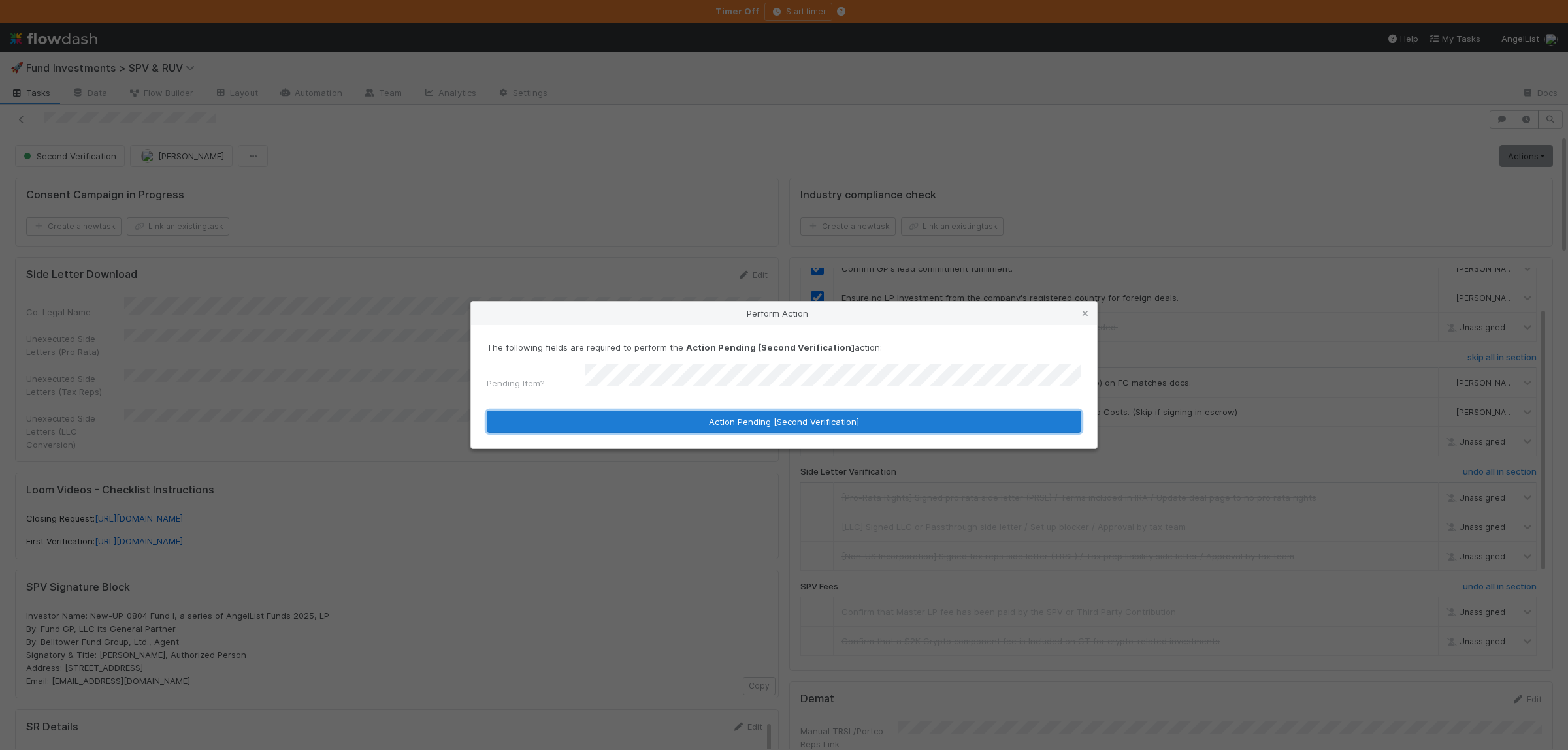
click at [603, 425] on button "Action Pending [Second Verification]" at bounding box center [784, 422] width 595 height 22
